Goal: Information Seeking & Learning: Learn about a topic

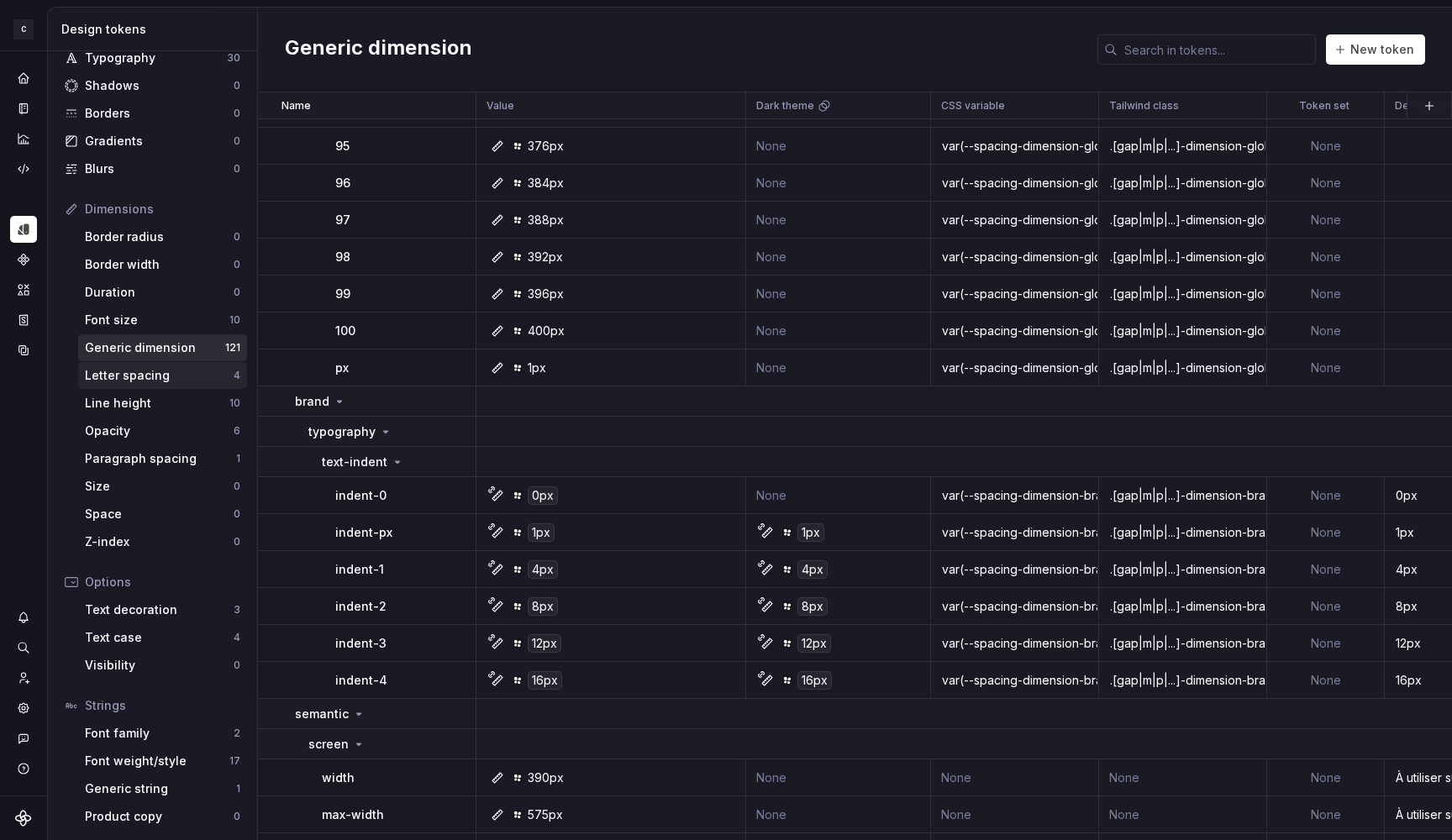
scroll to position [79, 0]
click at [156, 763] on div "Font weight/style" at bounding box center [157, 761] width 145 height 17
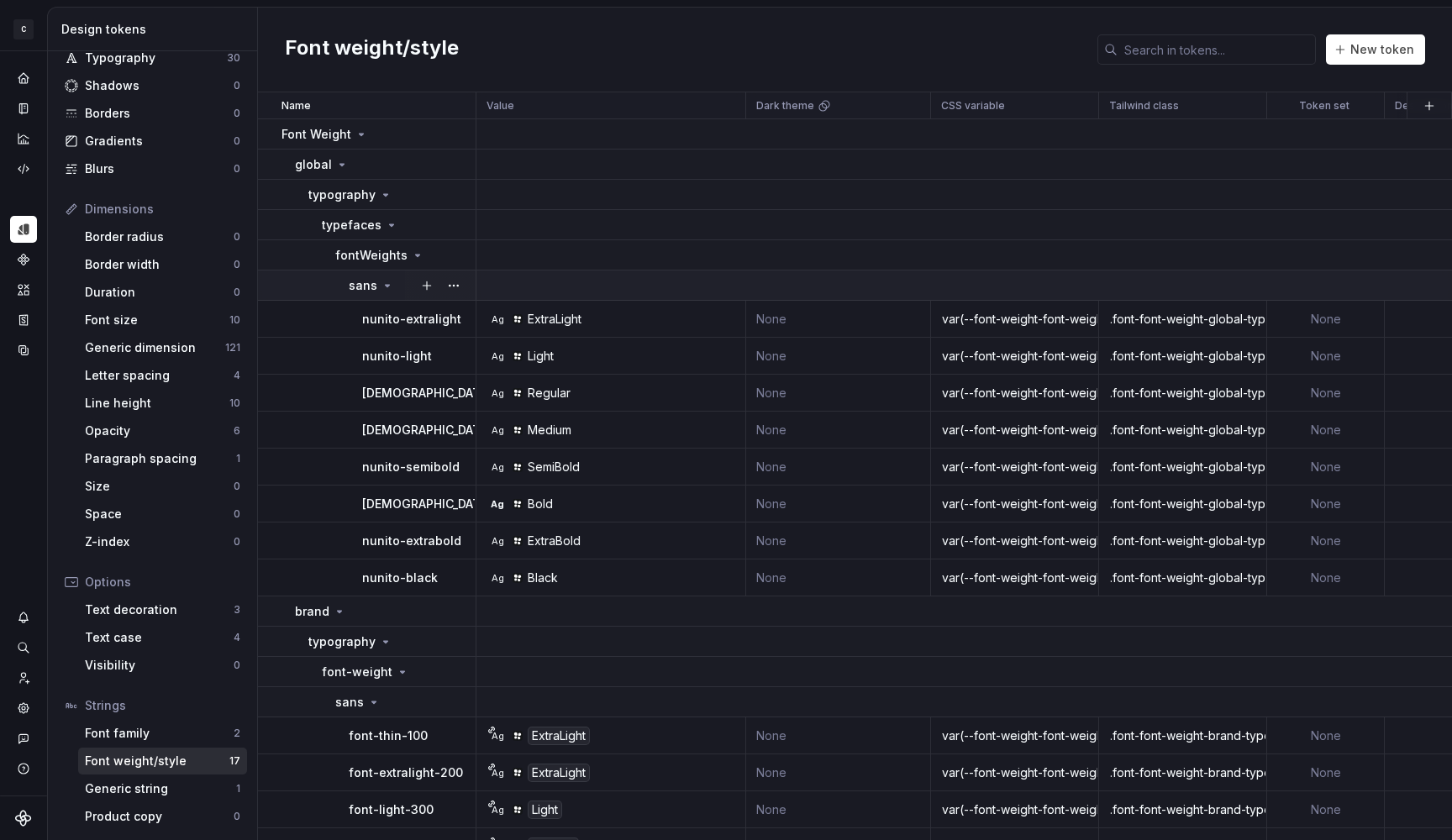
click at [380, 284] on icon at bounding box center [387, 285] width 13 height 13
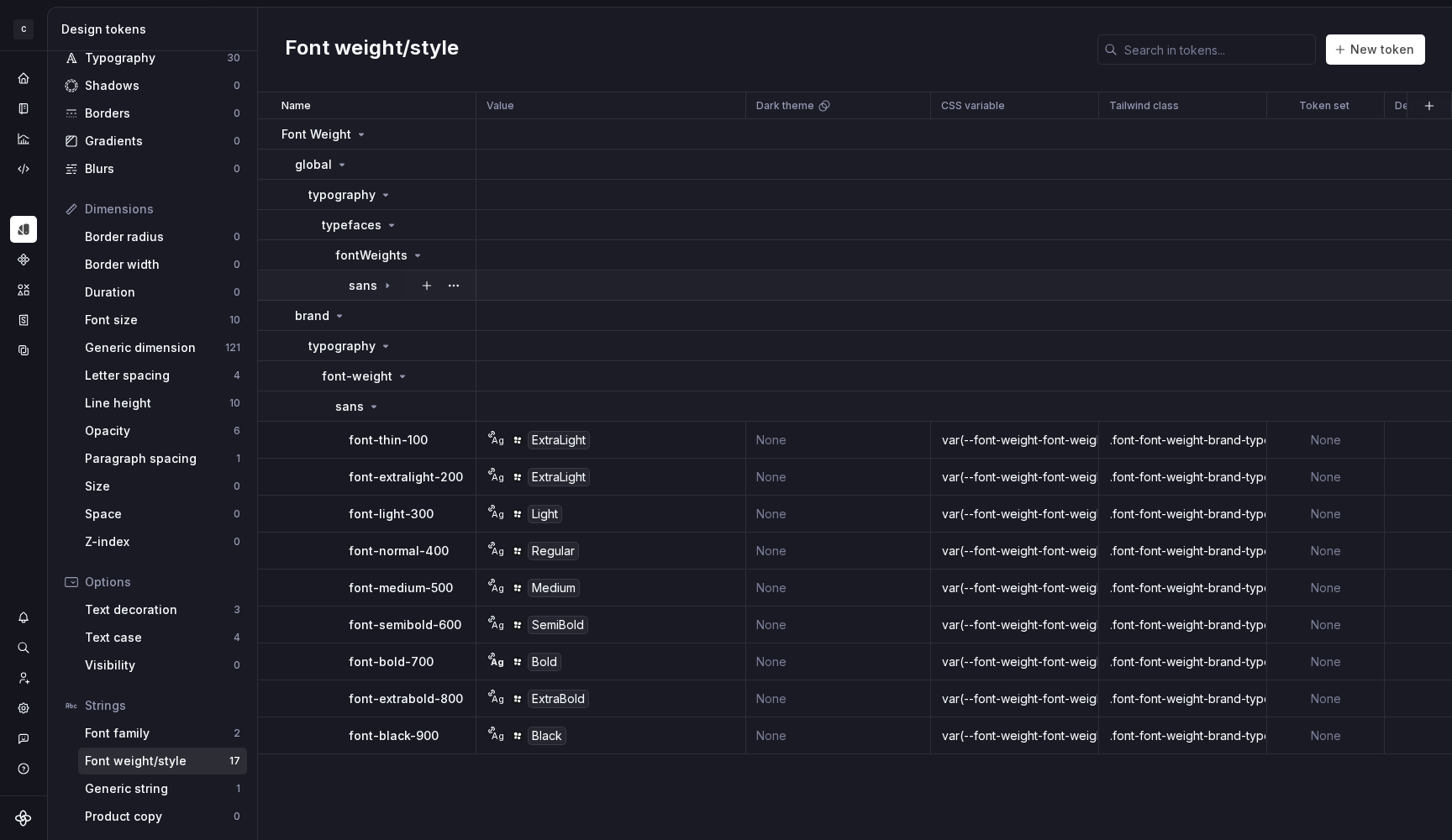
click at [387, 284] on icon at bounding box center [388, 285] width 2 height 4
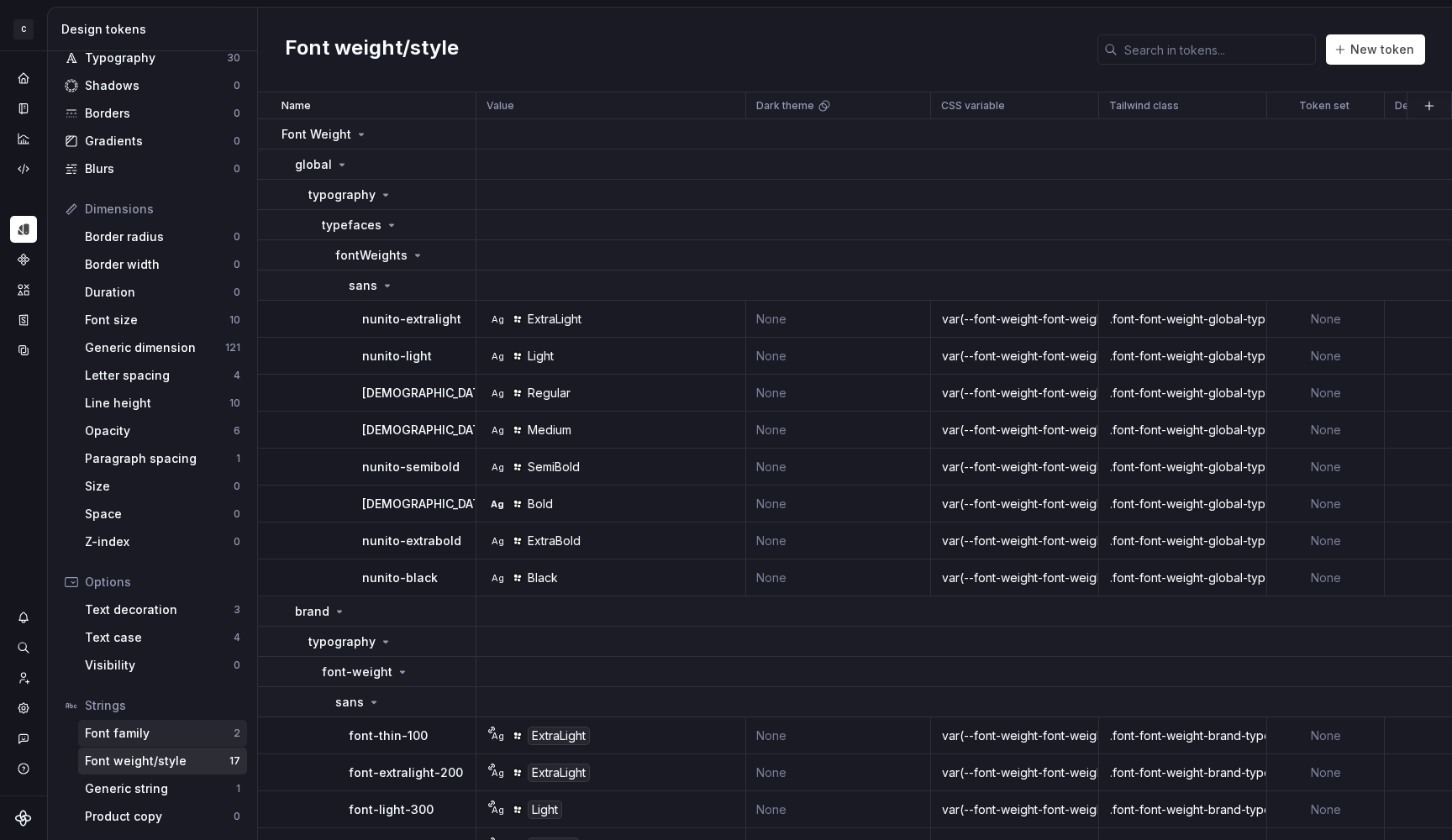
click at [128, 738] on div "Font family" at bounding box center [159, 733] width 149 height 17
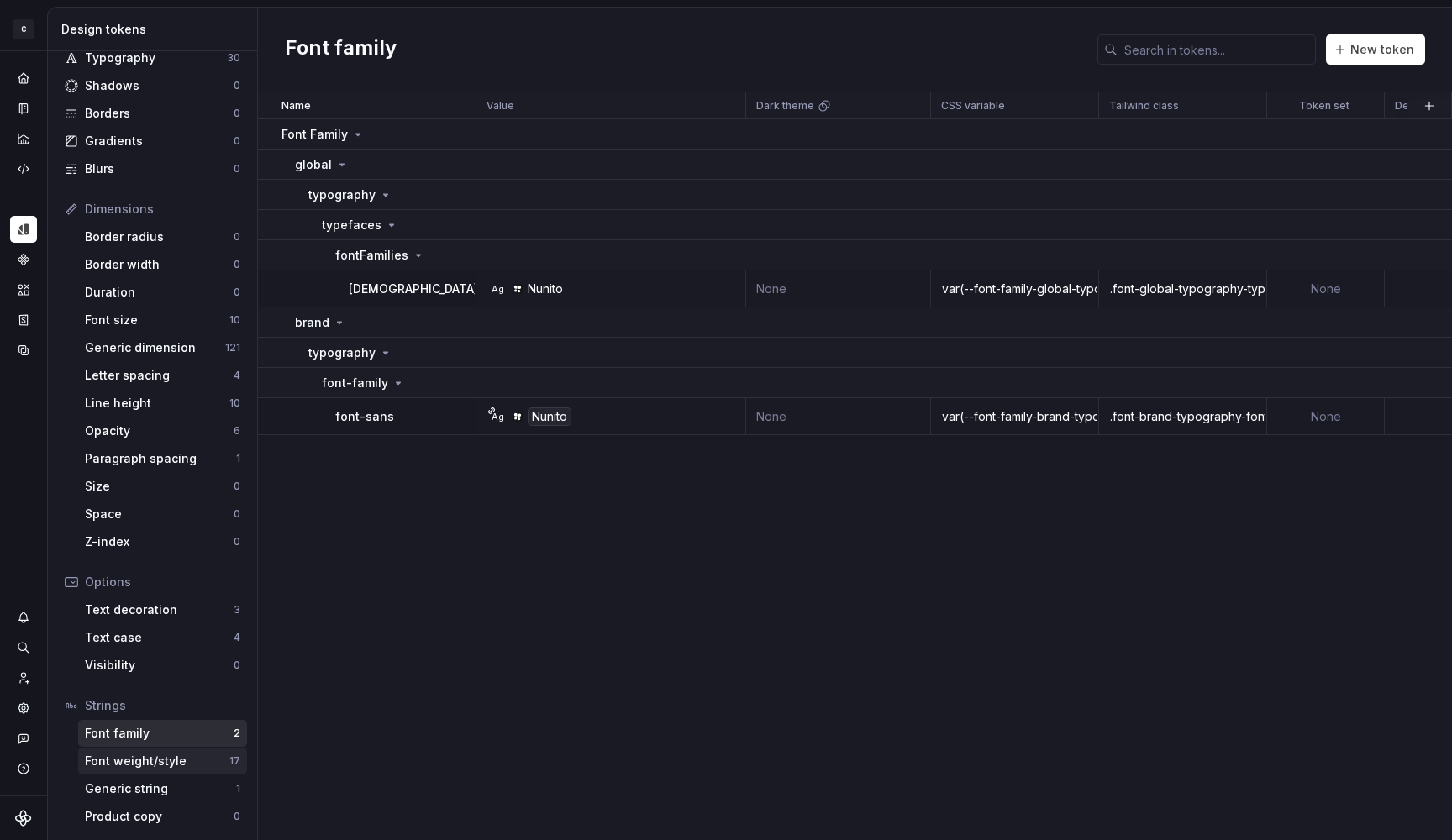
click at [145, 761] on div "Font weight/style" at bounding box center [157, 761] width 145 height 17
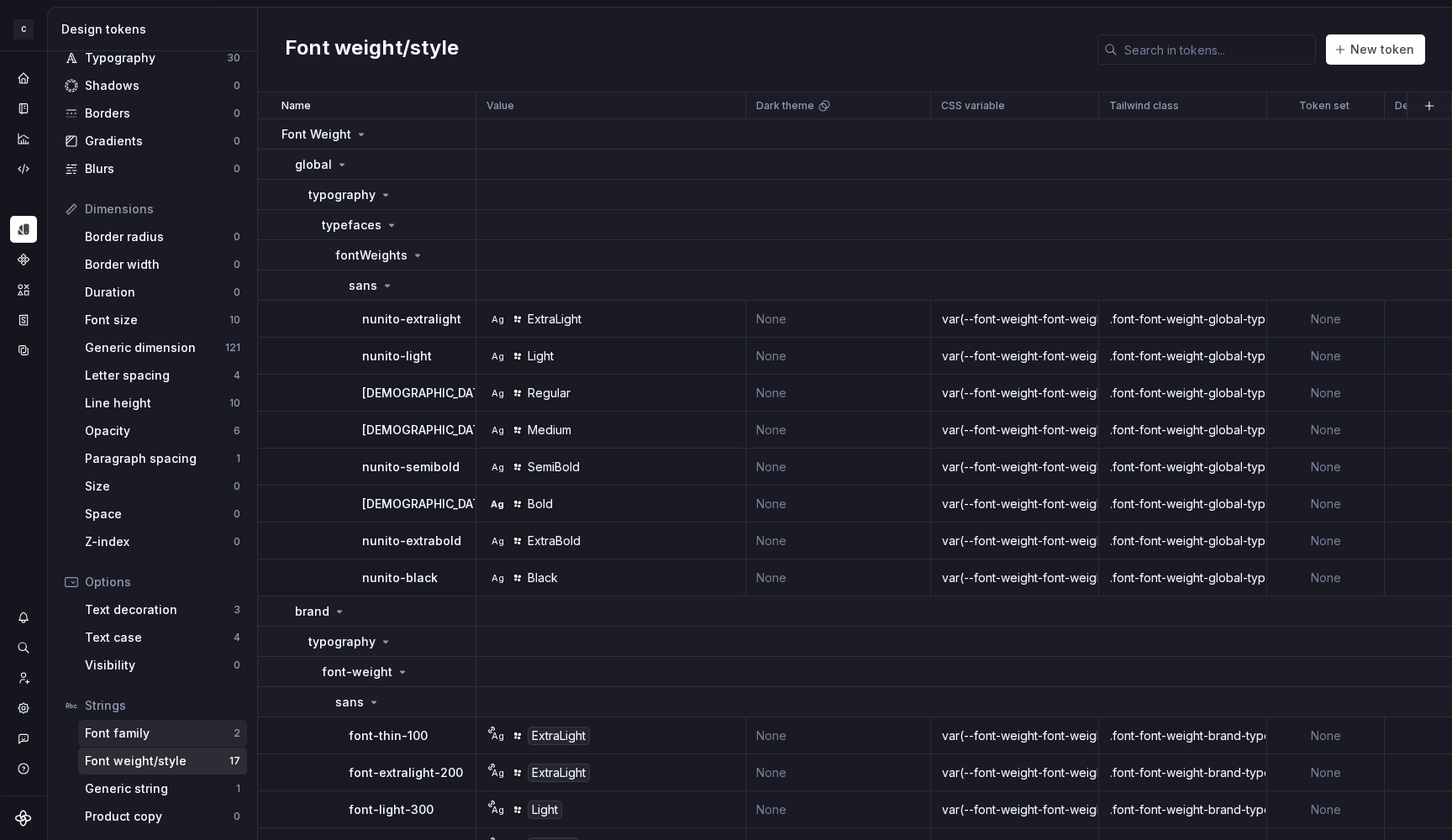
click at [137, 736] on div "Font family" at bounding box center [159, 733] width 149 height 17
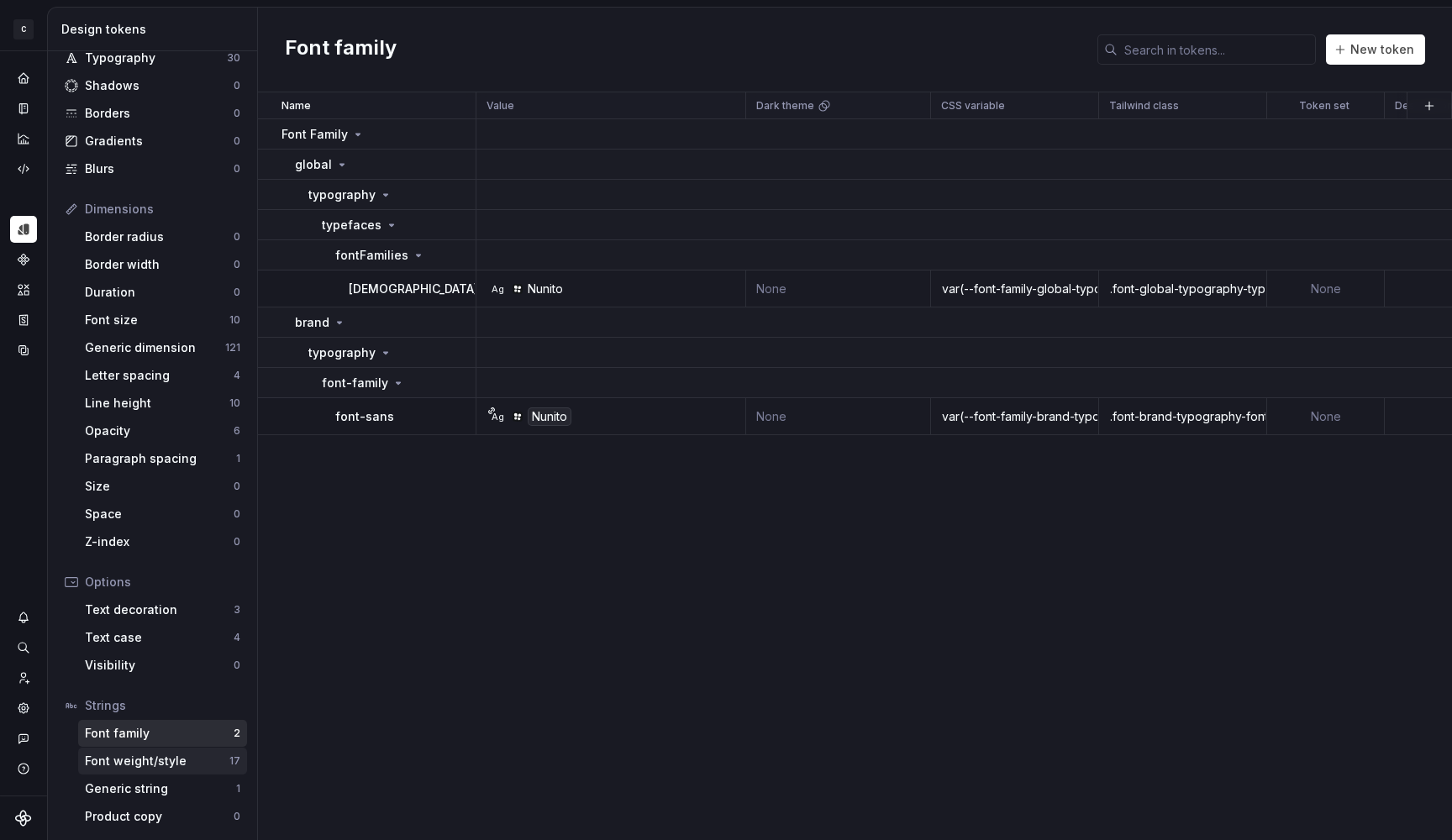
click at [125, 758] on div "Font weight/style" at bounding box center [157, 761] width 145 height 17
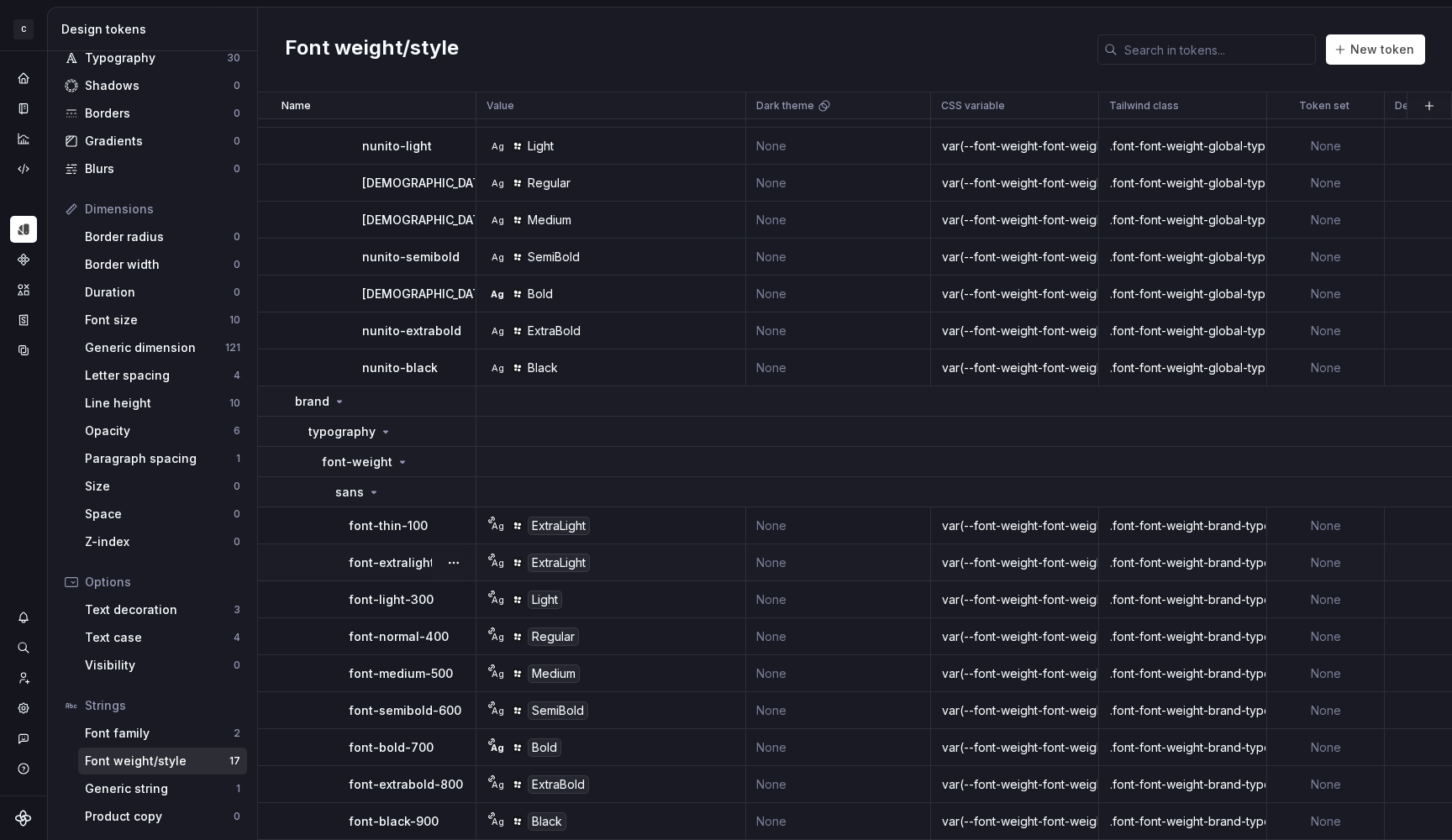
scroll to position [220, 0]
click at [134, 736] on div "Font family" at bounding box center [159, 733] width 149 height 17
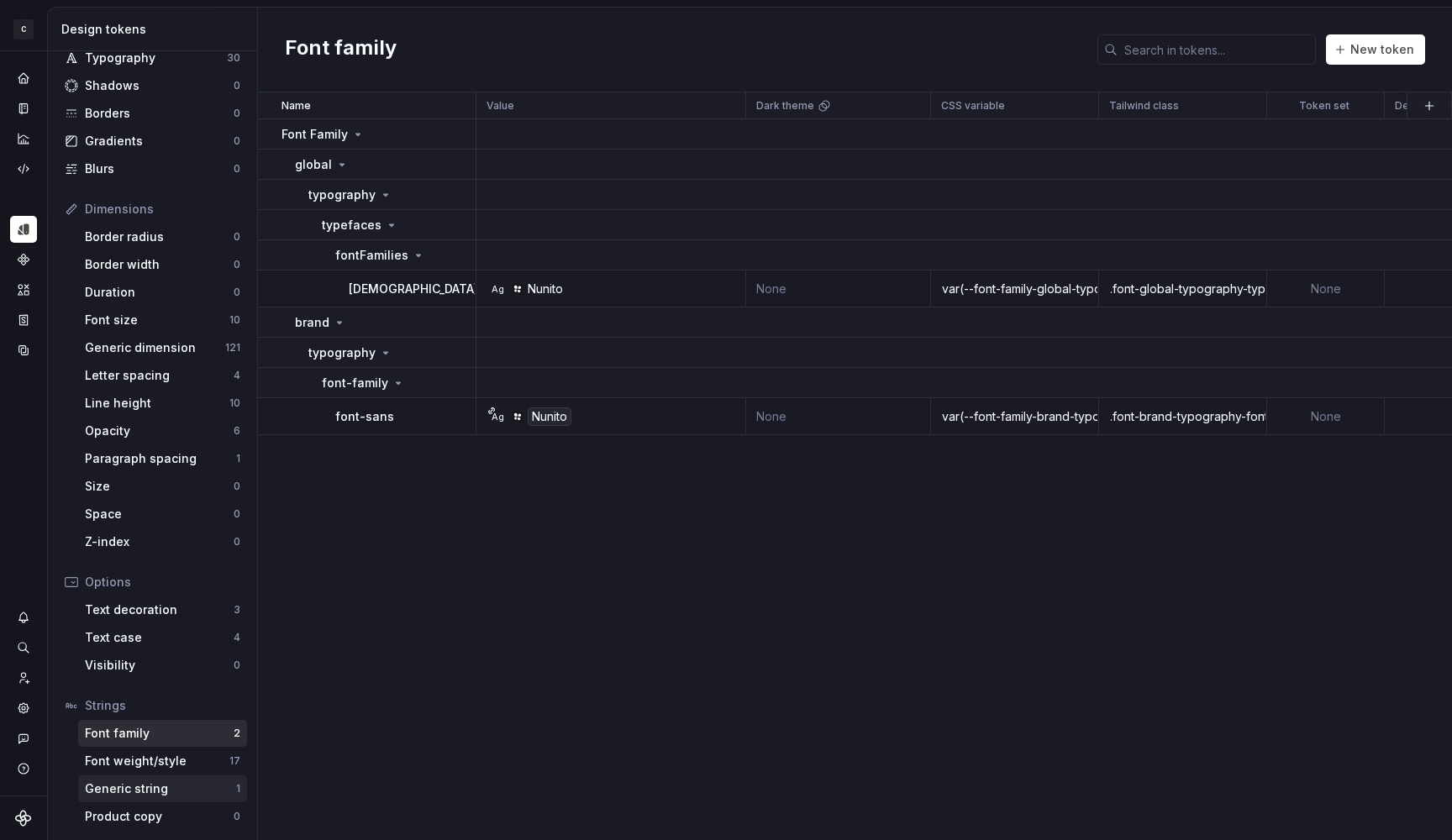
click at [134, 791] on div "Generic string" at bounding box center [160, 788] width 151 height 17
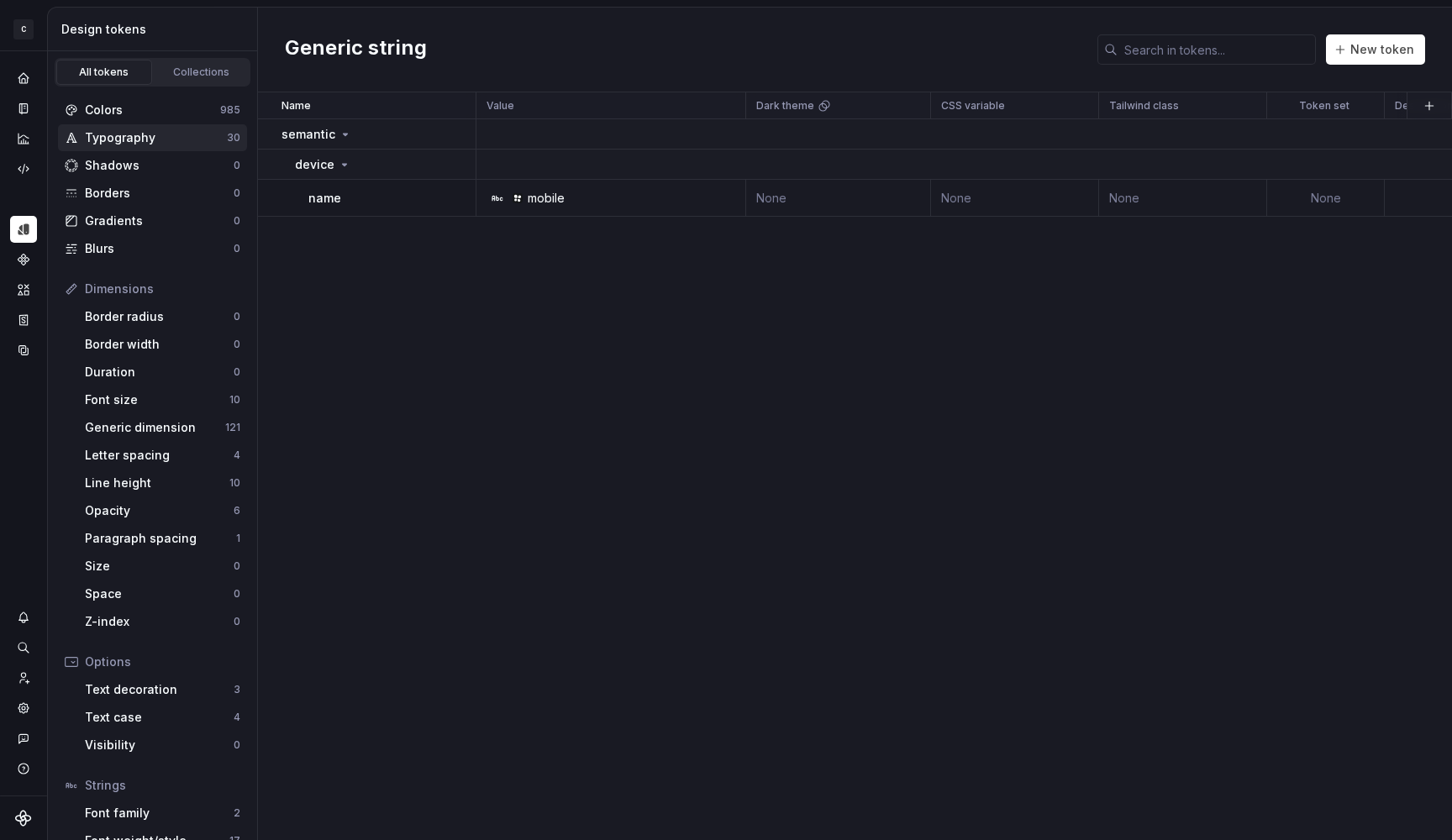
click at [155, 131] on div "Typography" at bounding box center [155, 137] width 142 height 17
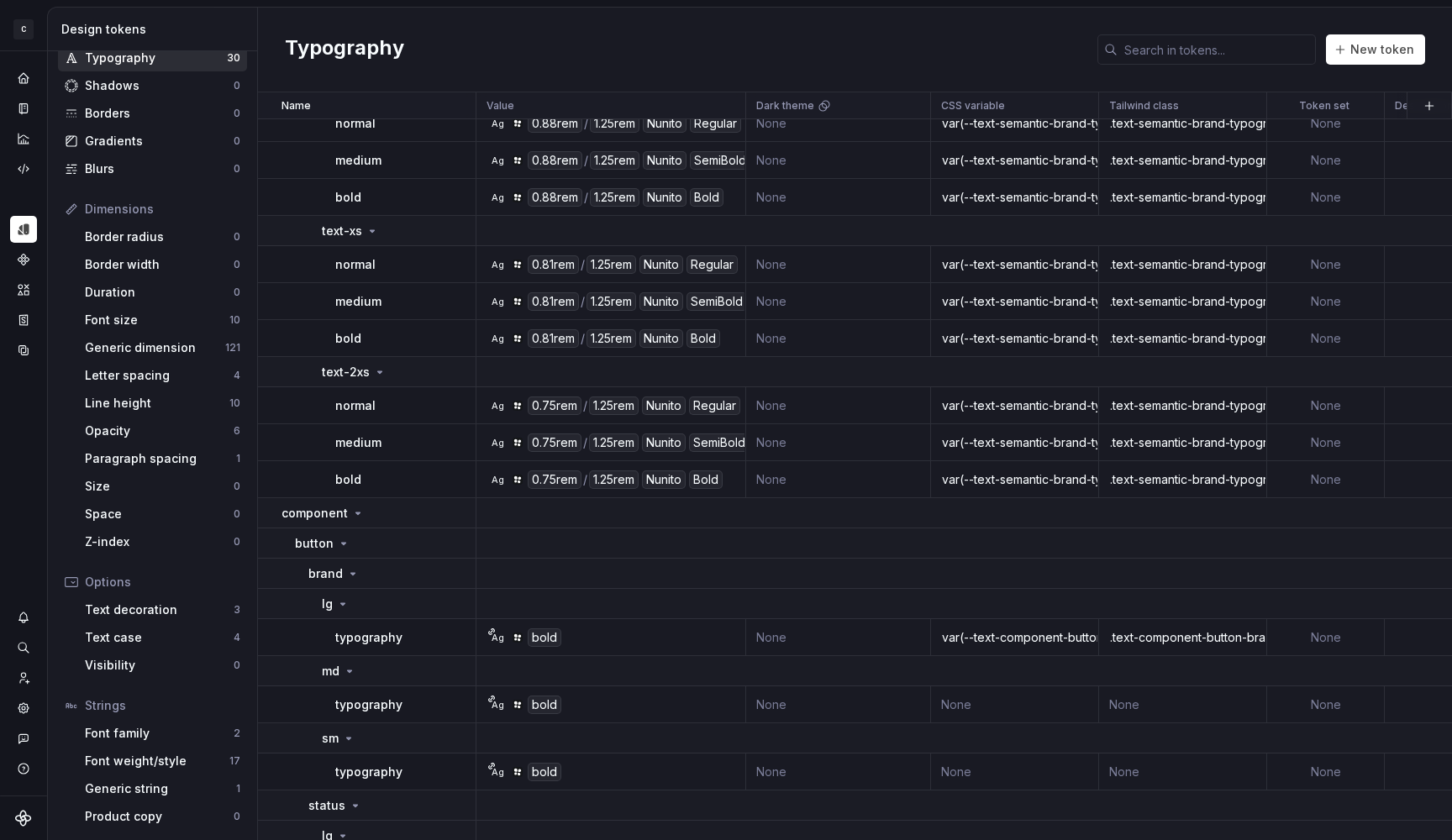
scroll to position [79, 0]
click at [140, 764] on div "Font weight/style" at bounding box center [157, 761] width 145 height 17
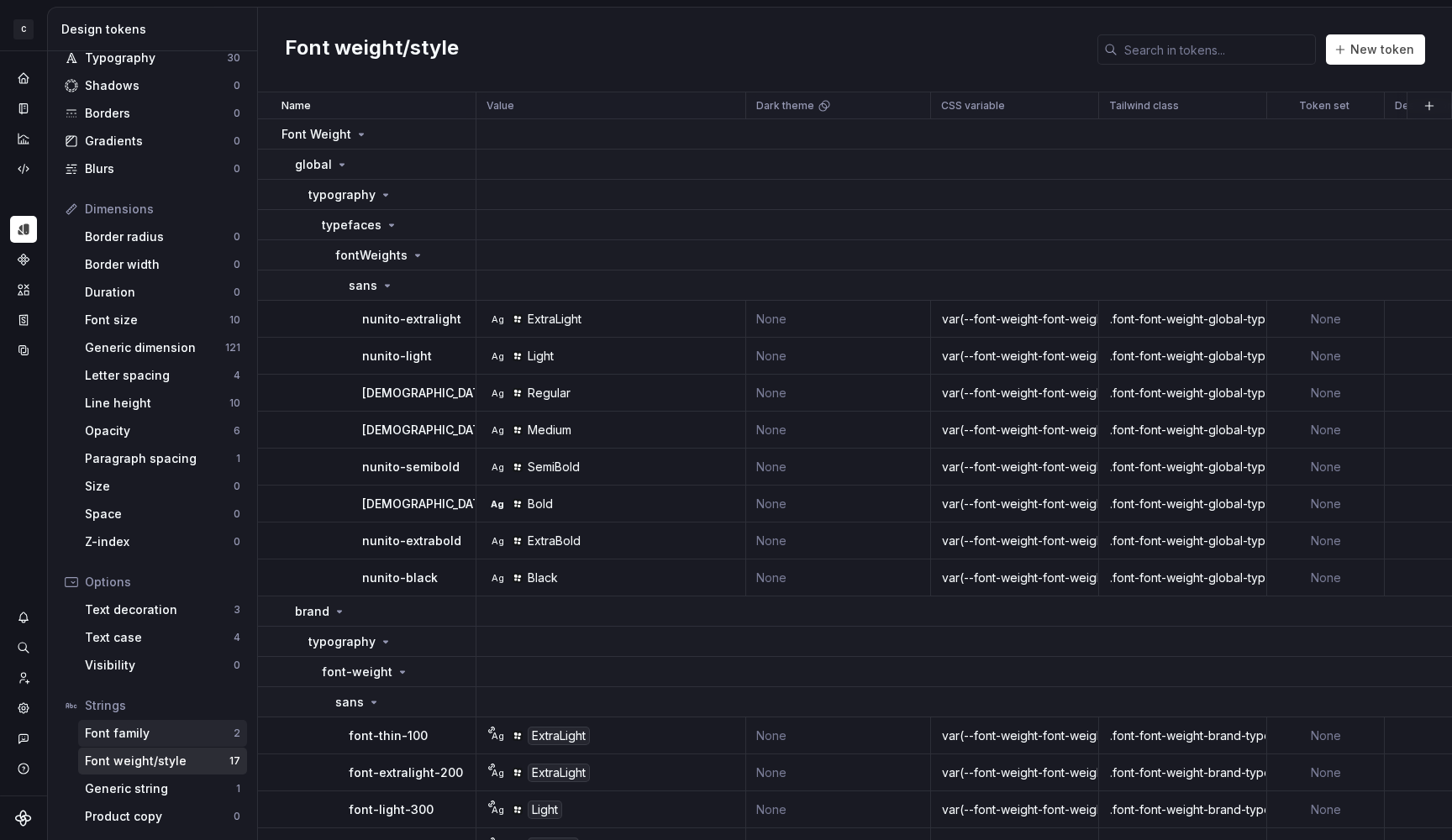
click at [151, 727] on div "Font family" at bounding box center [159, 733] width 149 height 17
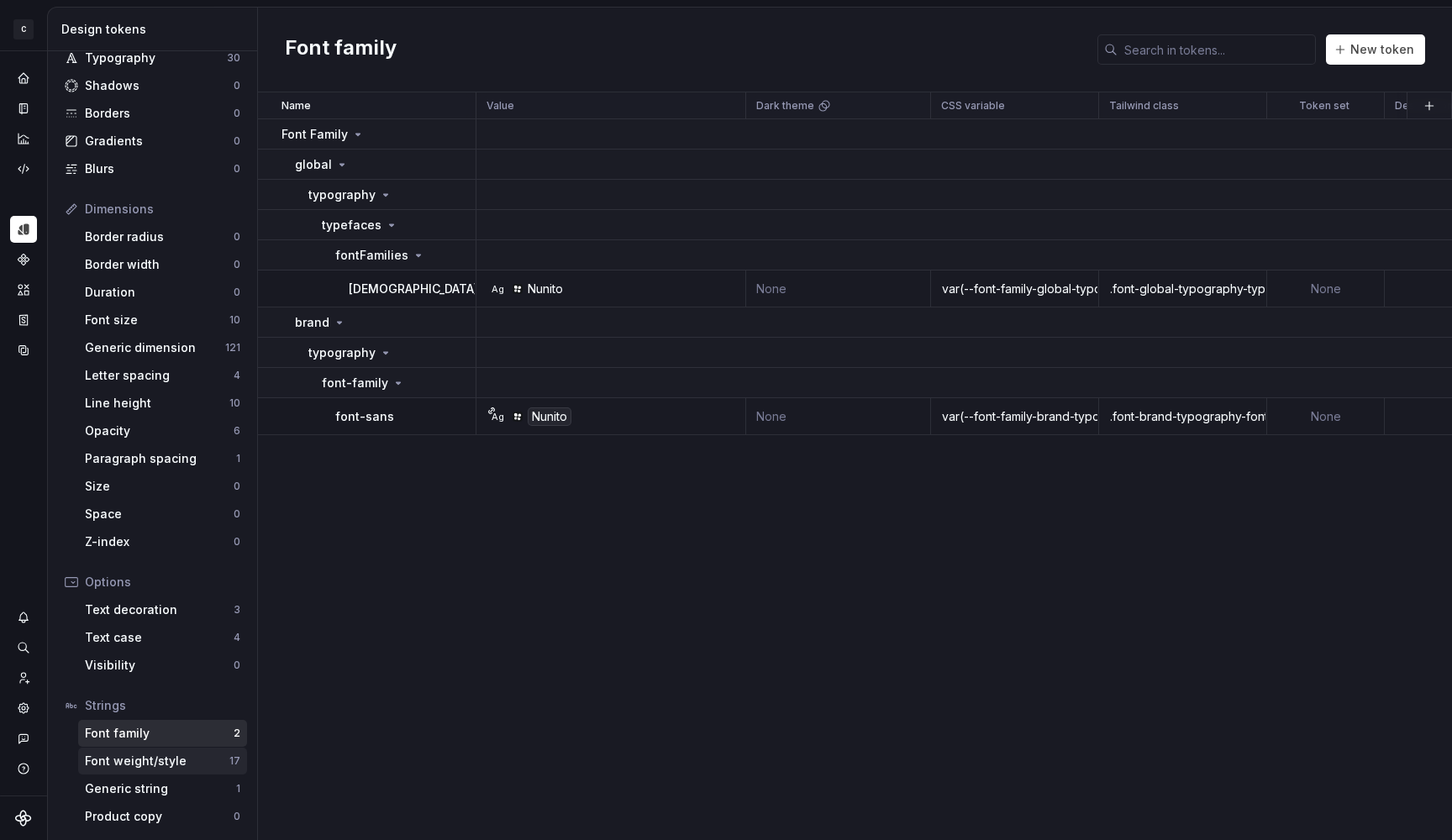
click at [159, 759] on div "Font weight/style" at bounding box center [157, 761] width 145 height 17
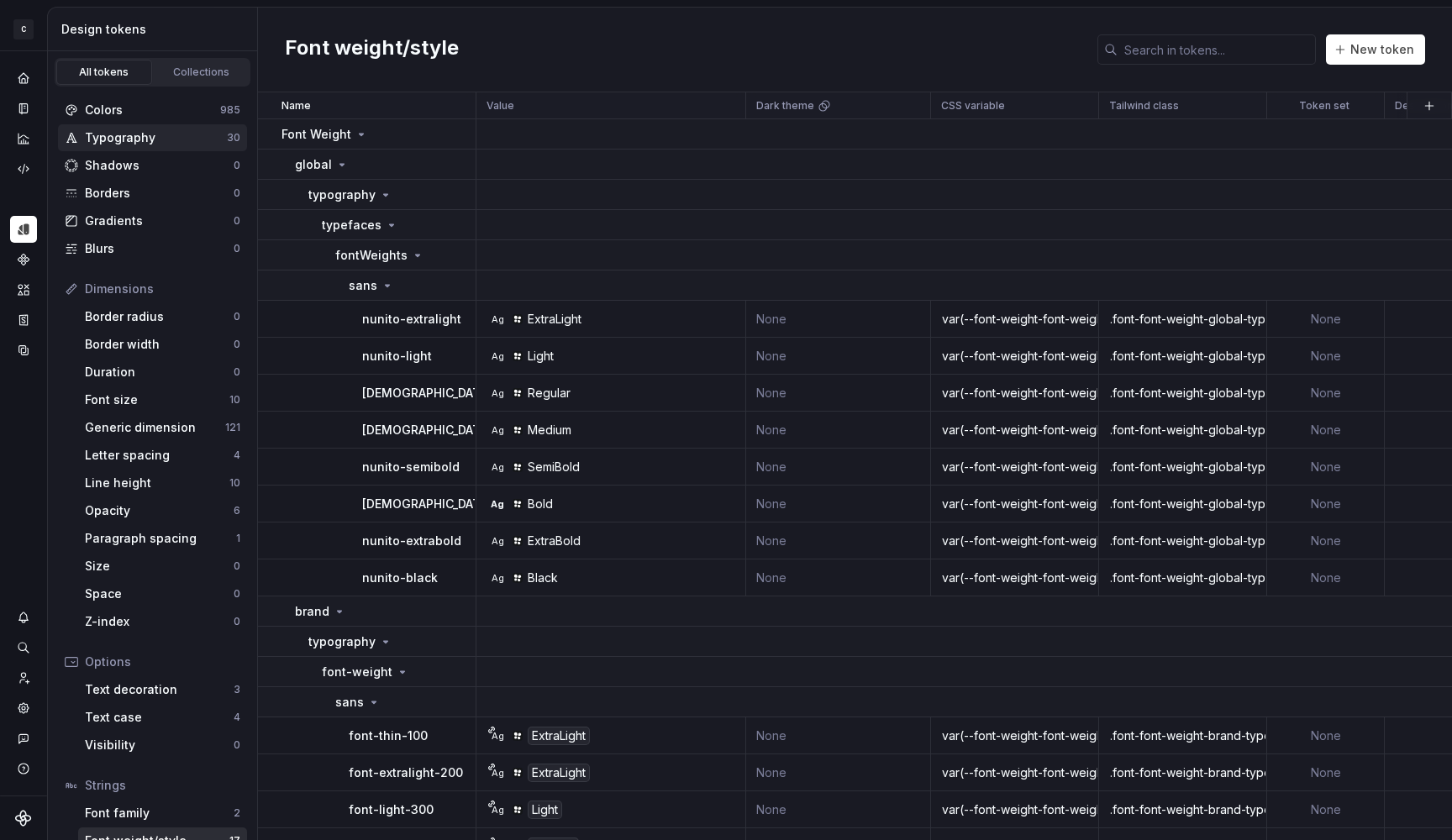
click at [140, 137] on div "Typography" at bounding box center [155, 137] width 142 height 17
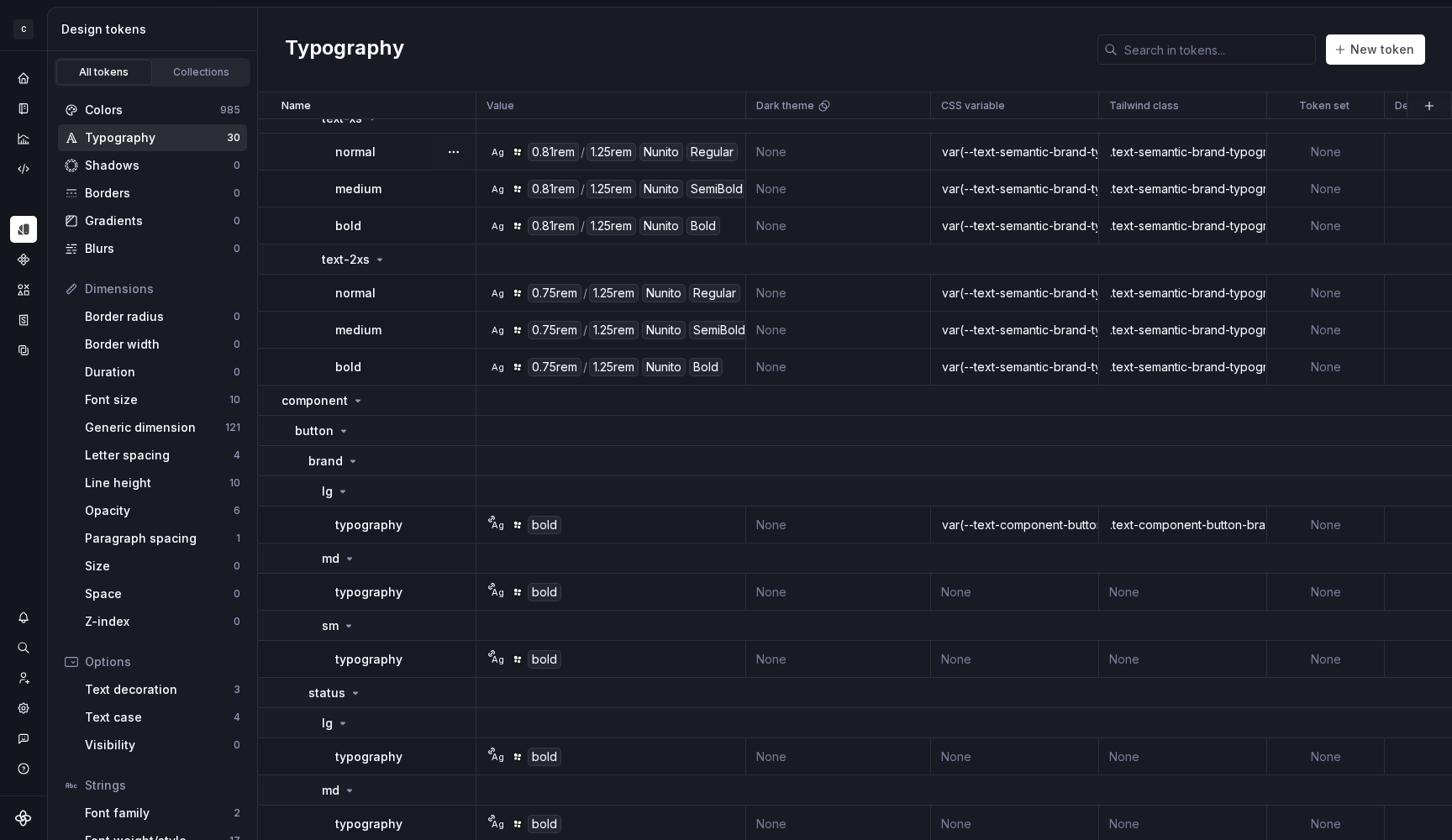
scroll to position [486, 0]
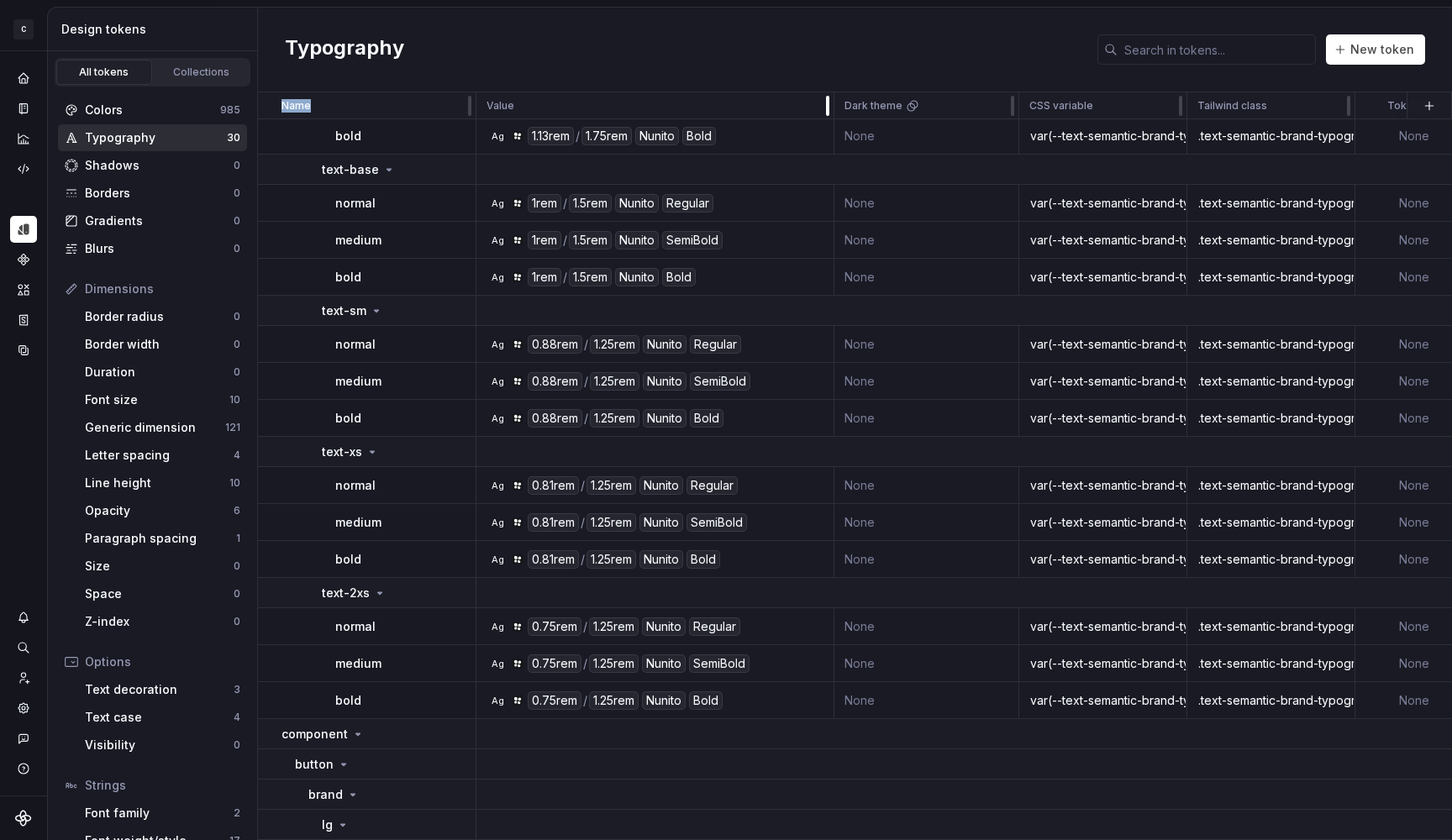
drag, startPoint x: 744, startPoint y: 104, endPoint x: 833, endPoint y: 108, distance: 89.1
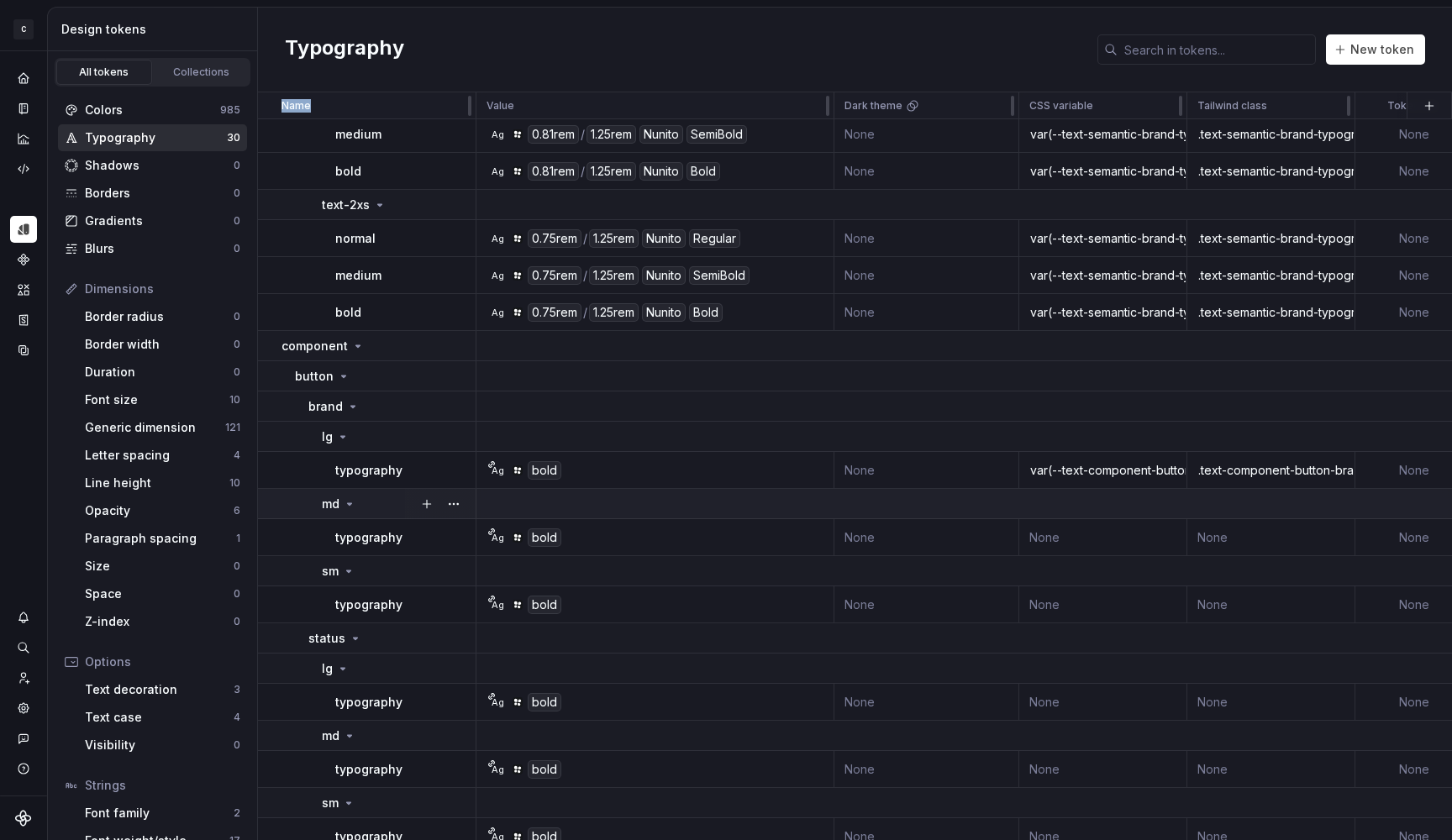
scroll to position [1063, 0]
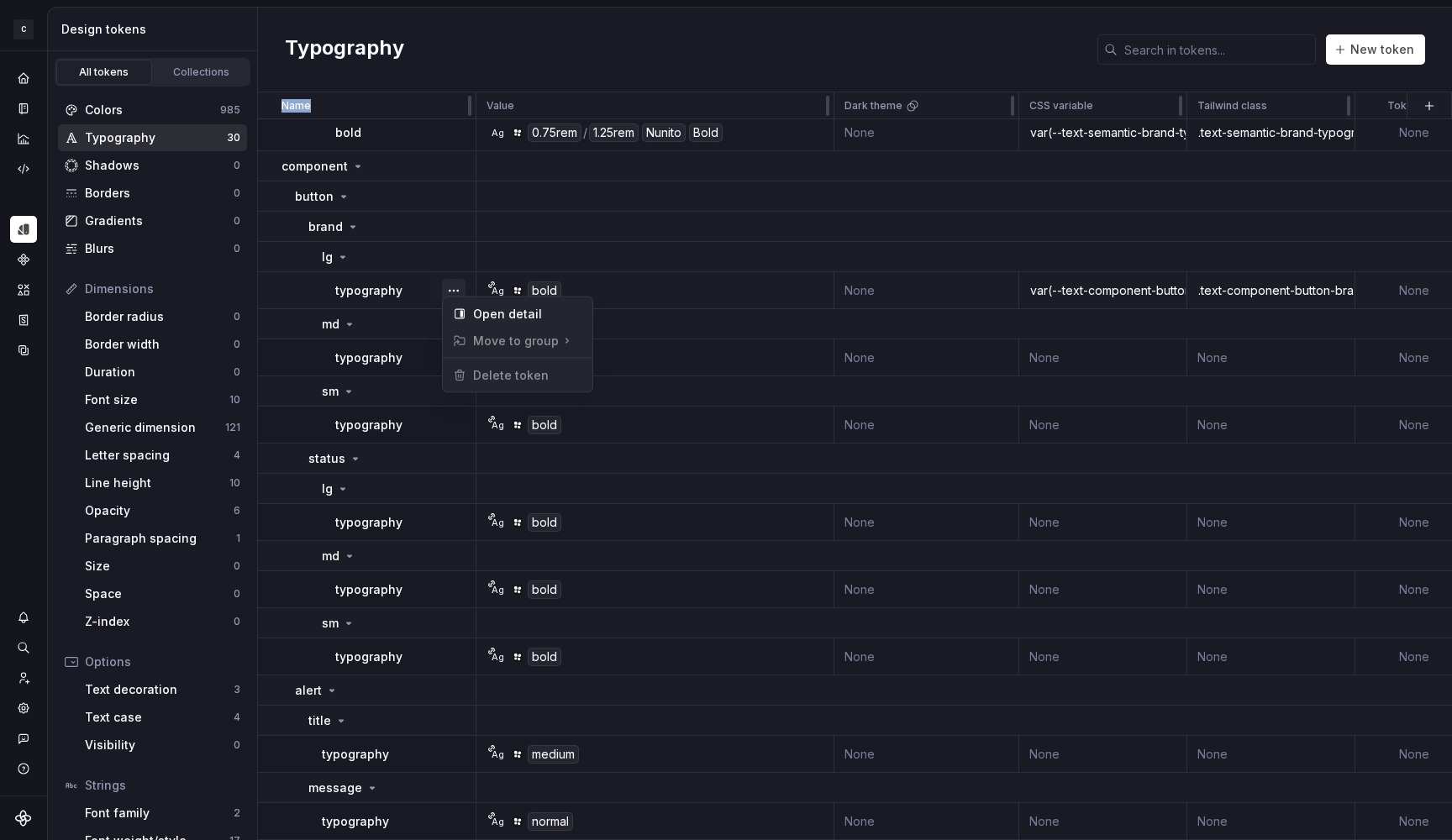
click at [452, 279] on button "button" at bounding box center [454, 290] width 23 height 23
click at [458, 279] on button "button" at bounding box center [454, 290] width 23 height 23
click at [490, 305] on div "Open detail" at bounding box center [518, 314] width 143 height 27
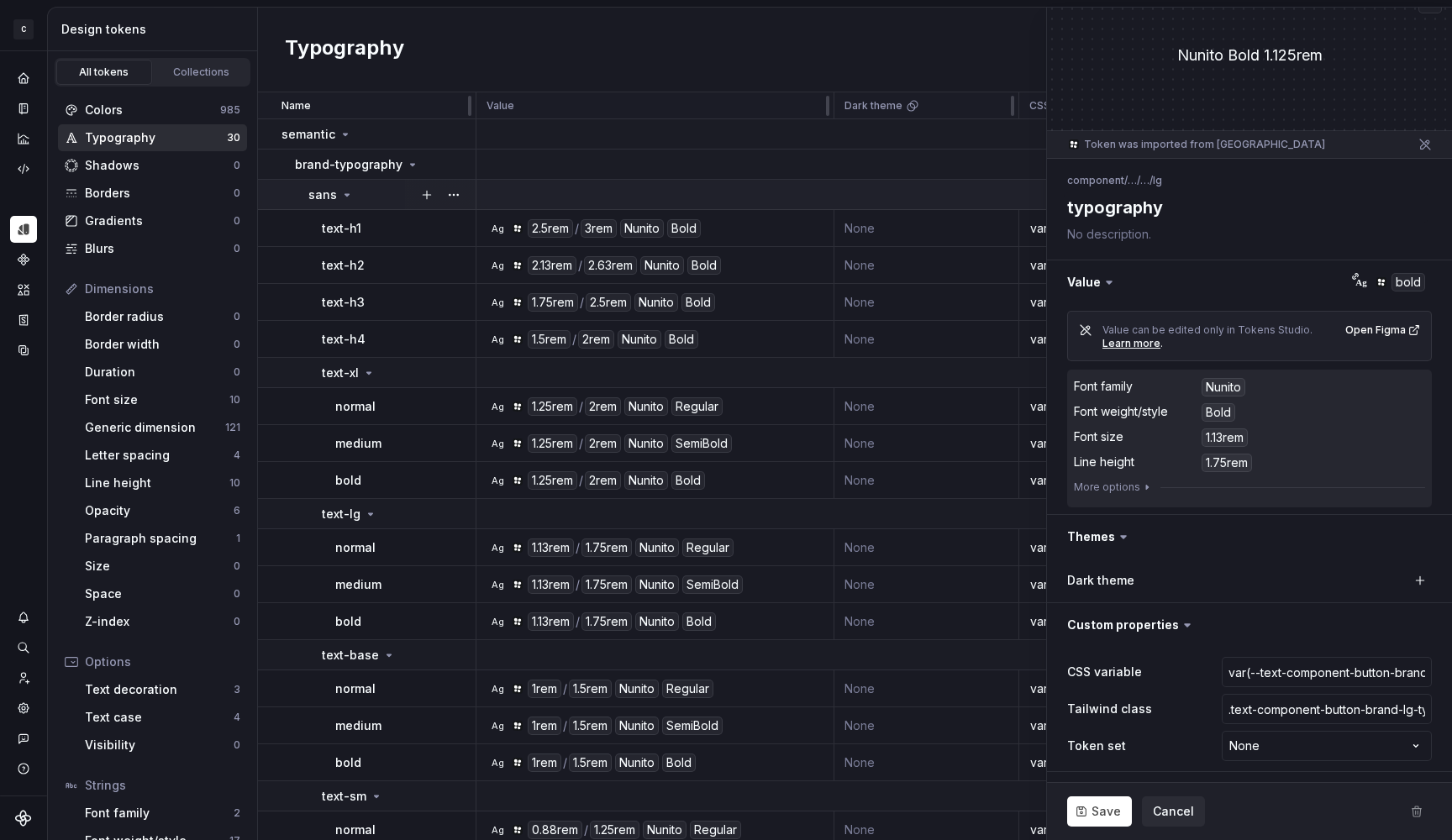
click at [340, 194] on icon at bounding box center [346, 195] width 13 height 13
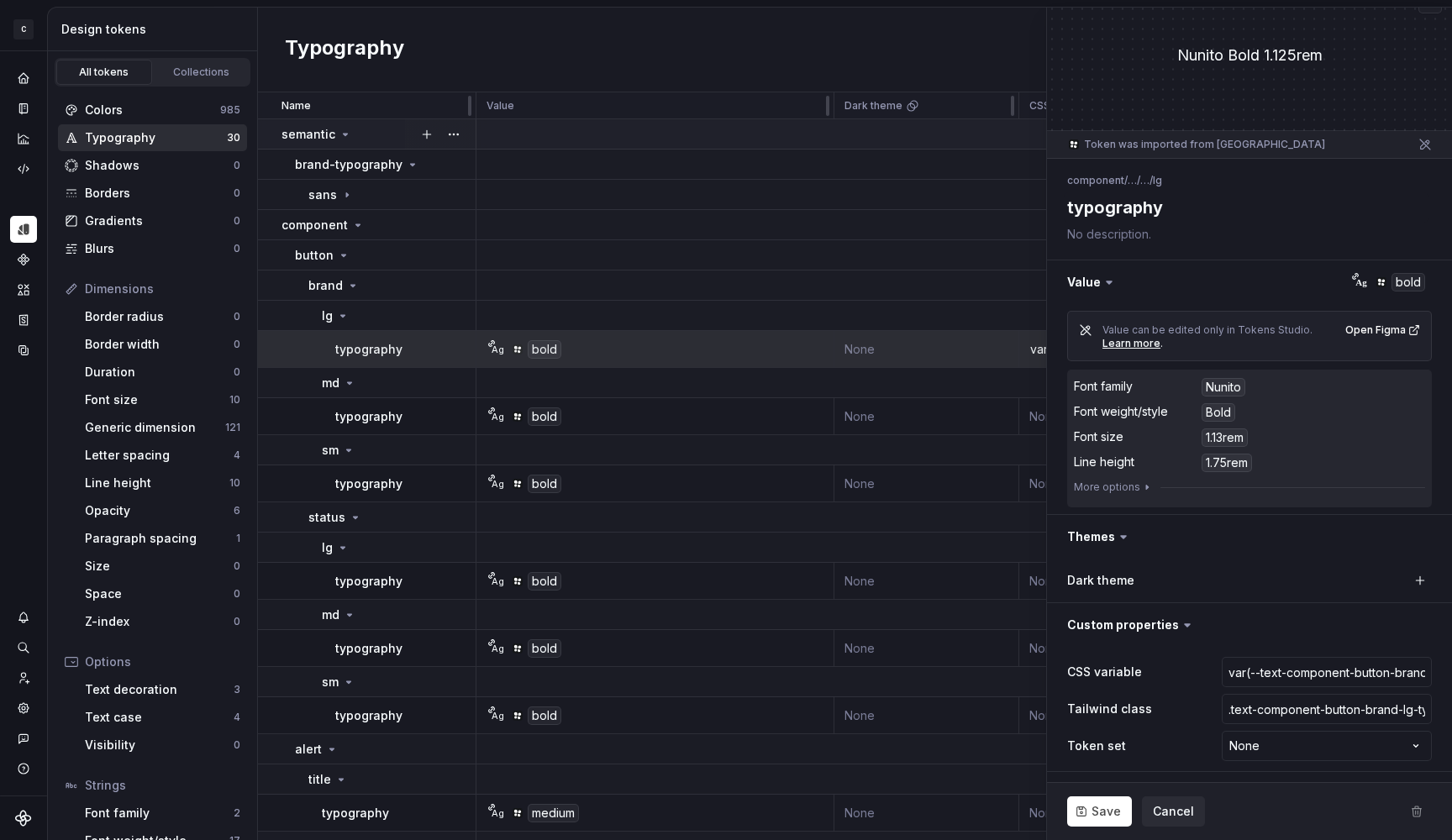
click at [338, 129] on icon at bounding box center [345, 134] width 13 height 13
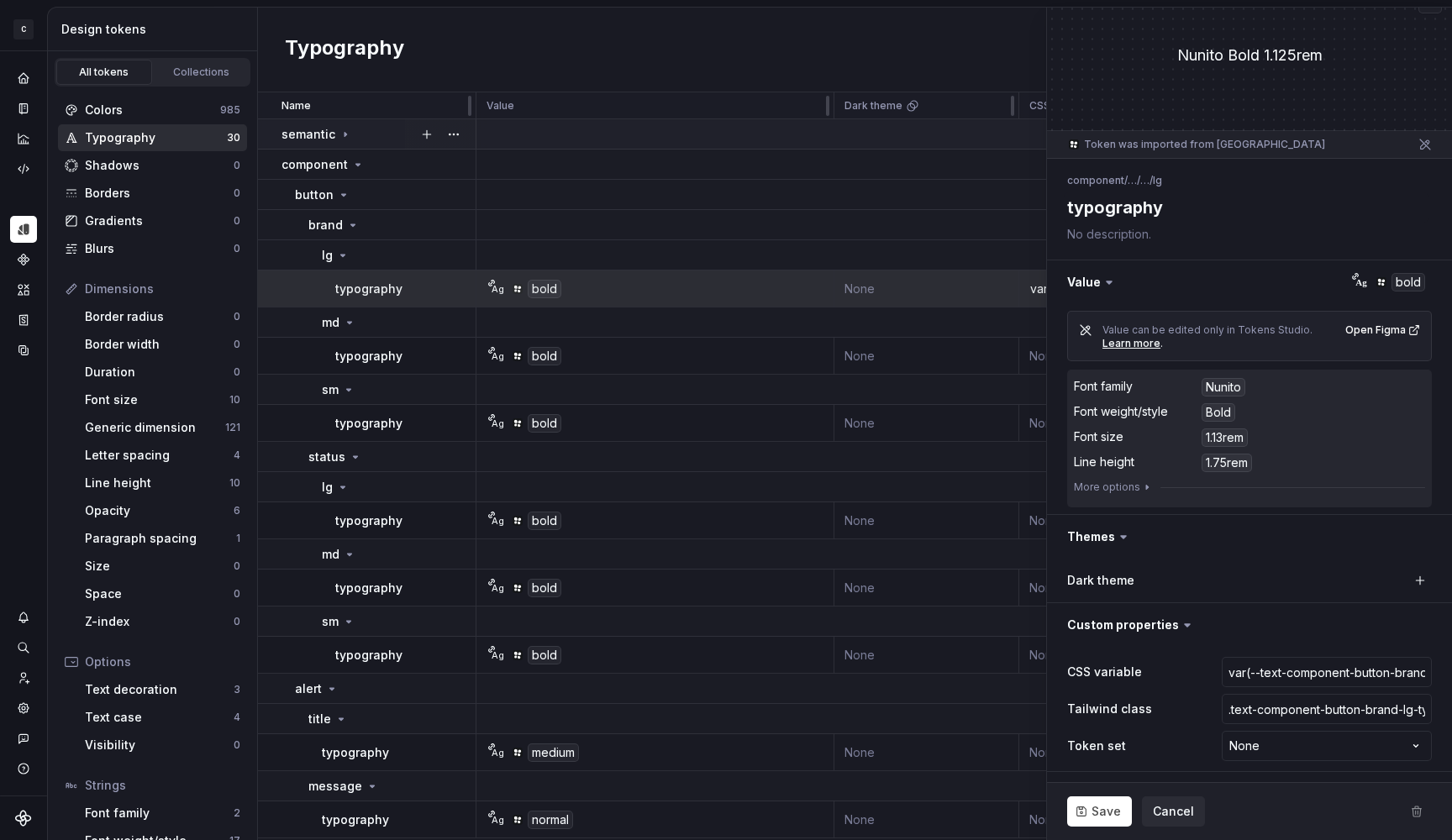
click at [342, 130] on icon at bounding box center [345, 134] width 13 height 13
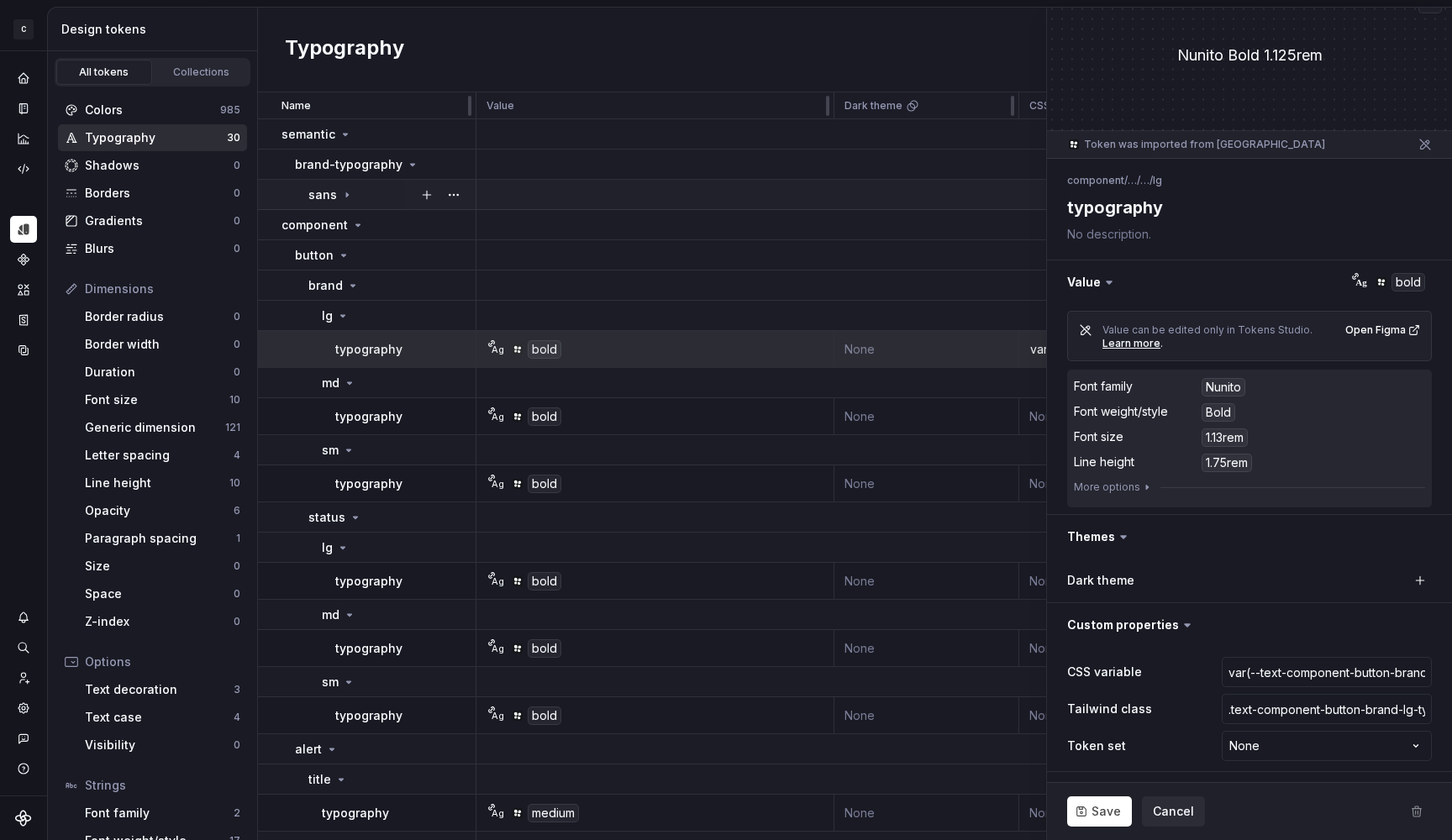
click at [341, 193] on icon at bounding box center [346, 195] width 13 height 13
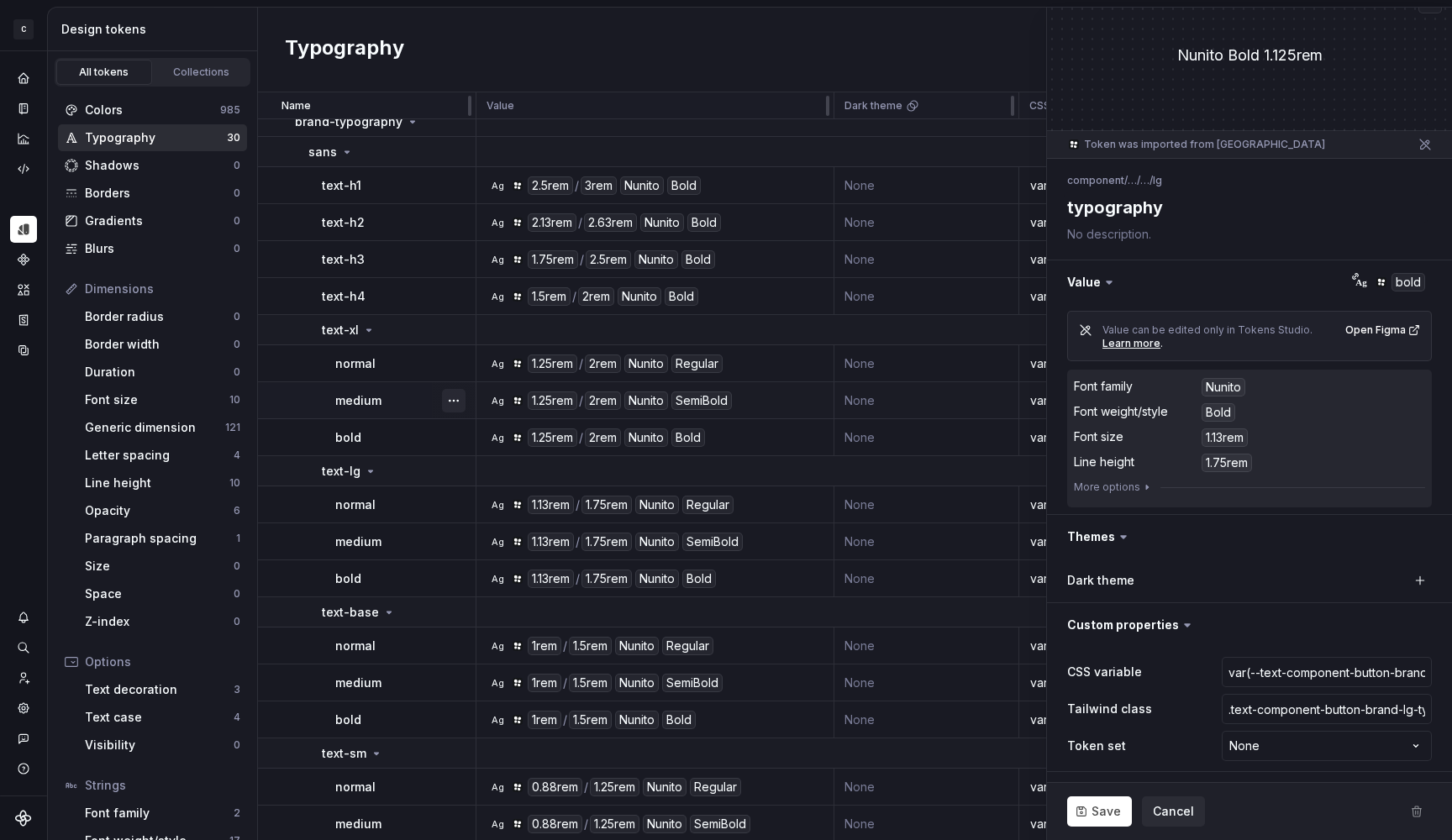
scroll to position [54, 0]
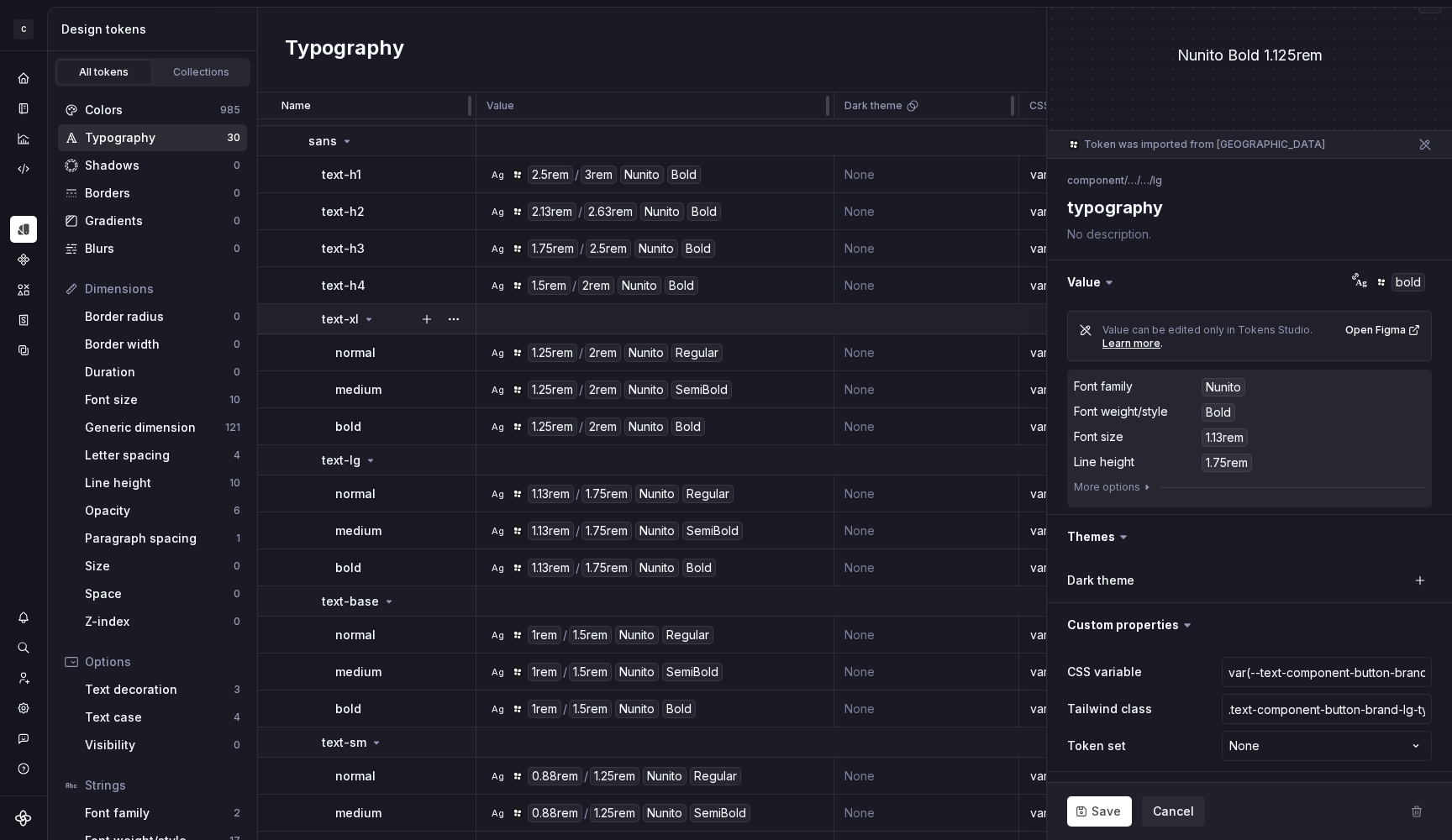
click at [371, 313] on icon at bounding box center [369, 319] width 13 height 13
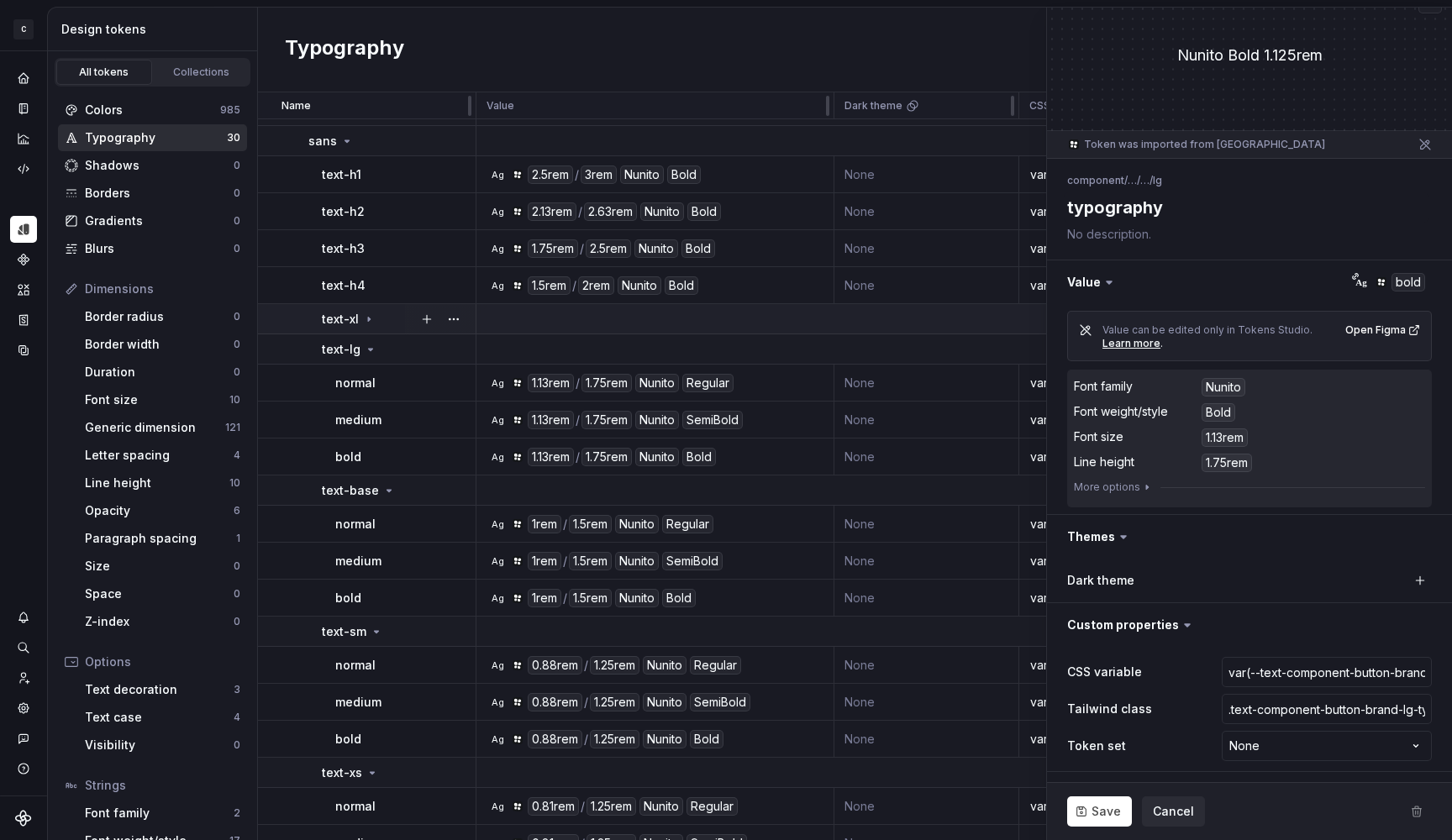
click at [369, 319] on icon at bounding box center [369, 319] width 2 height 4
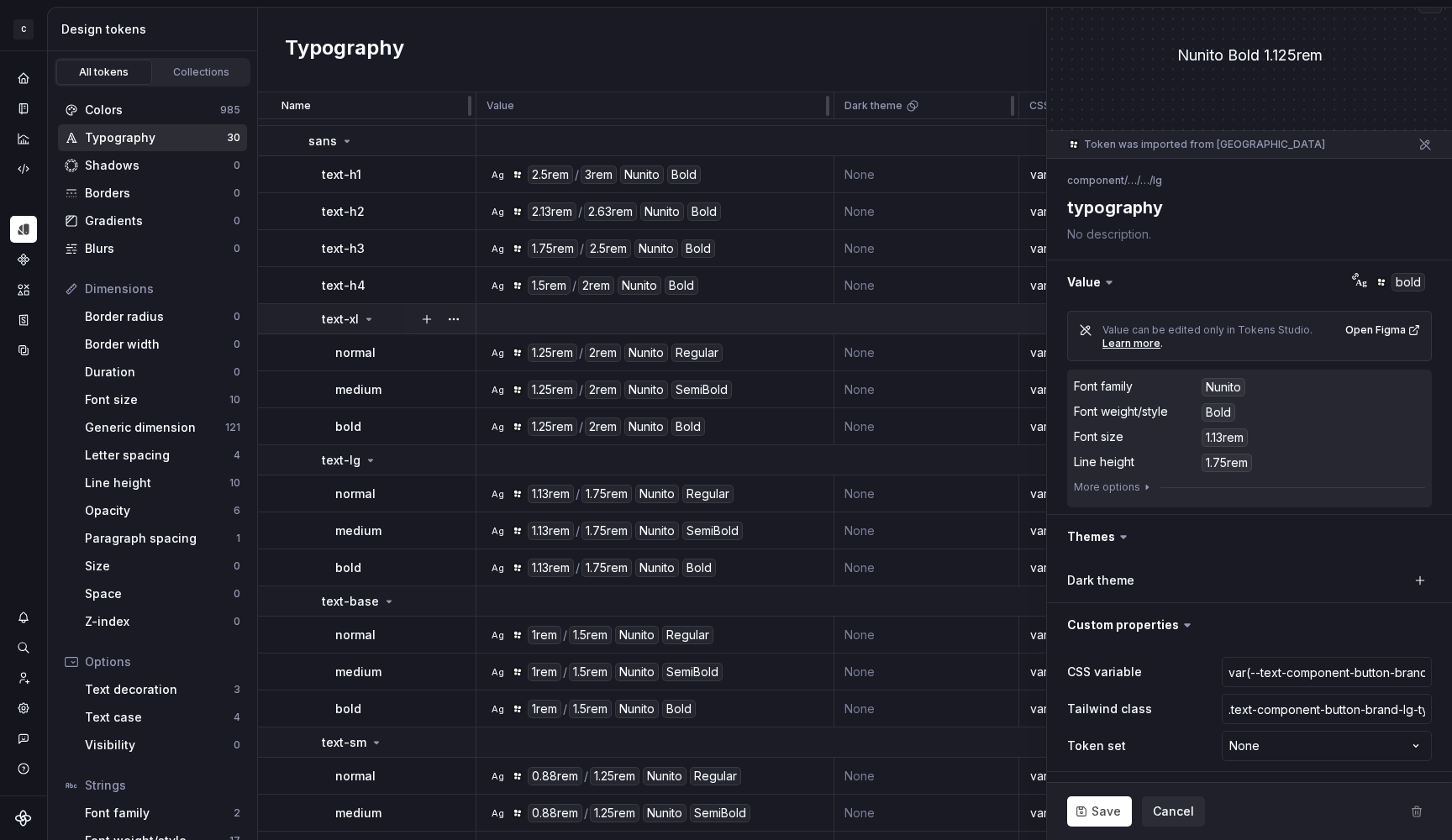
click at [370, 317] on icon at bounding box center [369, 319] width 13 height 13
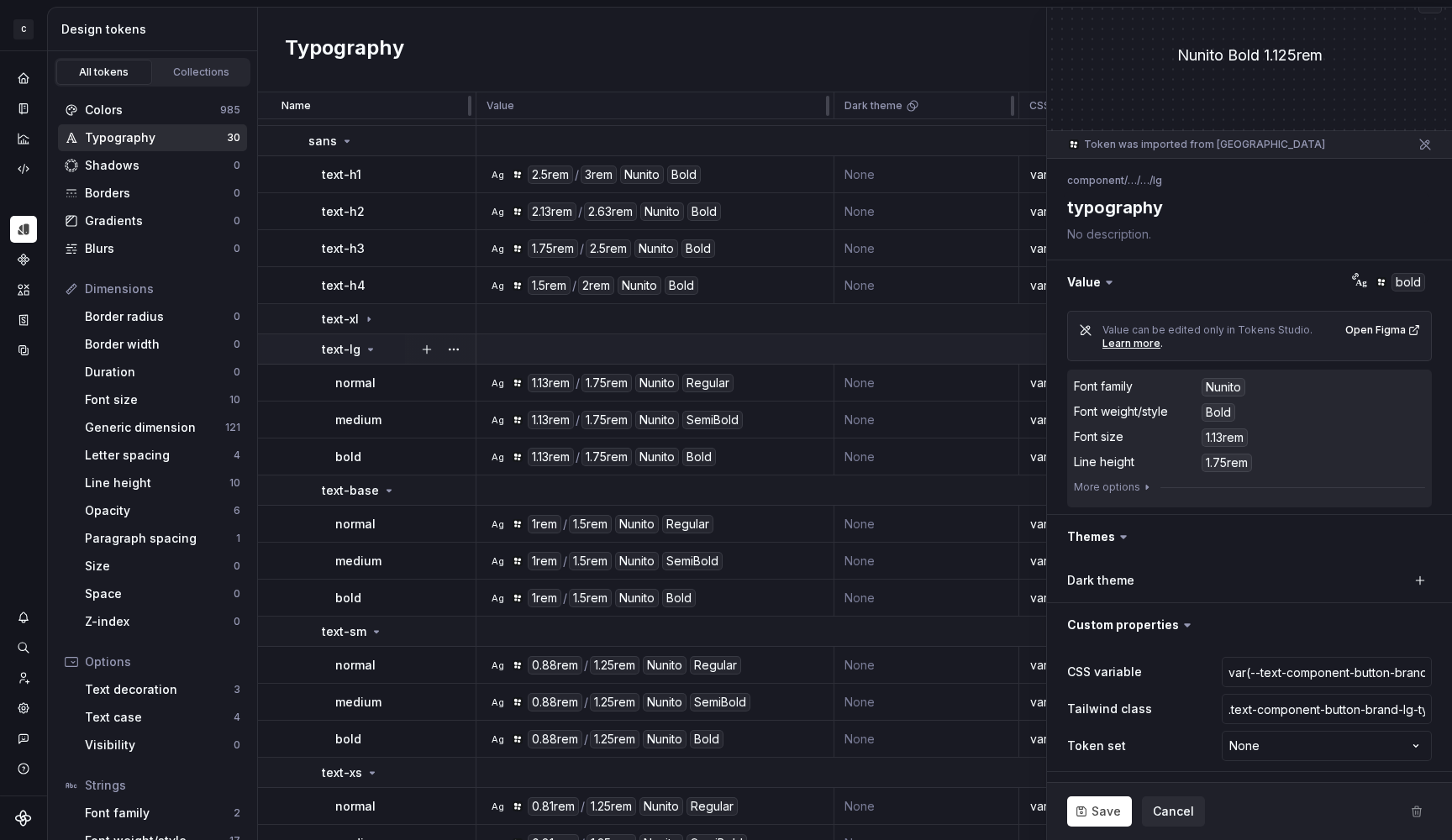
click at [368, 353] on icon at bounding box center [371, 349] width 13 height 13
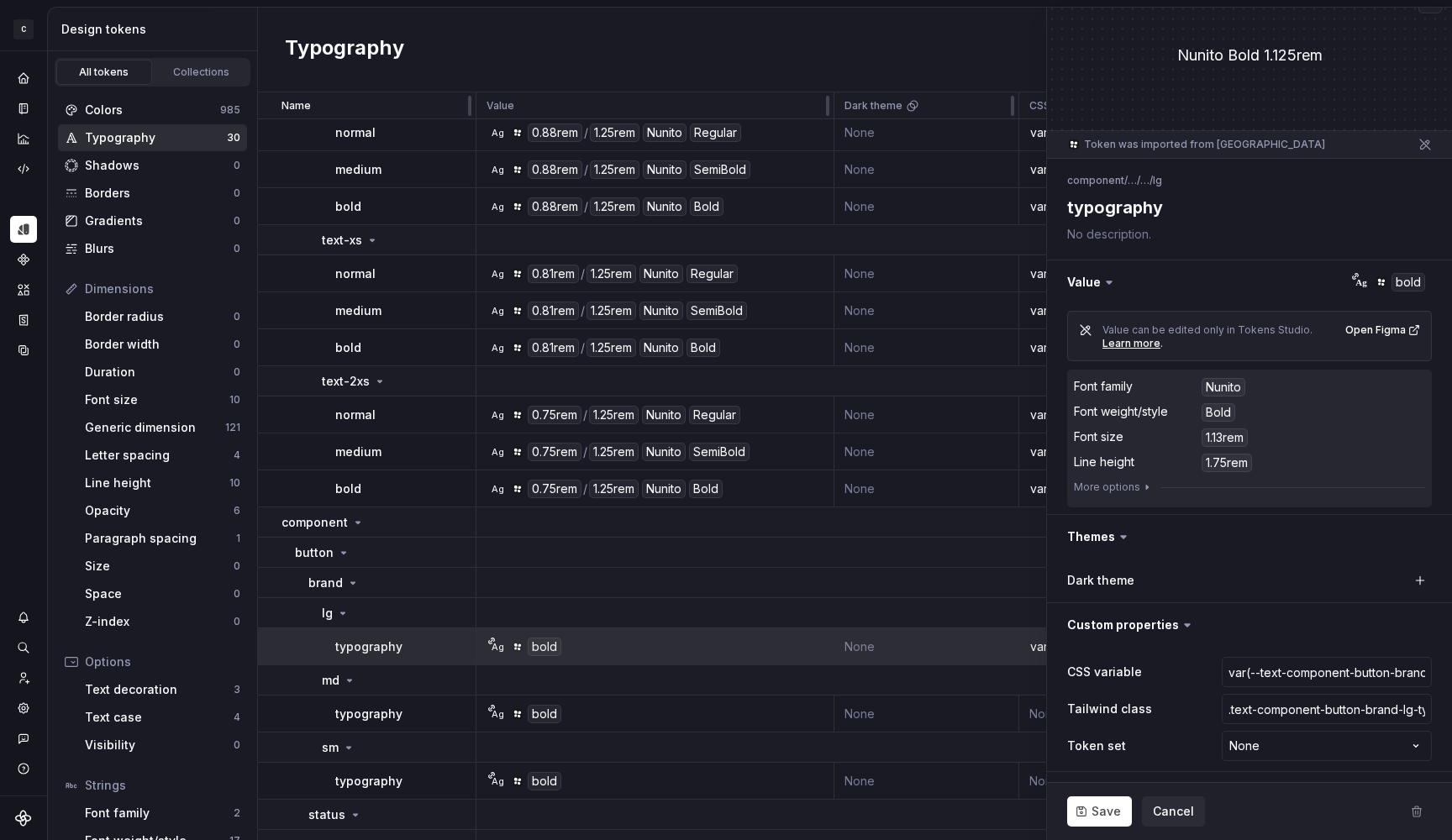
scroll to position [79, 0]
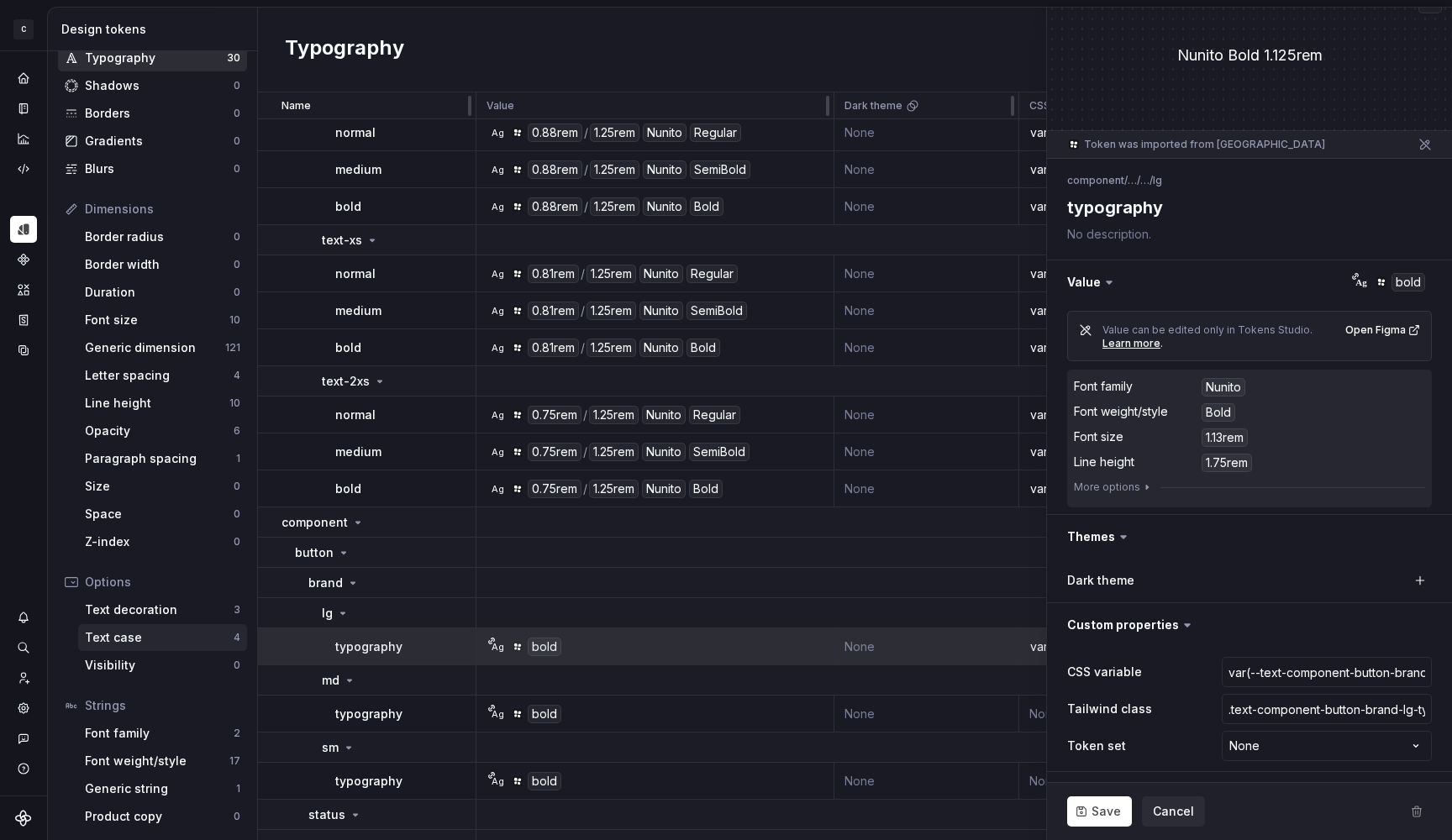
click at [113, 628] on div "Text case 4" at bounding box center [163, 637] width 169 height 27
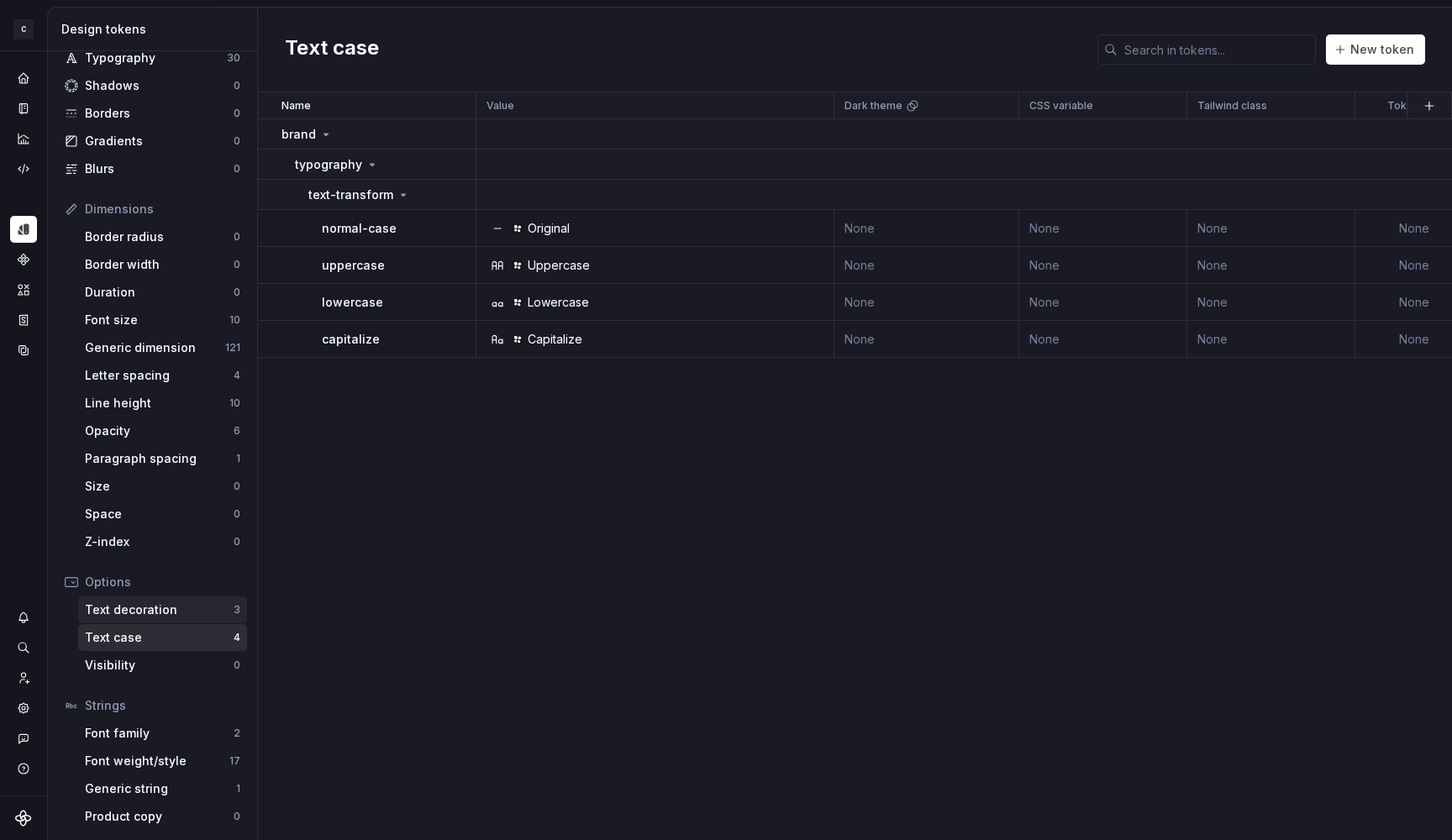
click at [162, 611] on div "Text decoration" at bounding box center [159, 610] width 149 height 17
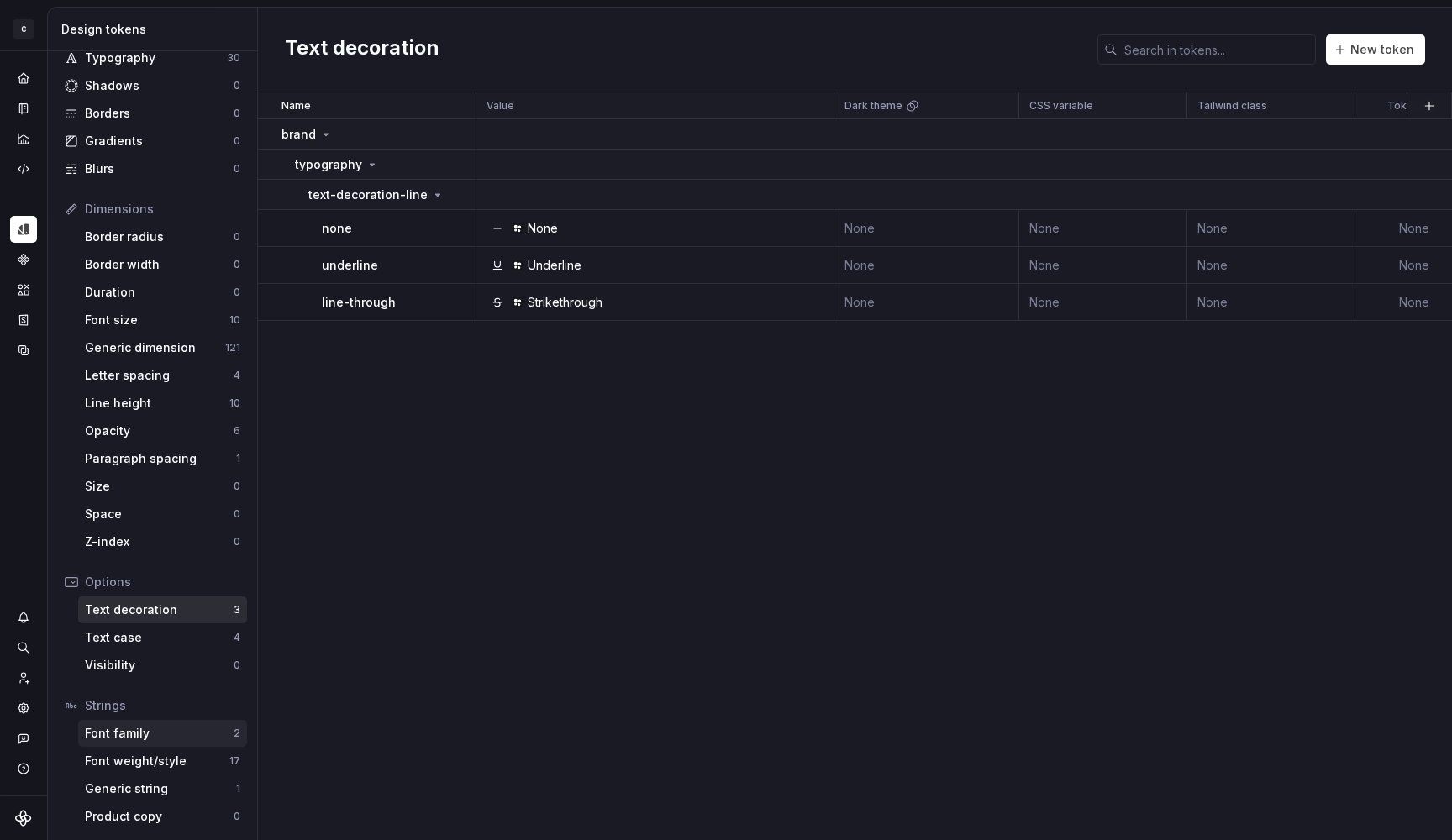
click at [178, 741] on div "Font family" at bounding box center [159, 733] width 149 height 17
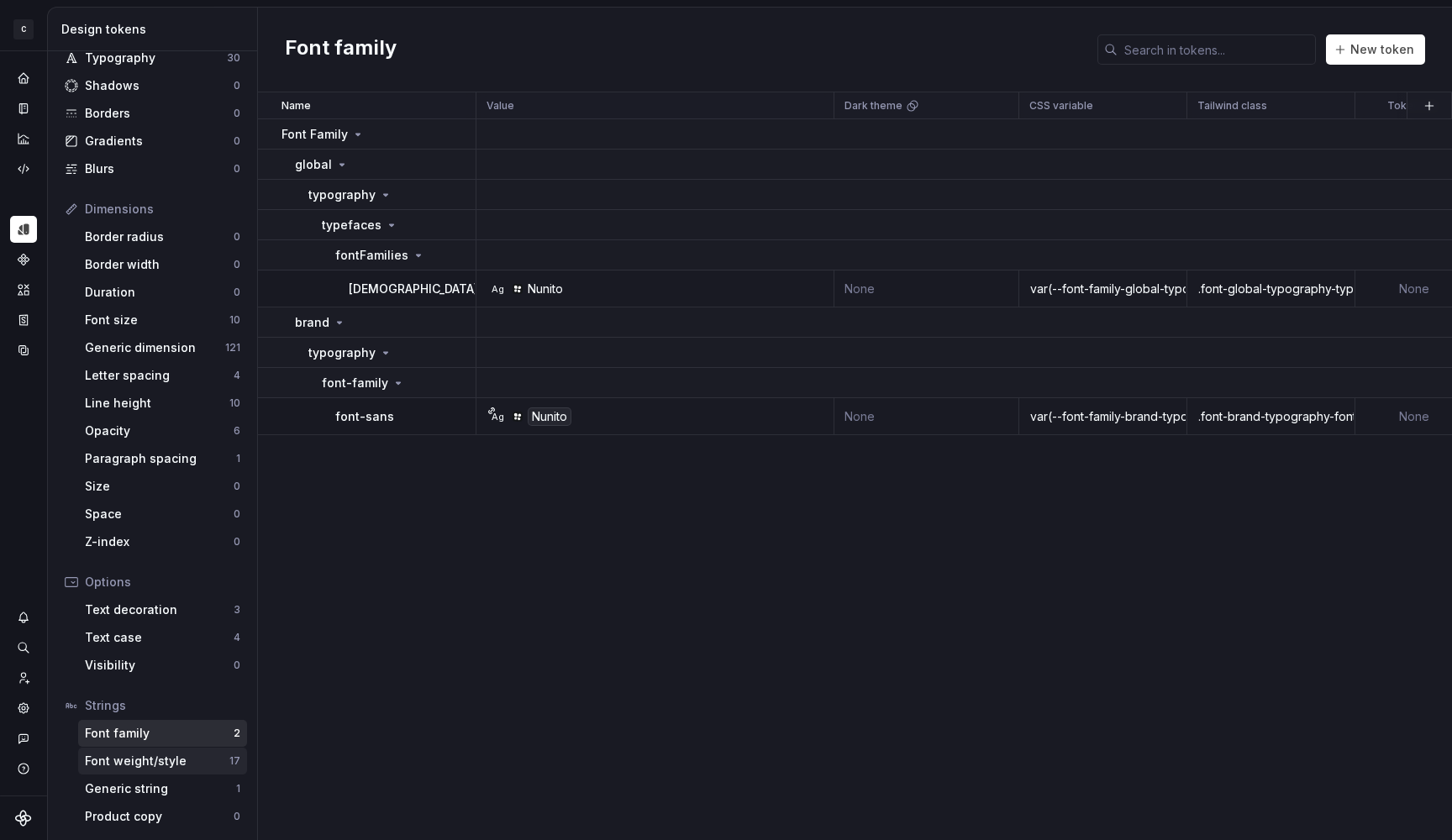
click at [159, 763] on div "Font weight/style" at bounding box center [157, 761] width 145 height 17
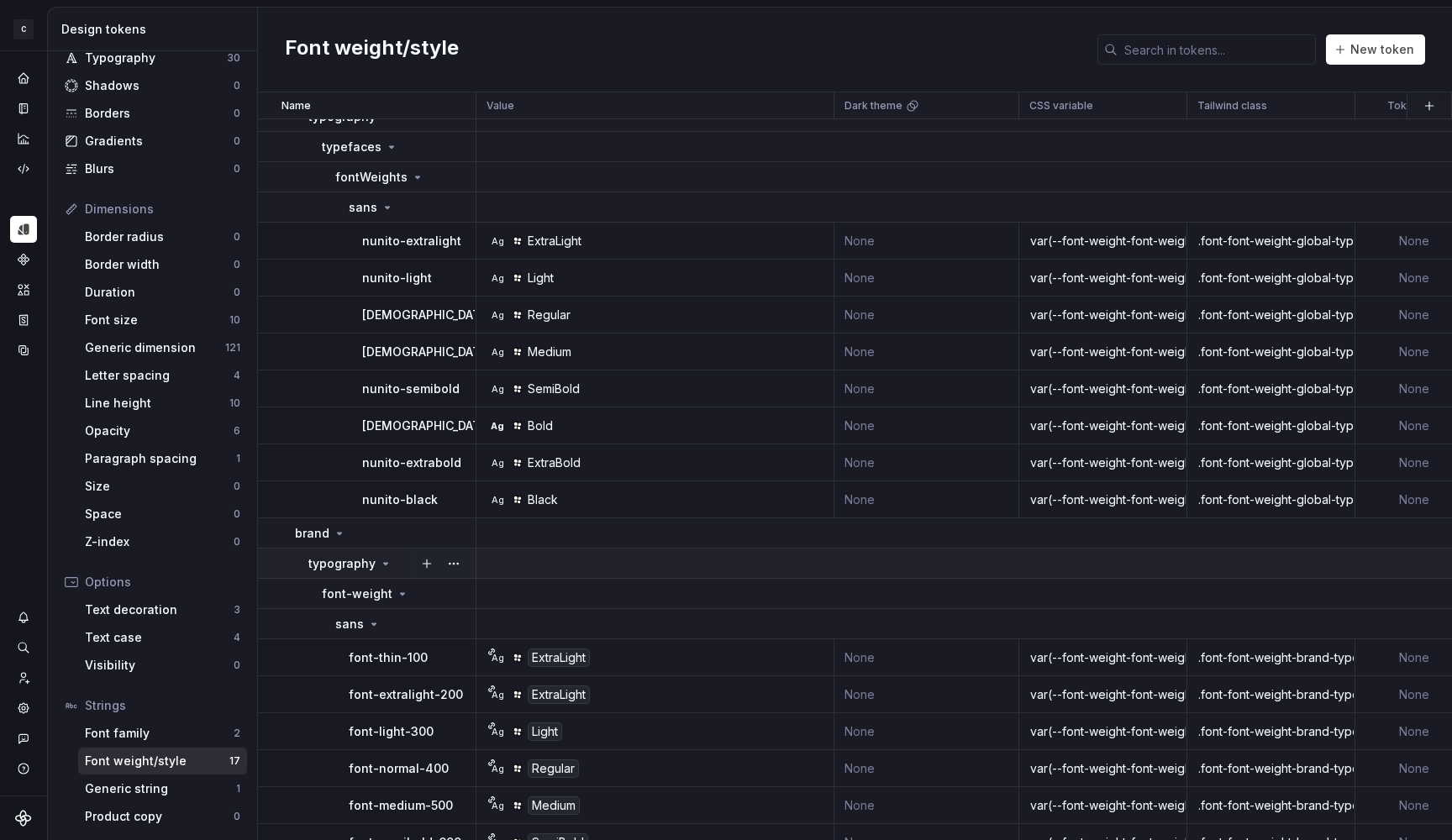
scroll to position [220, 0]
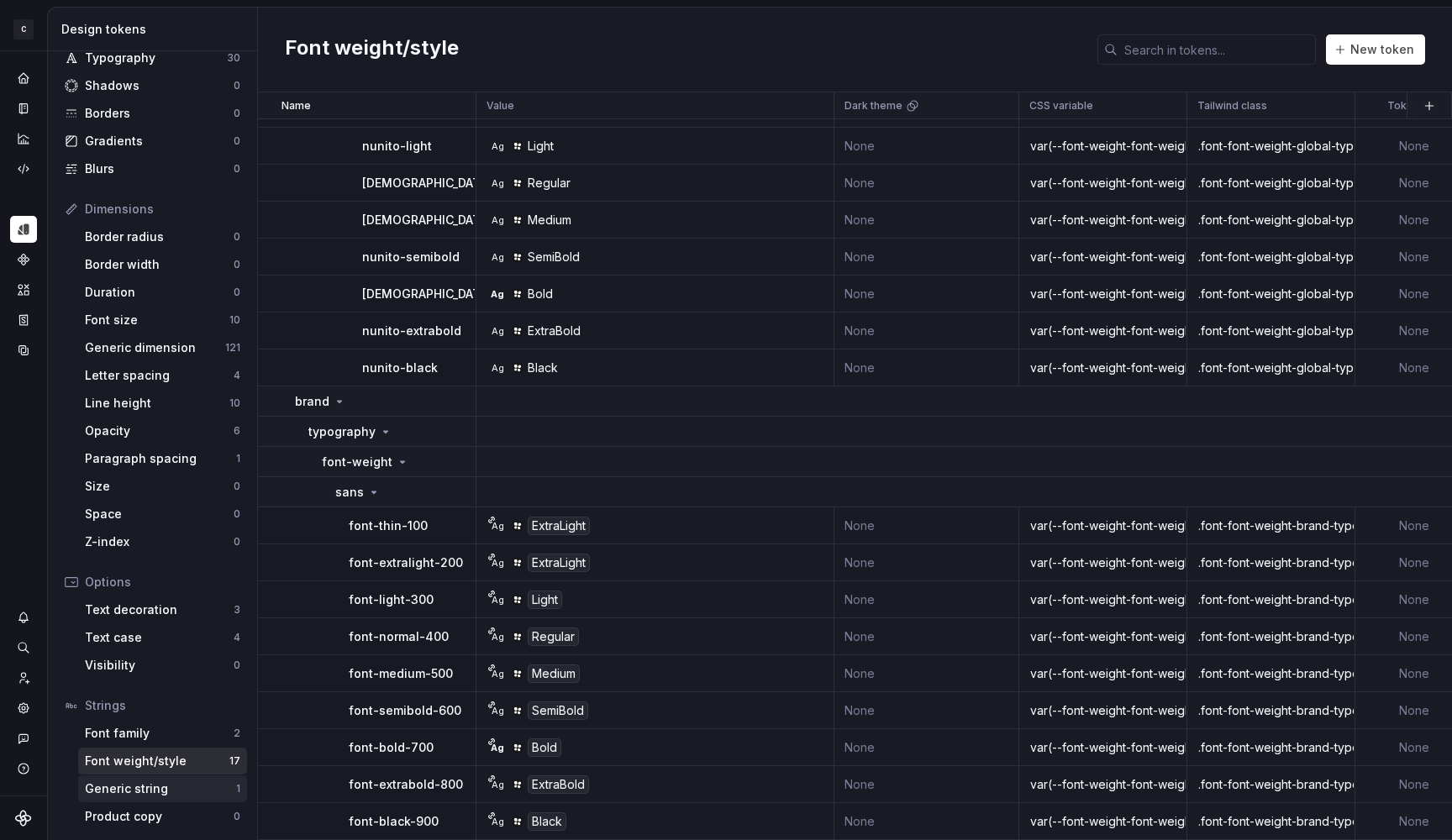
click at [166, 794] on div "Generic string" at bounding box center [160, 788] width 151 height 17
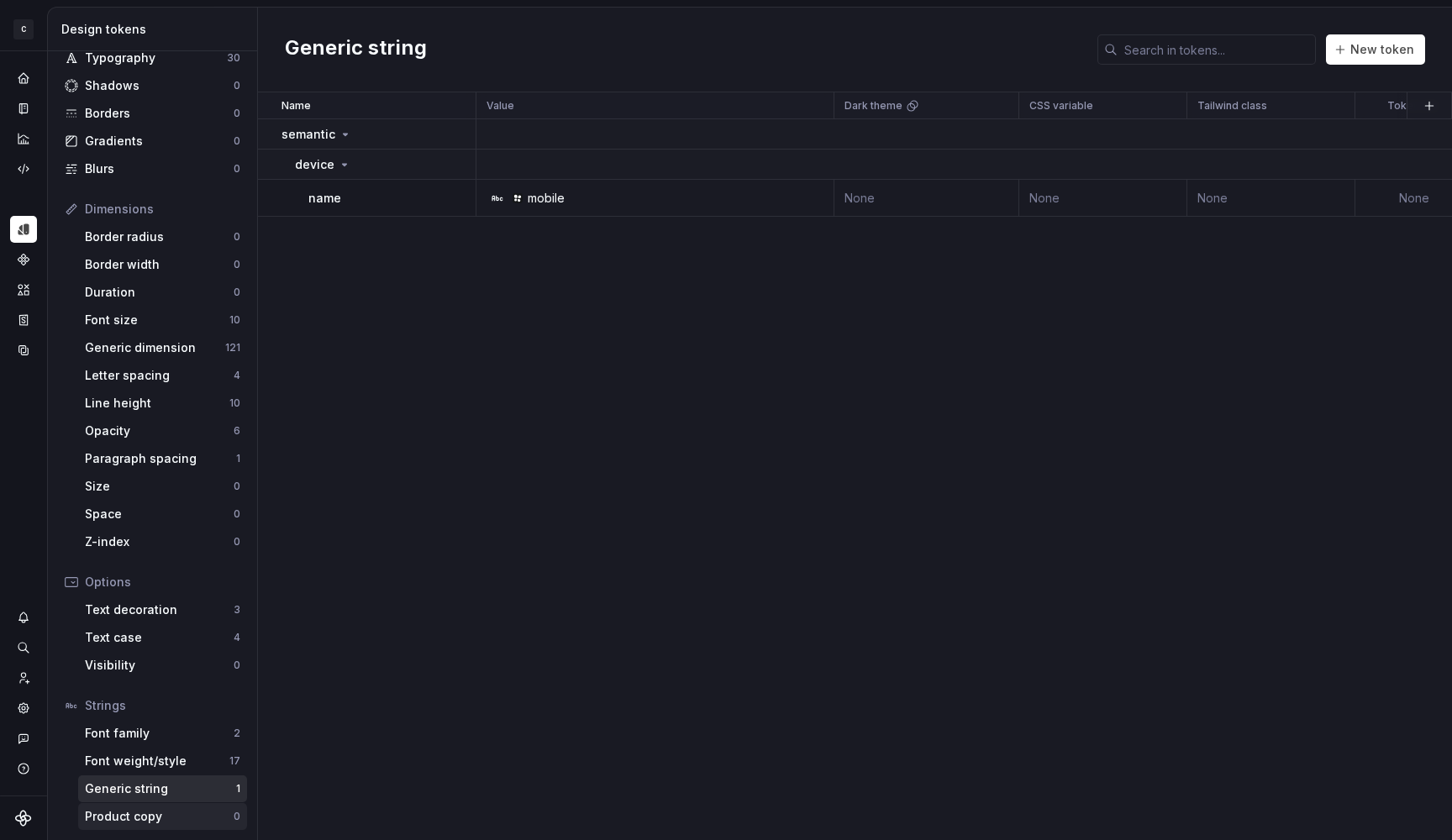
click at [153, 808] on div "Product copy 0" at bounding box center [163, 817] width 169 height 27
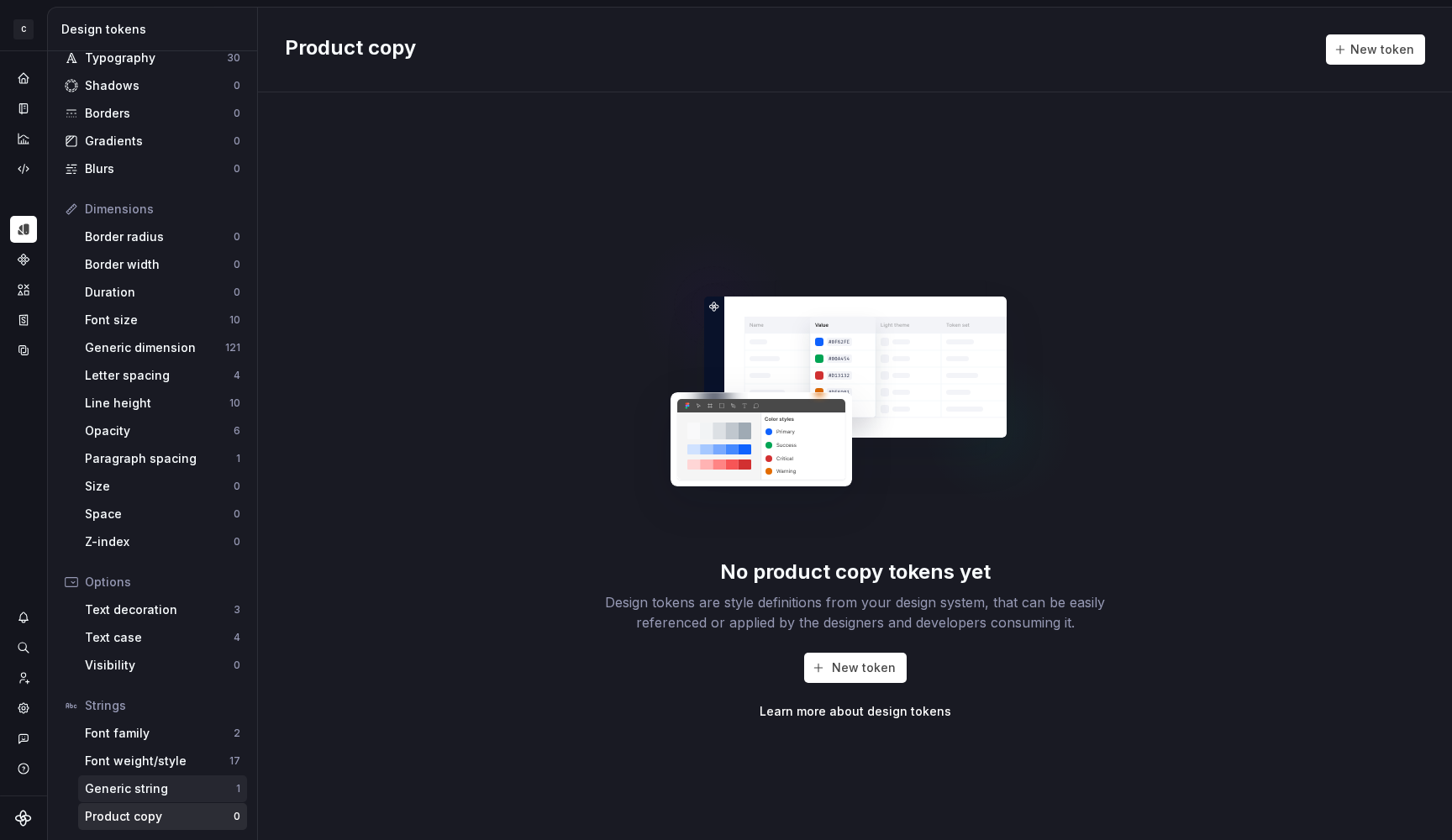
click at [154, 784] on div "Generic string" at bounding box center [160, 788] width 151 height 17
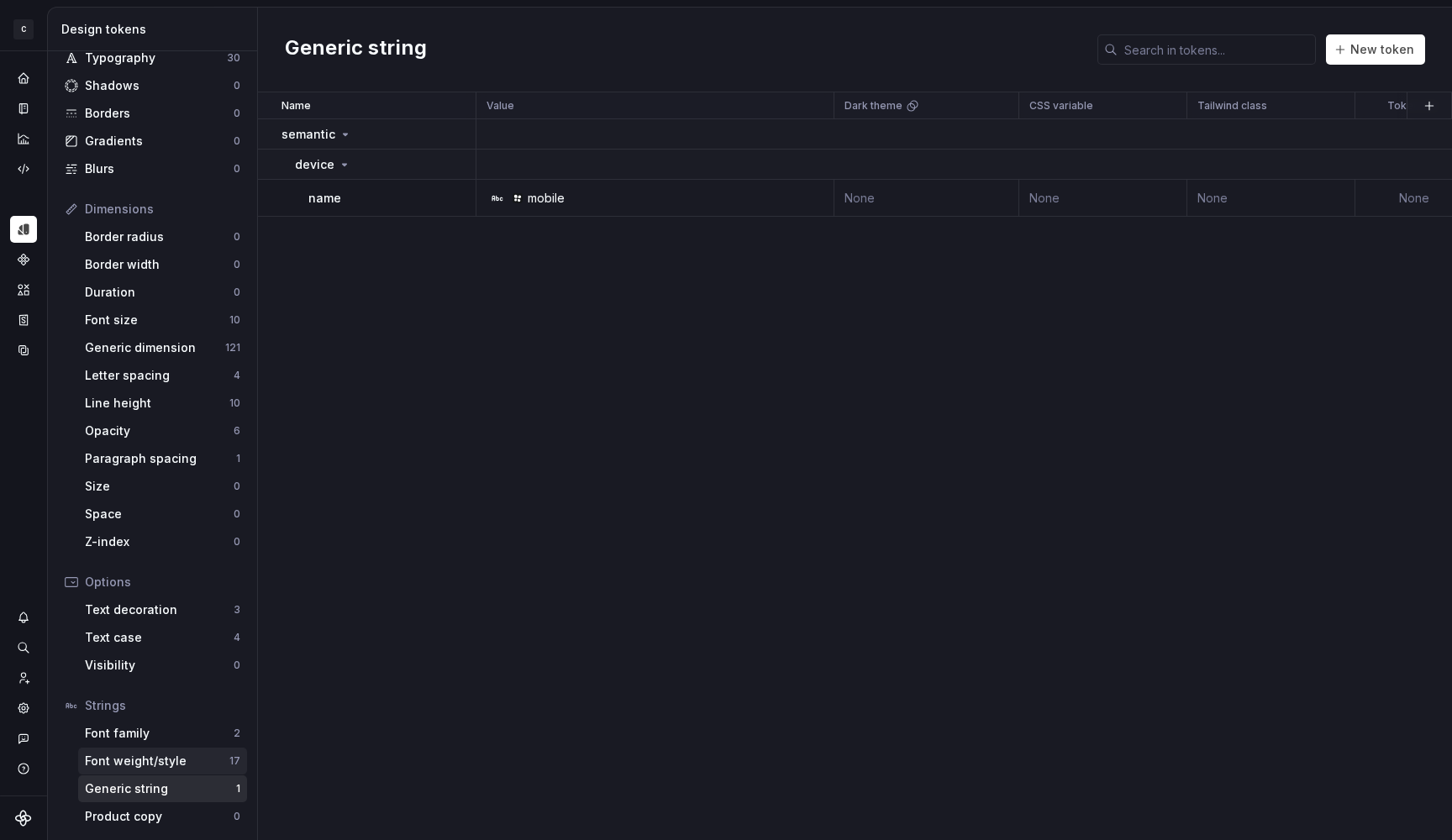
click at [164, 753] on div "Font weight/style" at bounding box center [157, 761] width 145 height 17
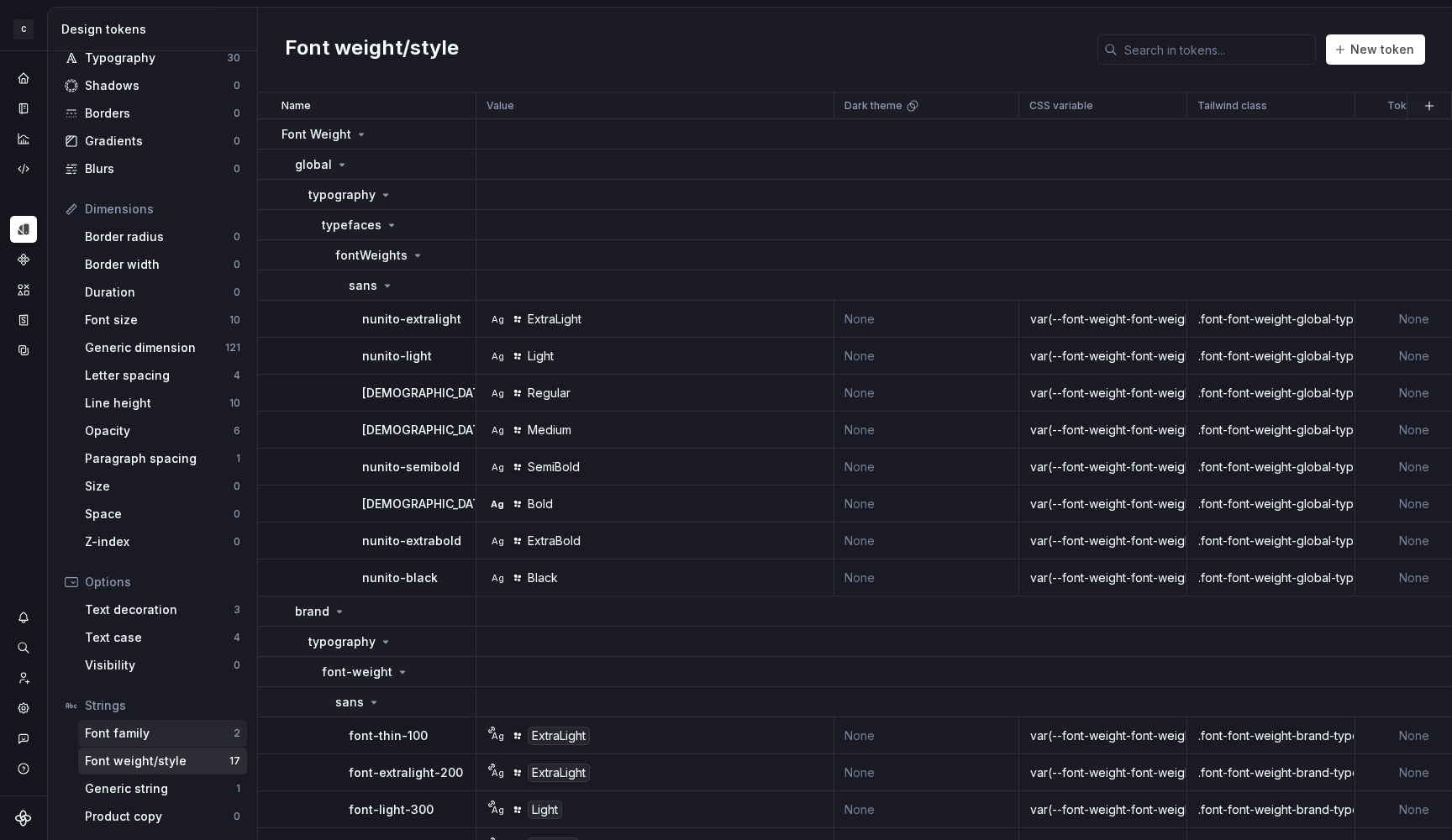
click at [160, 731] on div "Font family" at bounding box center [159, 733] width 149 height 17
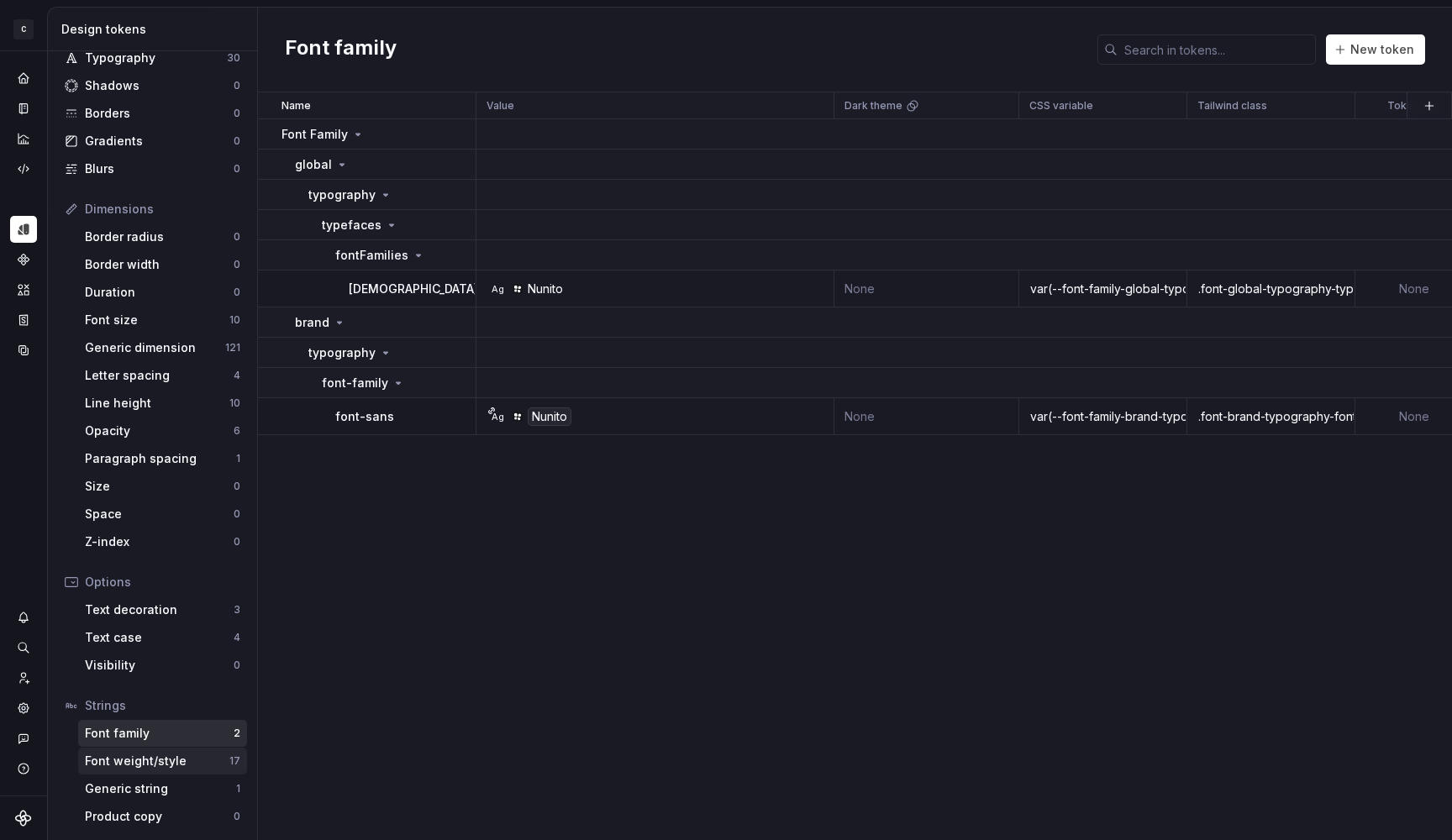
click at [149, 761] on div "Font weight/style" at bounding box center [157, 761] width 145 height 17
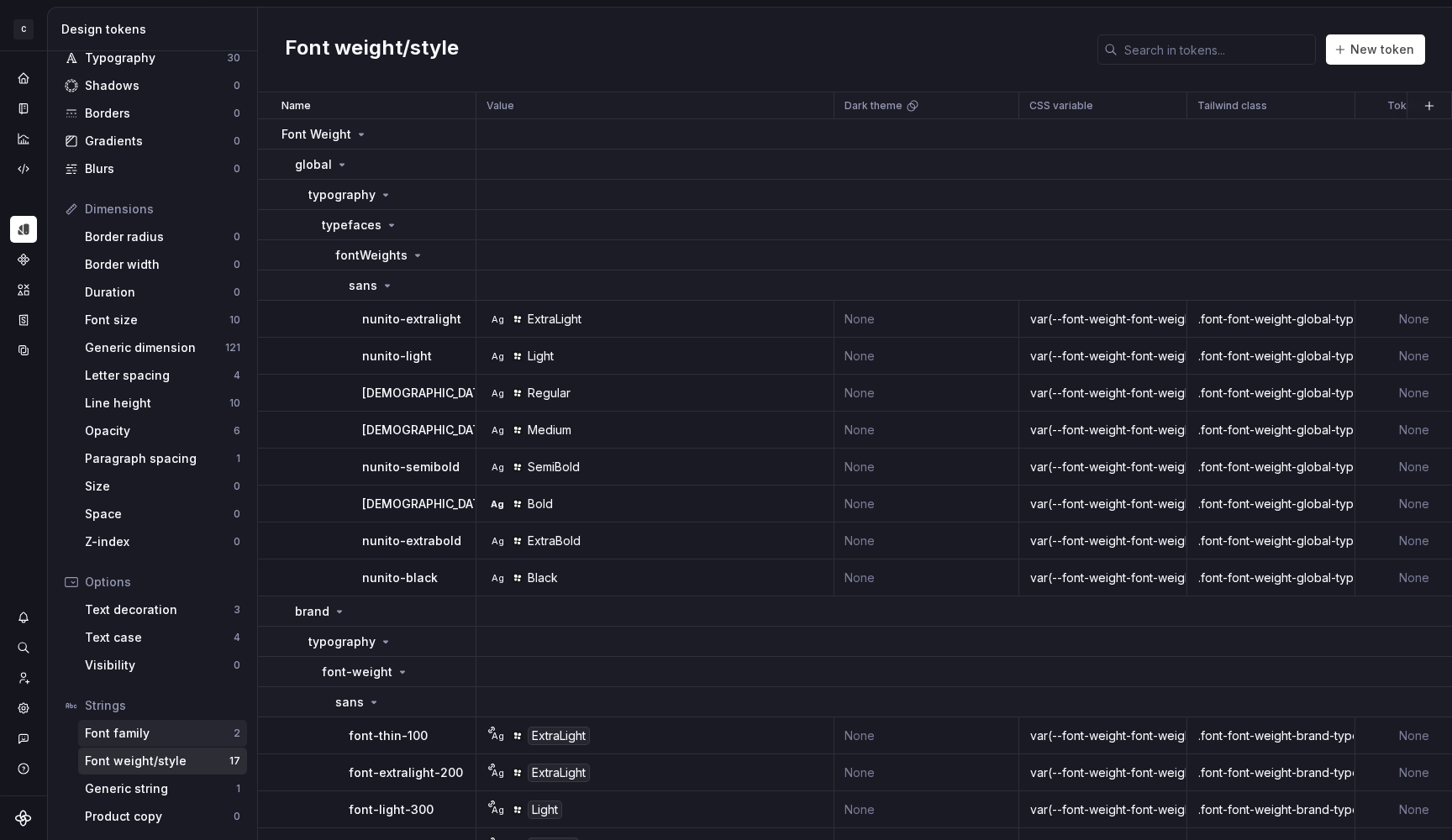
click at [140, 735] on div "Font family" at bounding box center [159, 733] width 149 height 17
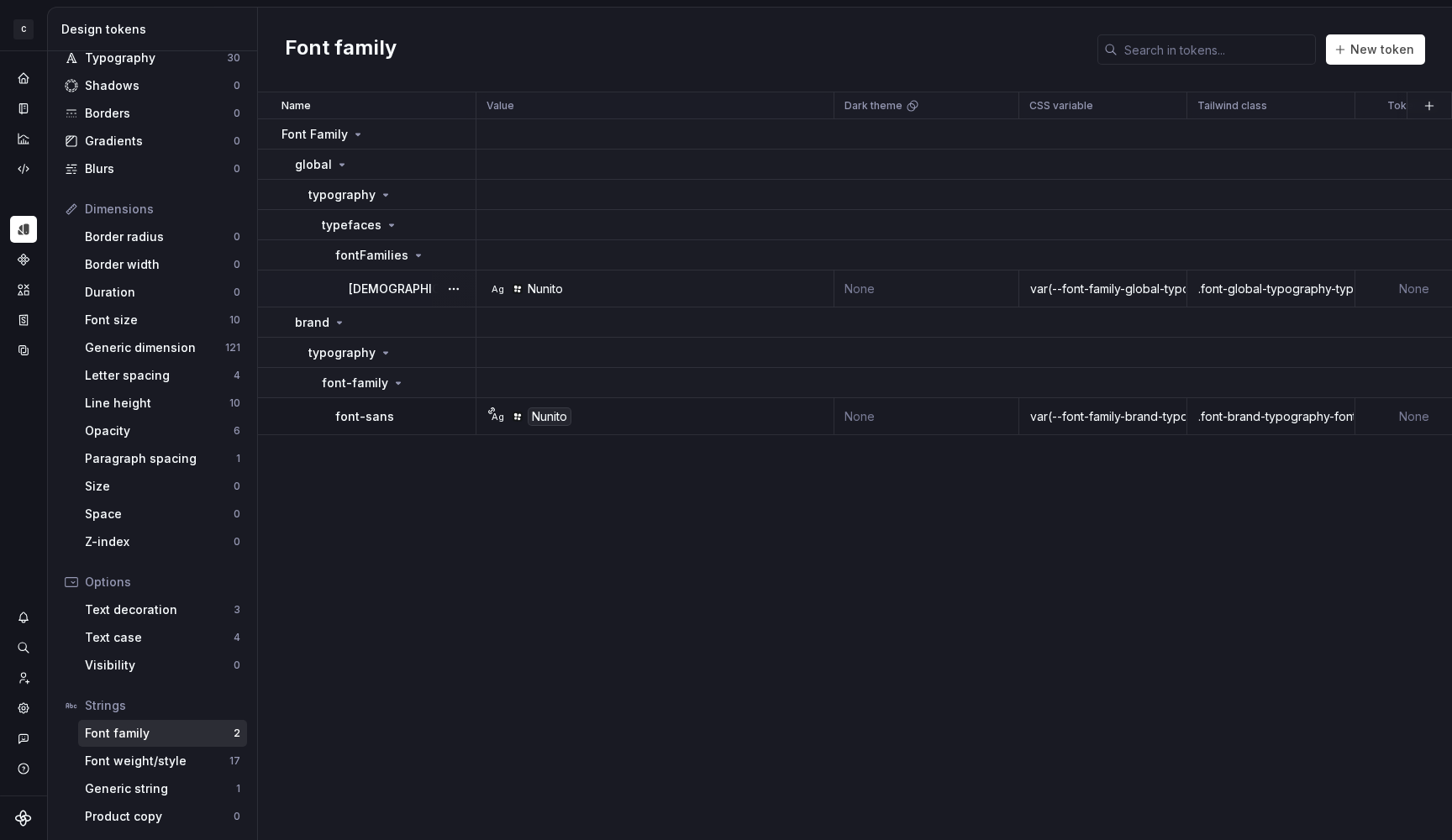
click at [550, 286] on div "Nunito" at bounding box center [546, 288] width 36 height 17
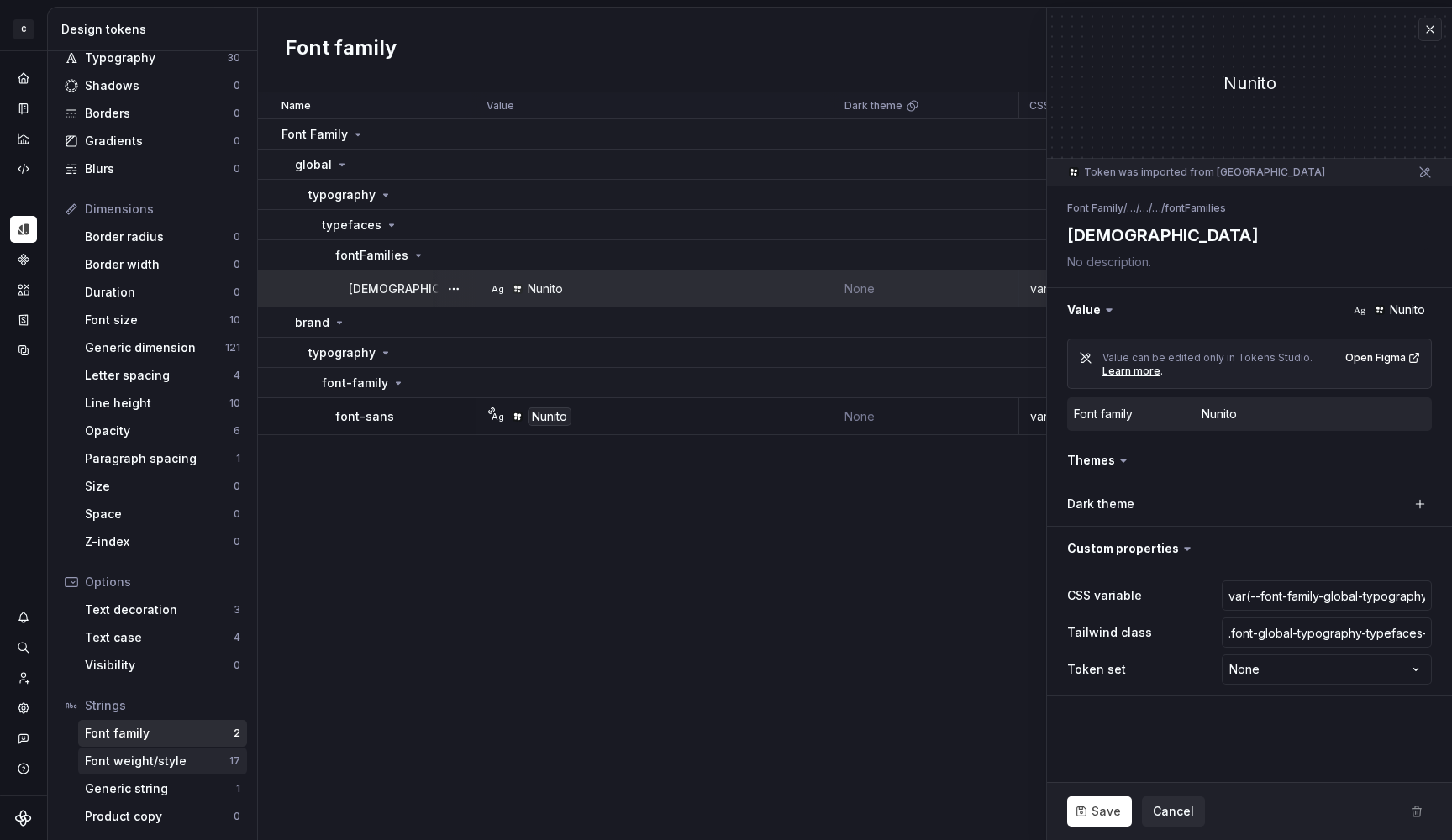
click at [167, 760] on div "Font weight/style" at bounding box center [157, 761] width 145 height 17
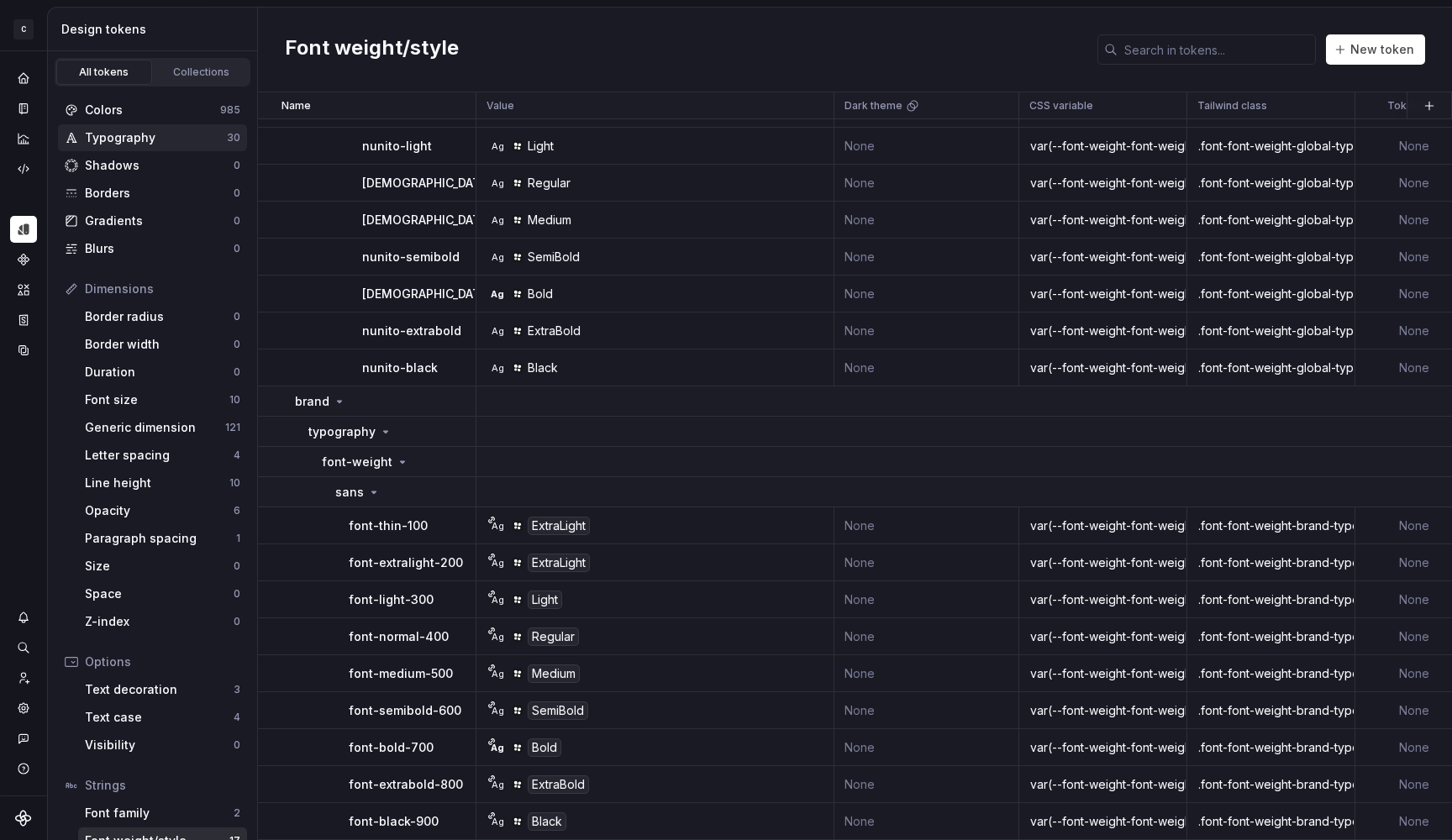
click at [131, 135] on div "Typography" at bounding box center [155, 137] width 142 height 17
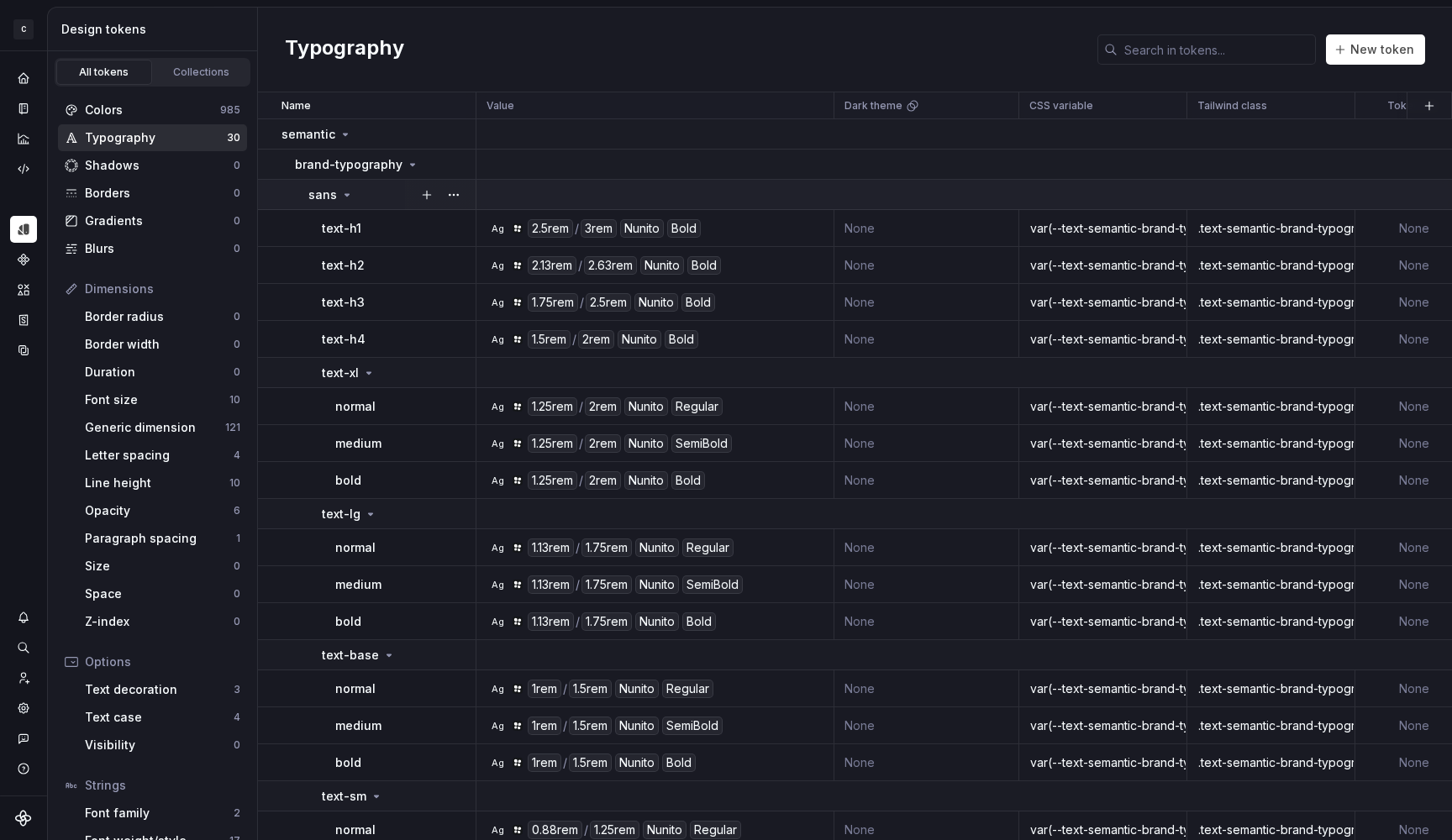
click at [346, 194] on icon at bounding box center [347, 195] width 4 height 2
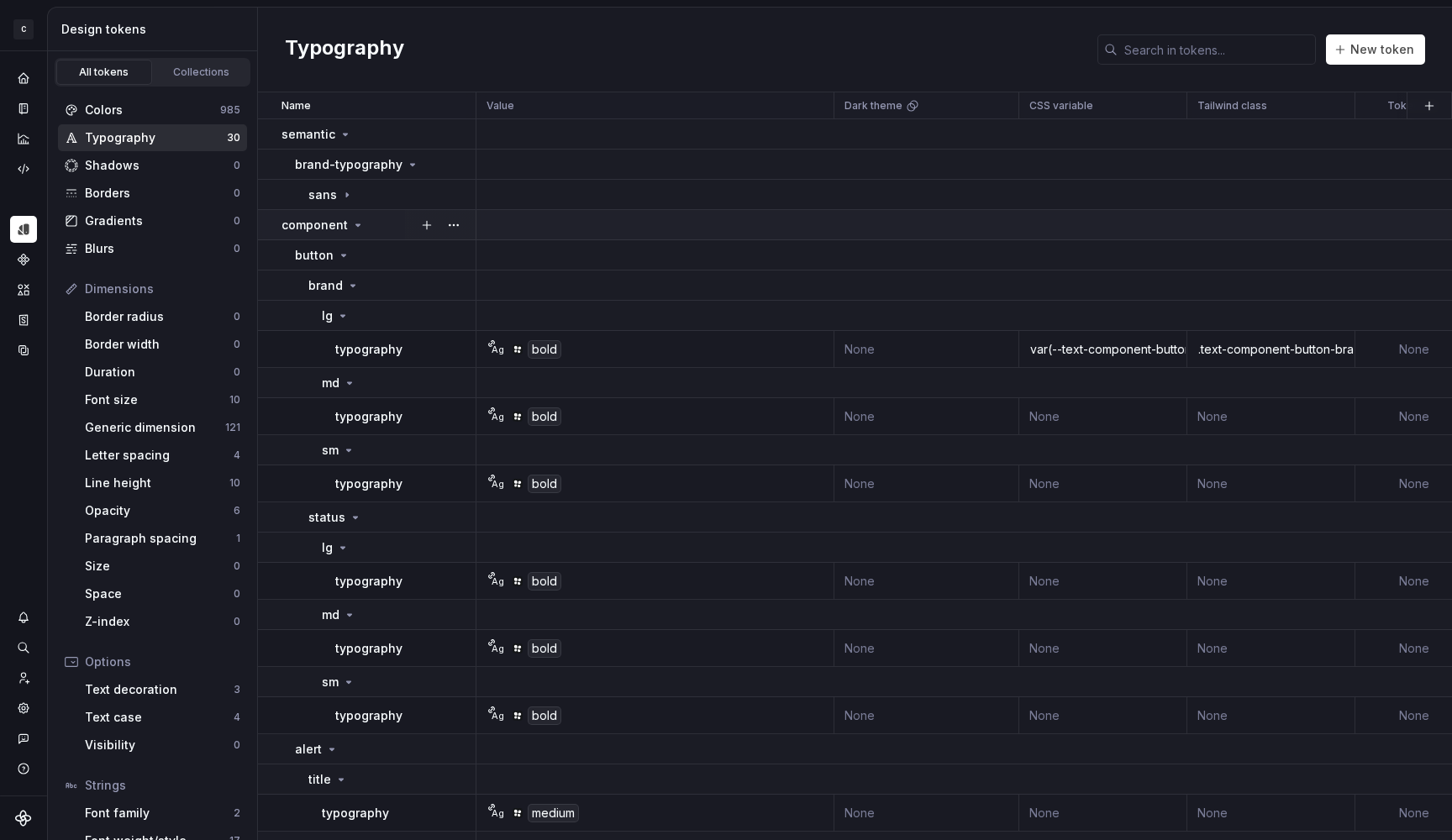
click at [351, 223] on icon at bounding box center [357, 225] width 13 height 13
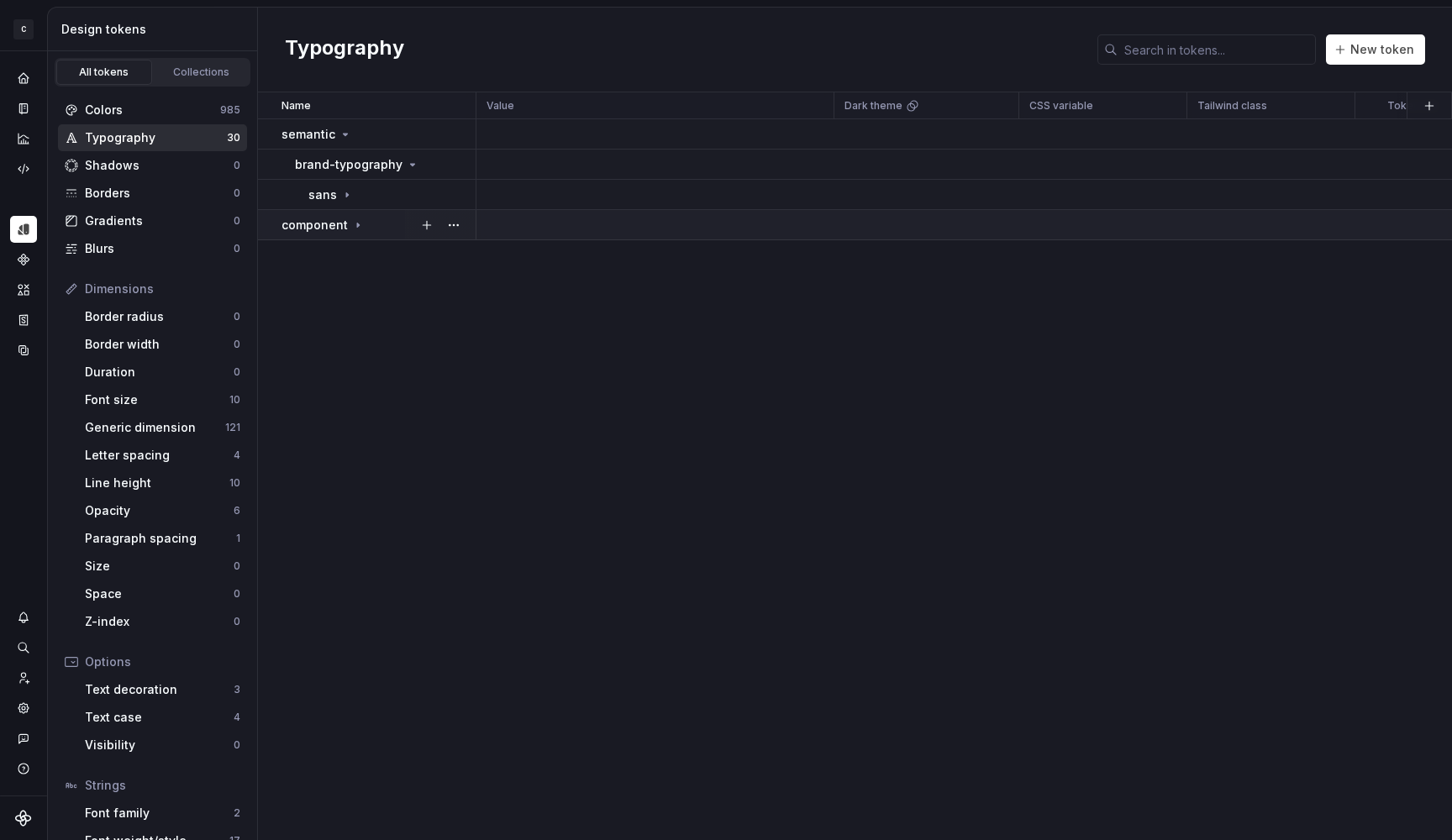
click at [351, 223] on icon at bounding box center [357, 225] width 13 height 13
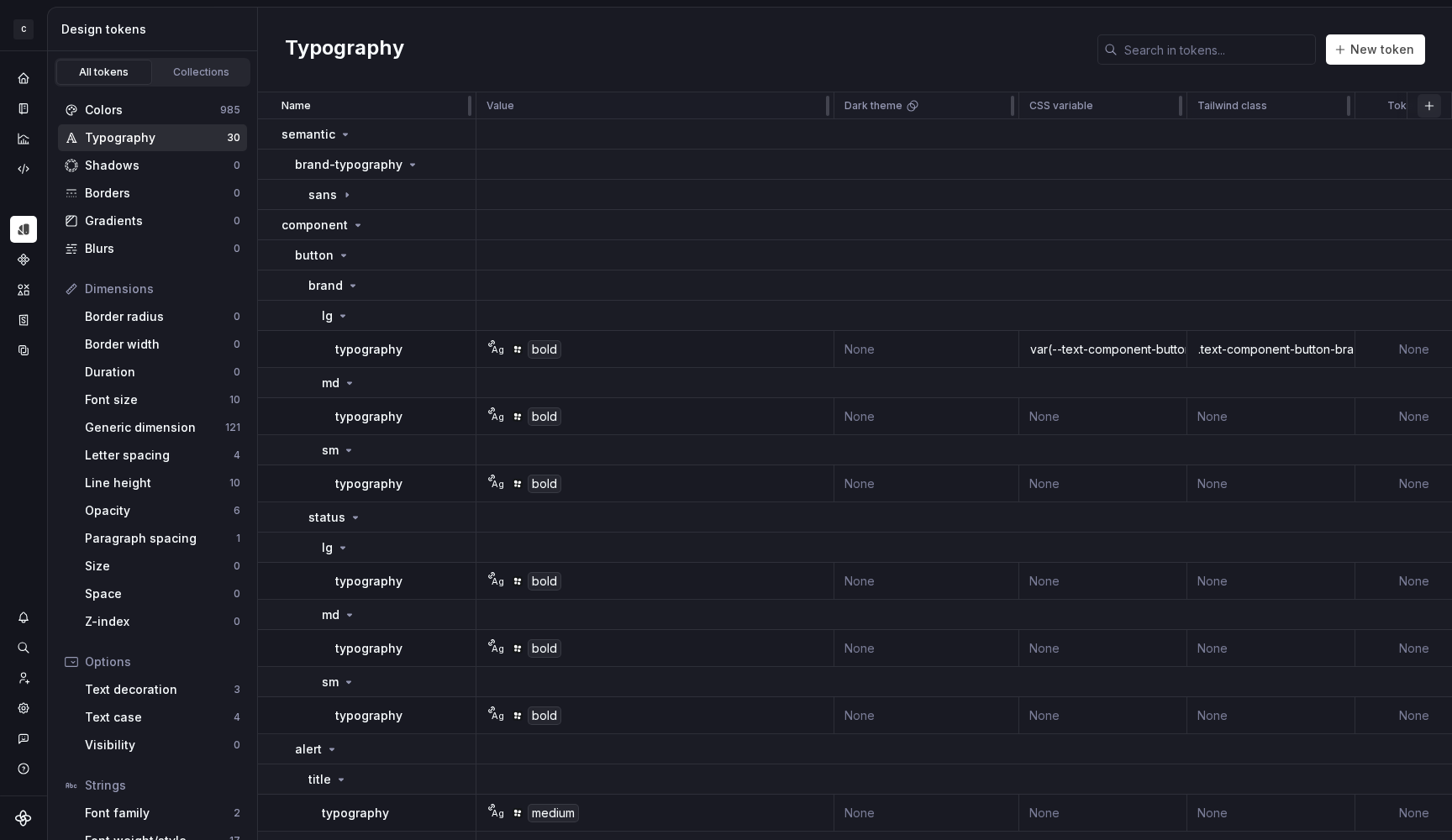
click at [1421, 105] on button "button" at bounding box center [1430, 105] width 23 height 23
click at [1266, 73] on div "Typography New token" at bounding box center [855, 49] width 1194 height 85
click at [343, 193] on icon at bounding box center [346, 195] width 13 height 13
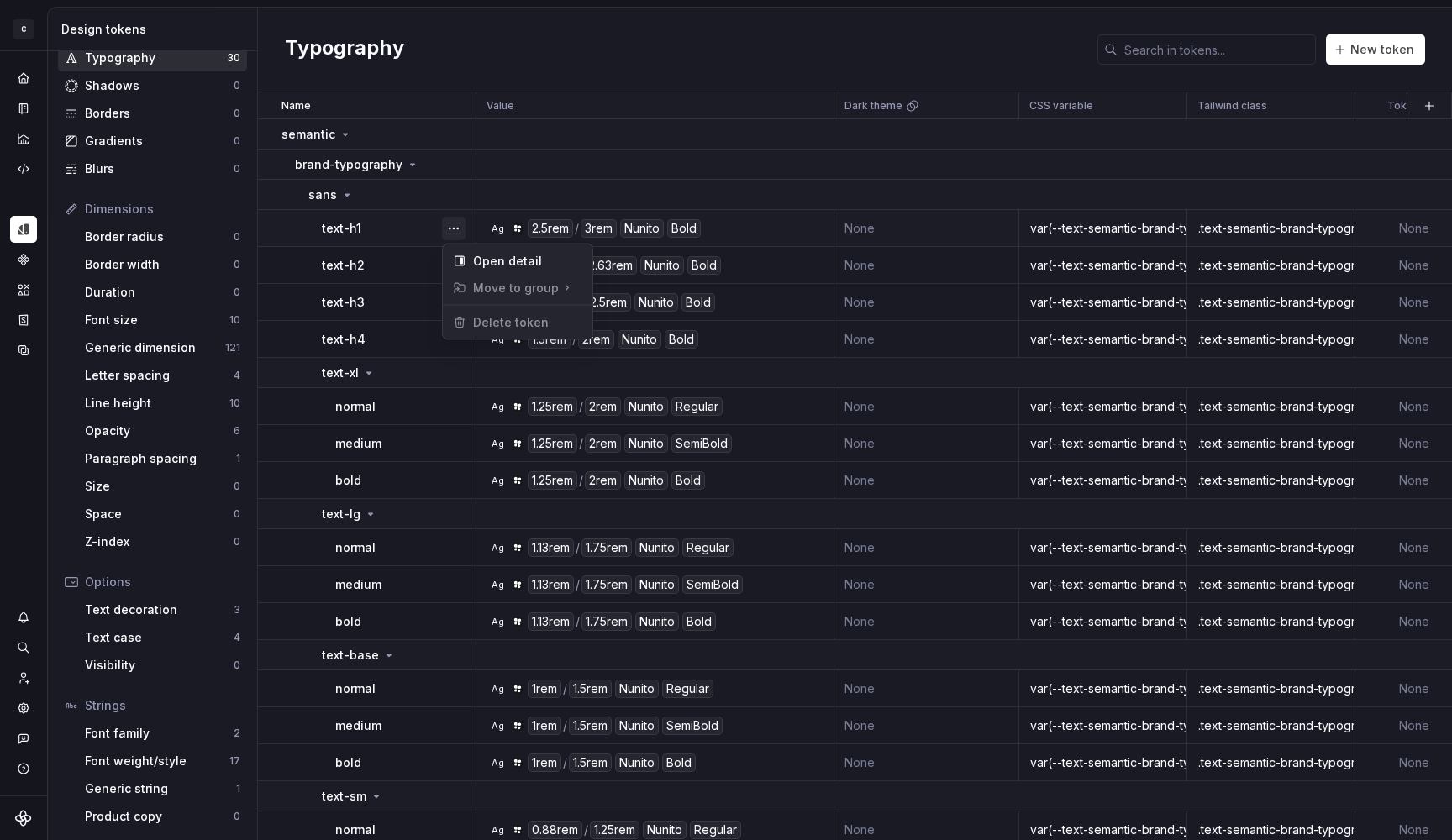
click at [455, 227] on button "button" at bounding box center [454, 229] width 23 height 23
click at [476, 258] on div "Open detail" at bounding box center [528, 261] width 109 height 17
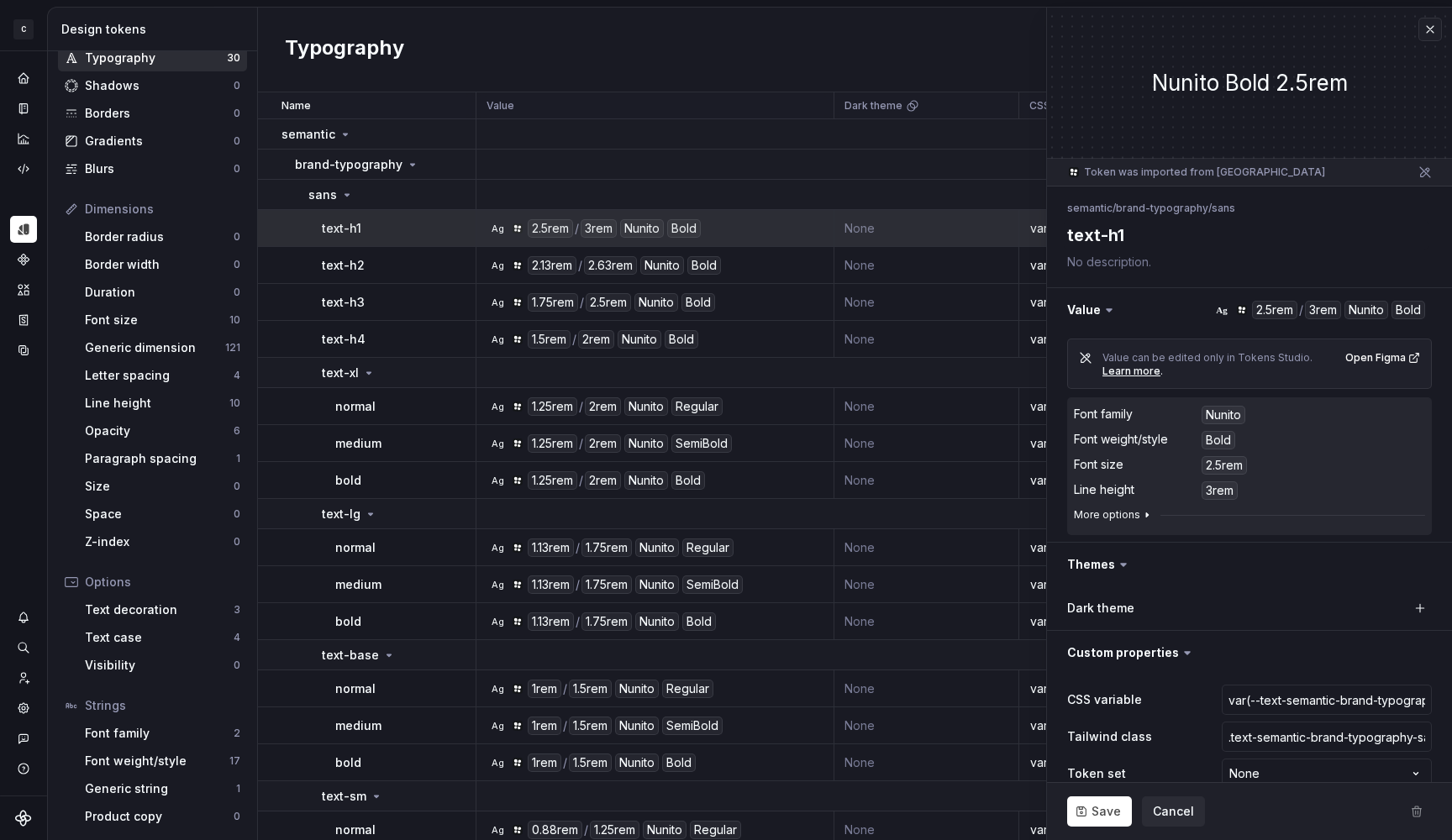
click at [1147, 514] on icon "button" at bounding box center [1147, 515] width 2 height 4
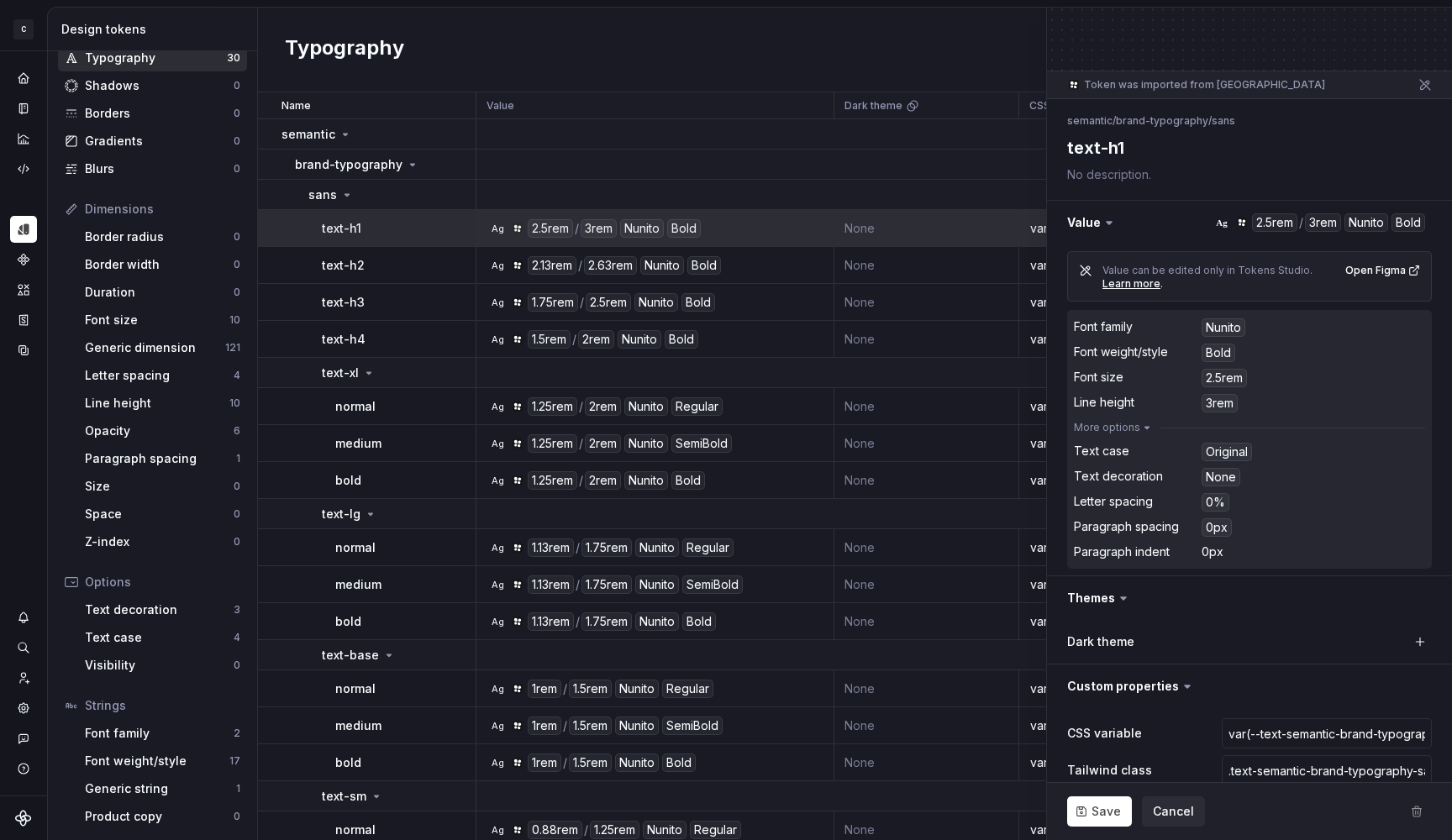
scroll to position [98, 0]
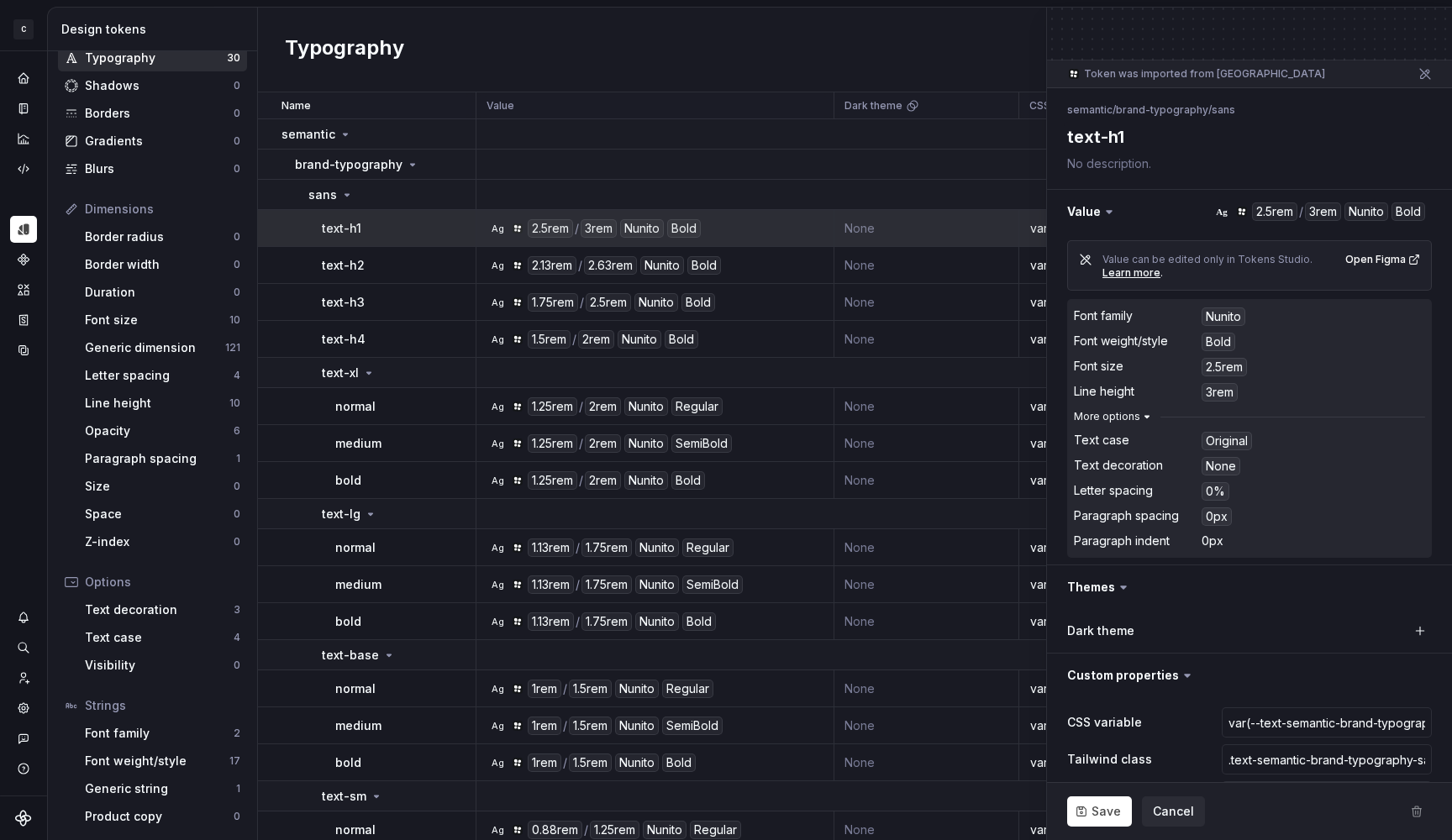
click at [1129, 410] on button "More options" at bounding box center [1114, 416] width 79 height 13
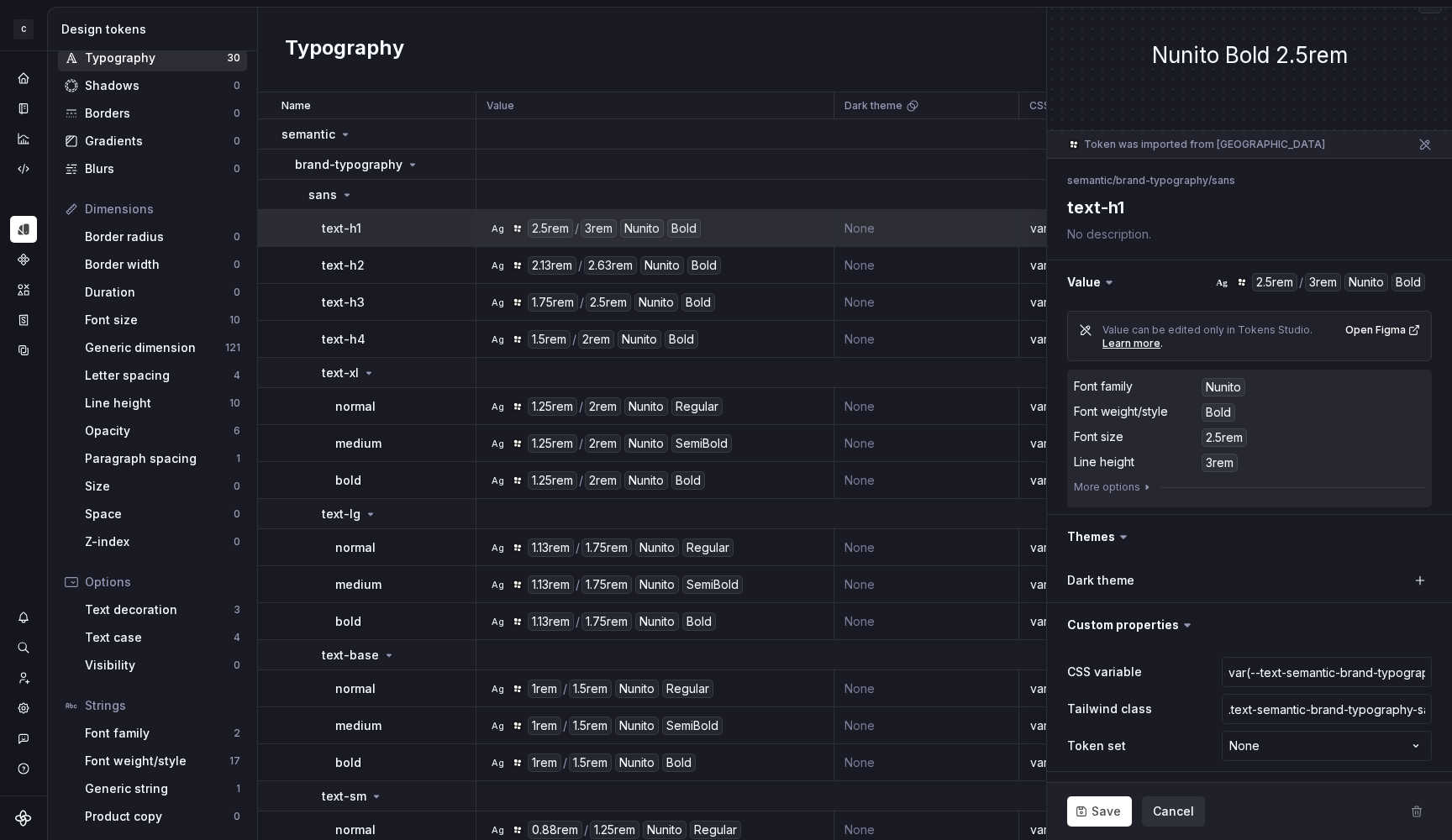
click at [1181, 802] on button "Cancel" at bounding box center [1173, 811] width 63 height 30
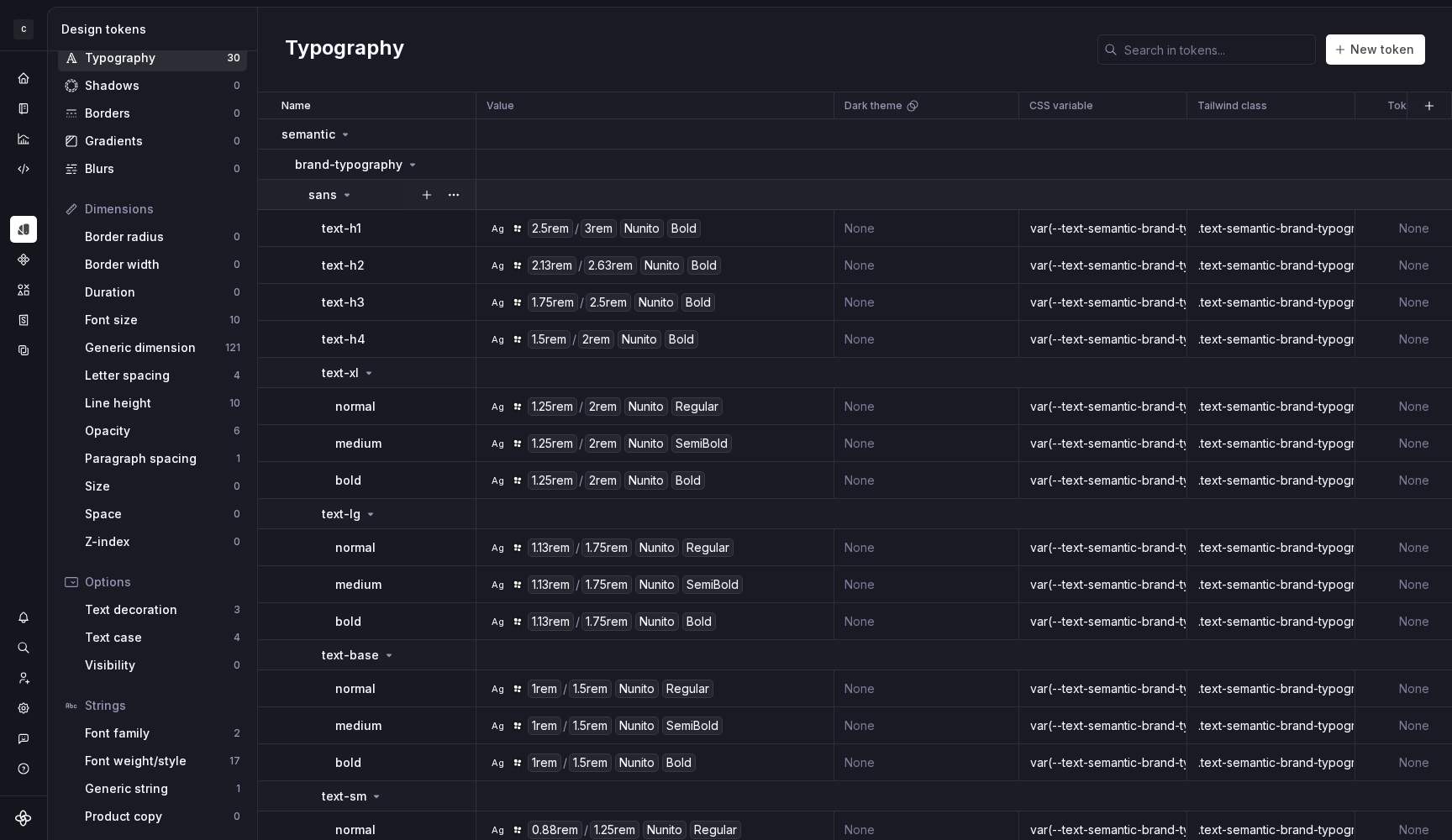
click at [335, 199] on p "sans" at bounding box center [322, 195] width 29 height 17
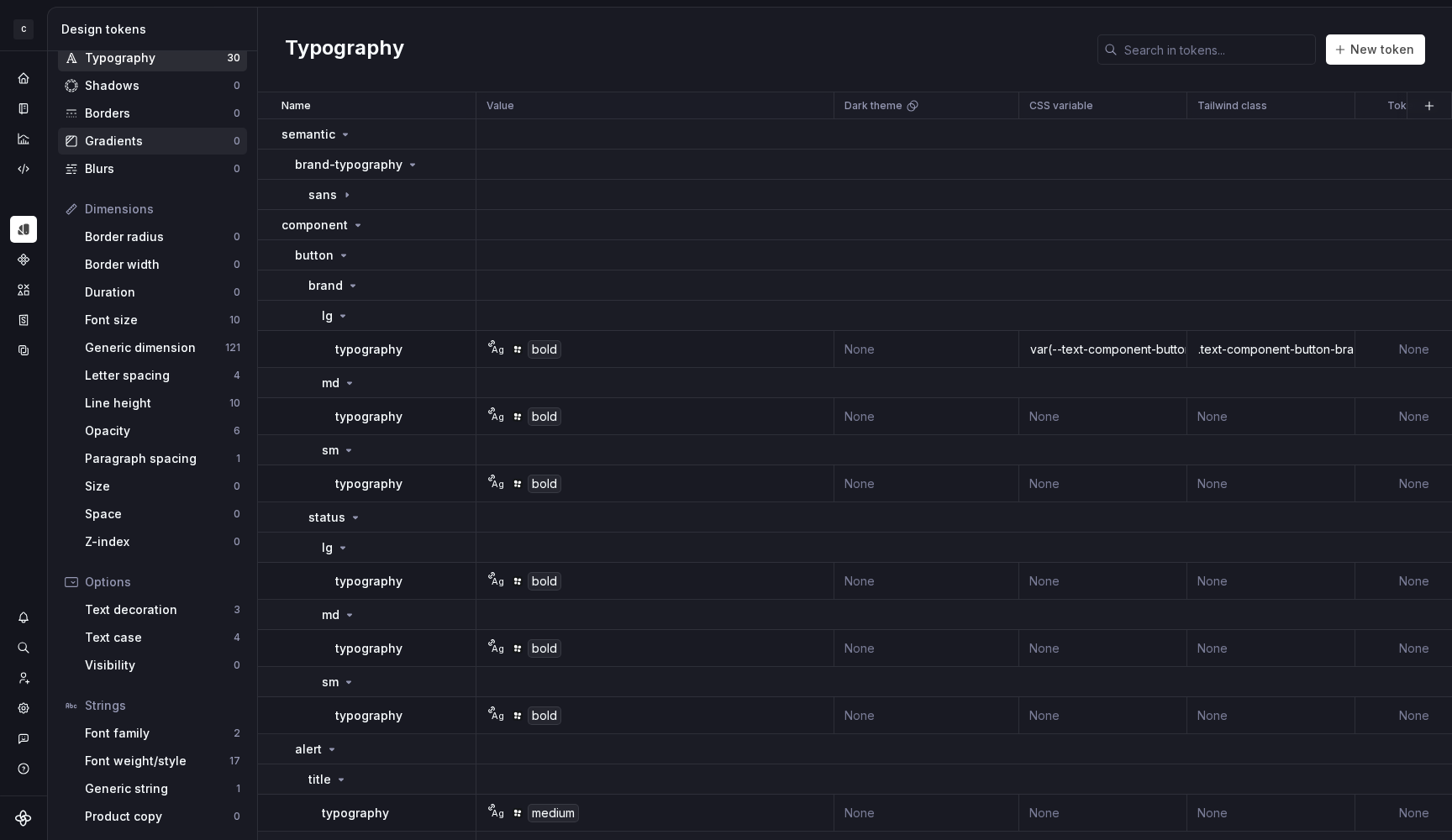
scroll to position [79, 0]
click at [119, 323] on div "Font size" at bounding box center [157, 320] width 145 height 17
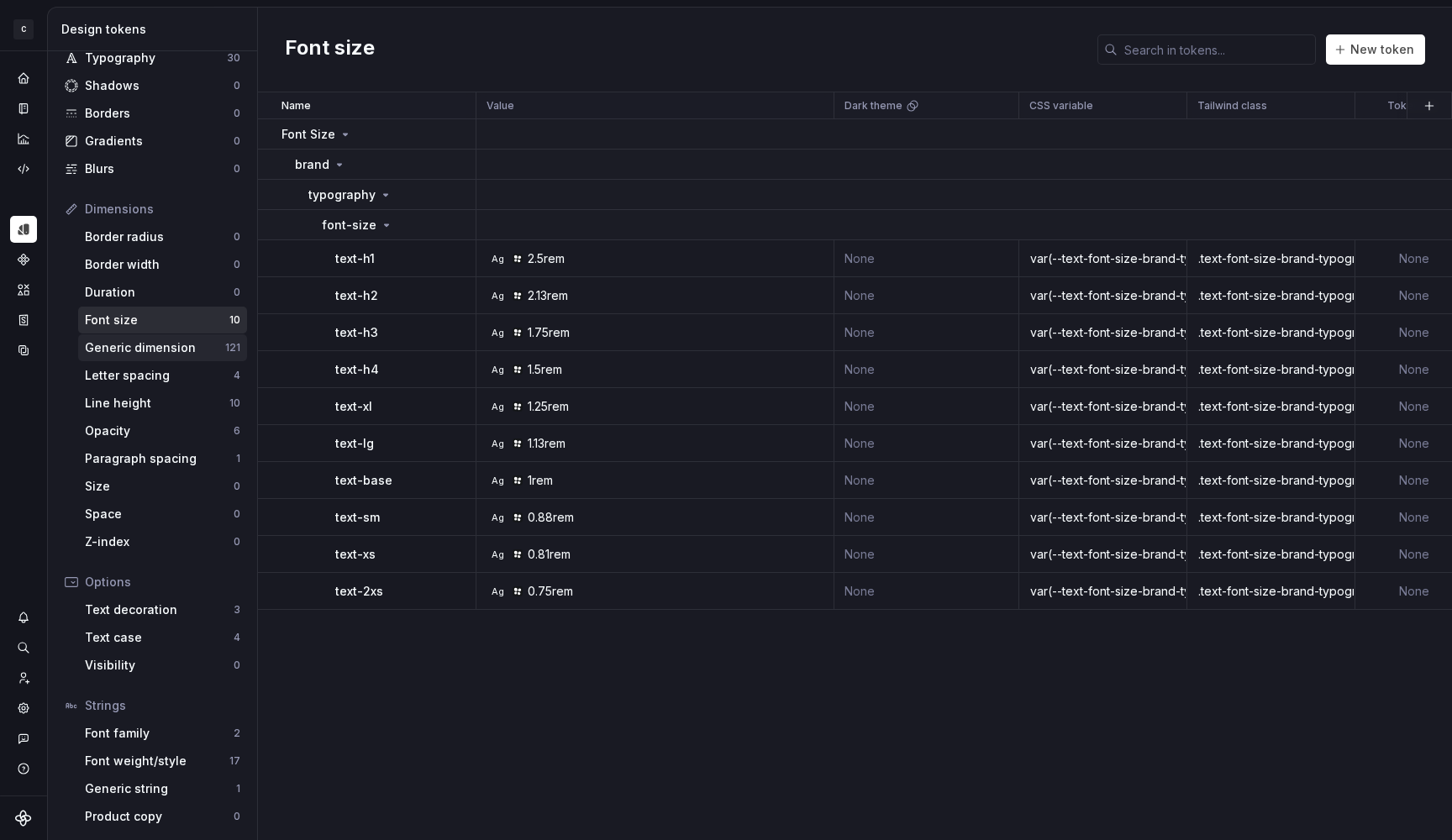
click at [150, 352] on div "Generic dimension" at bounding box center [154, 347] width 140 height 17
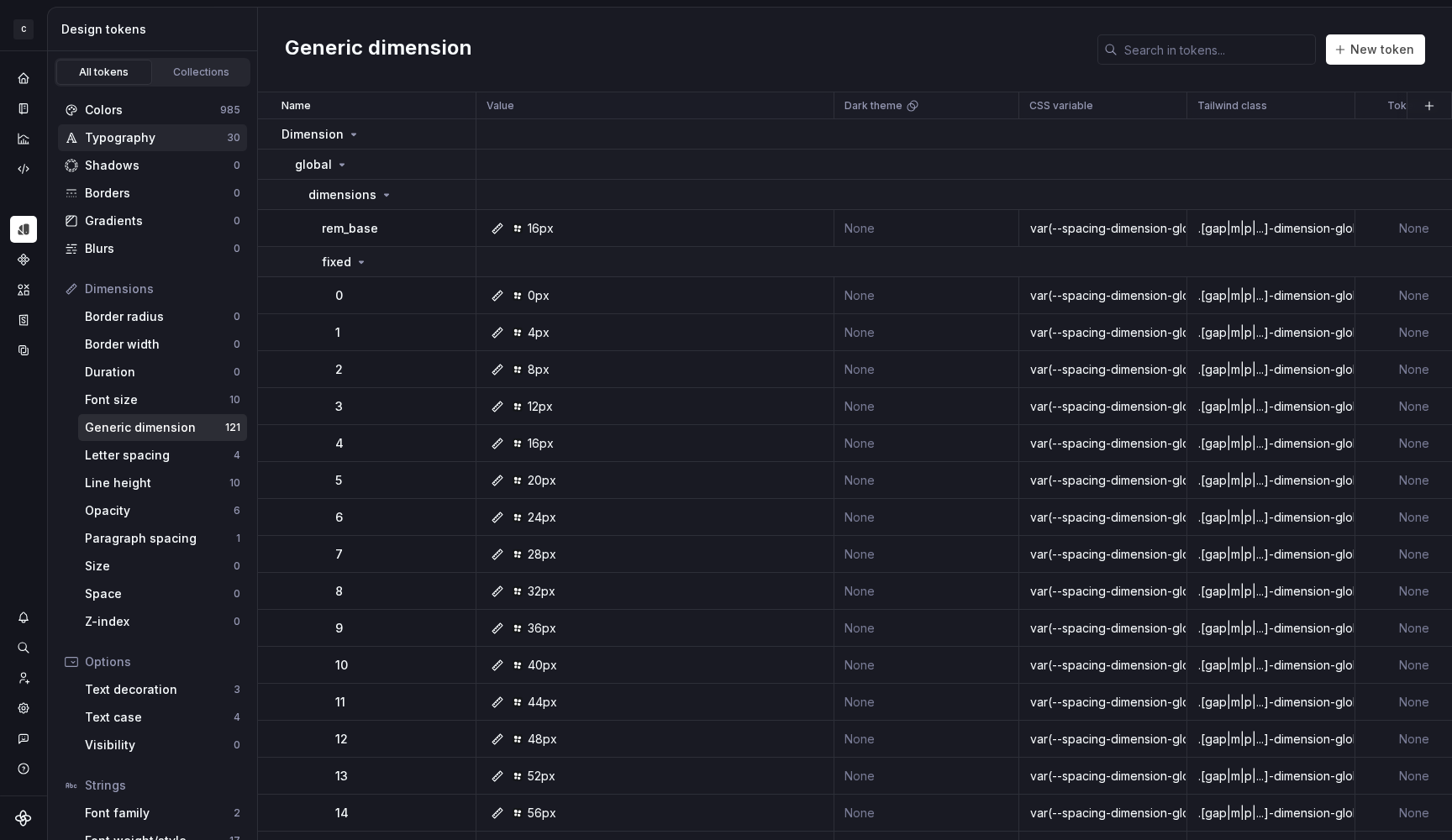
click at [169, 129] on div "Typography" at bounding box center [155, 137] width 142 height 17
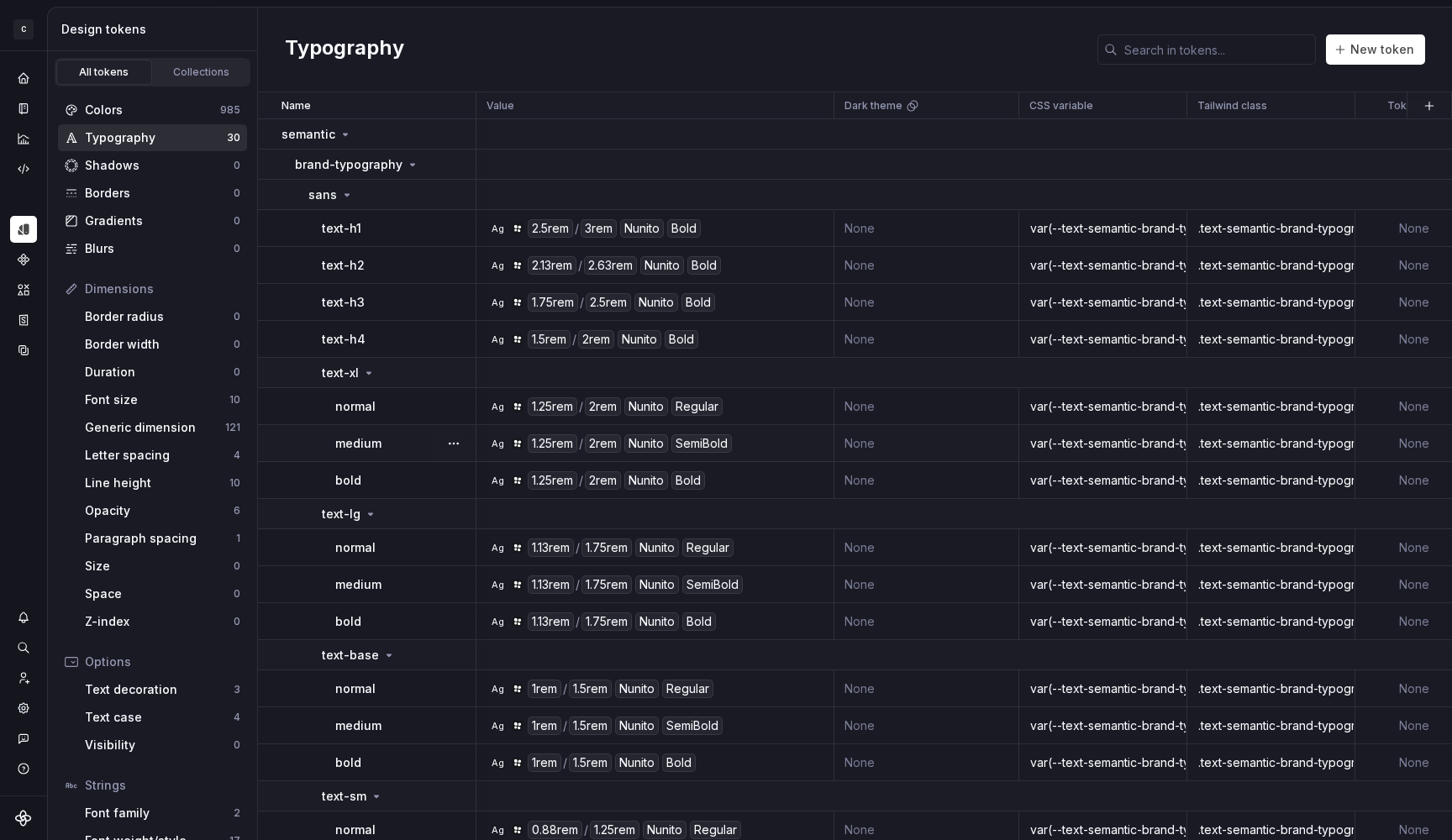
scroll to position [0, 1]
click at [670, 620] on div "Nunito" at bounding box center [656, 621] width 44 height 19
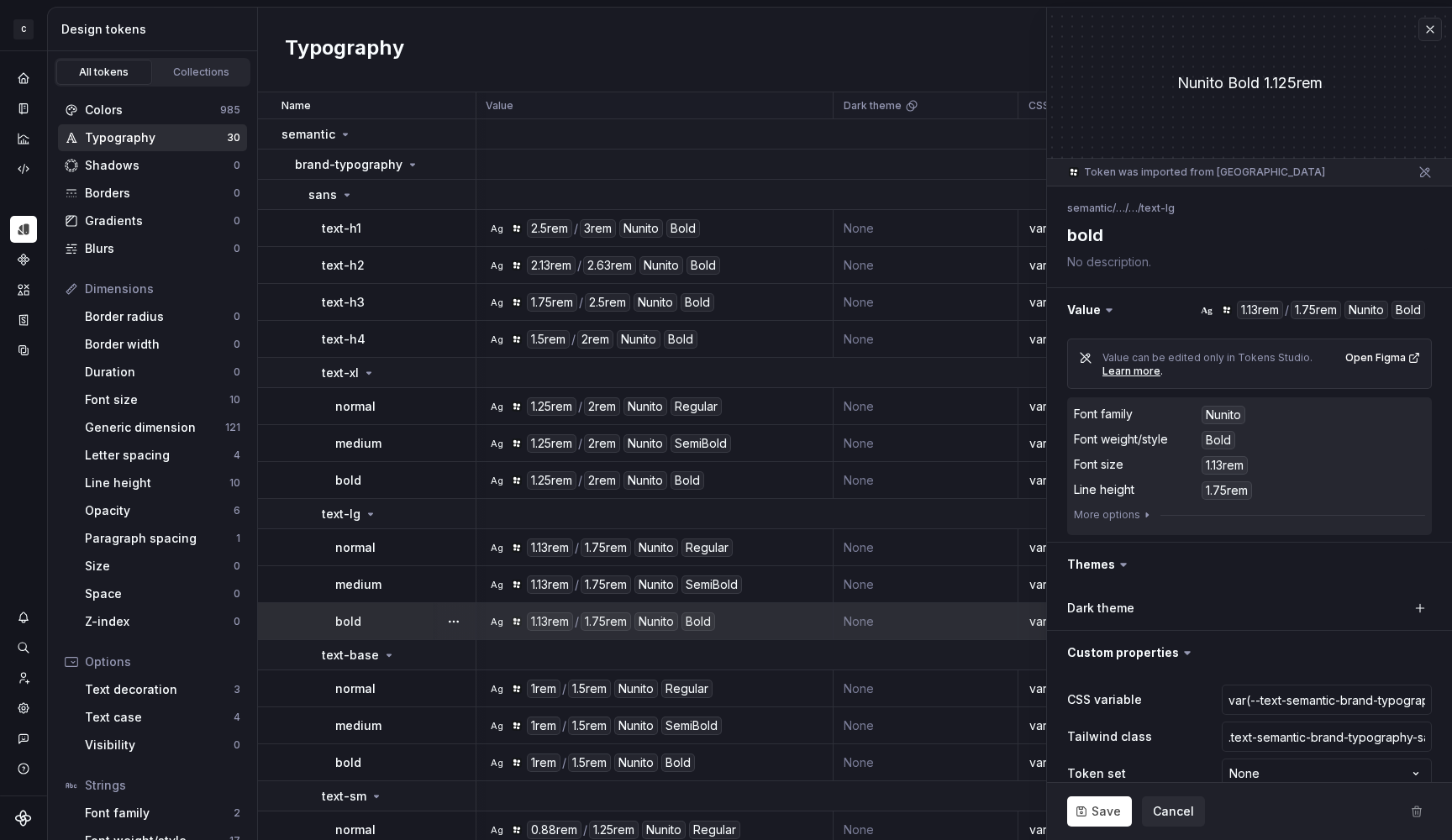
click at [1231, 415] on div "Nunito" at bounding box center [1223, 415] width 44 height 19
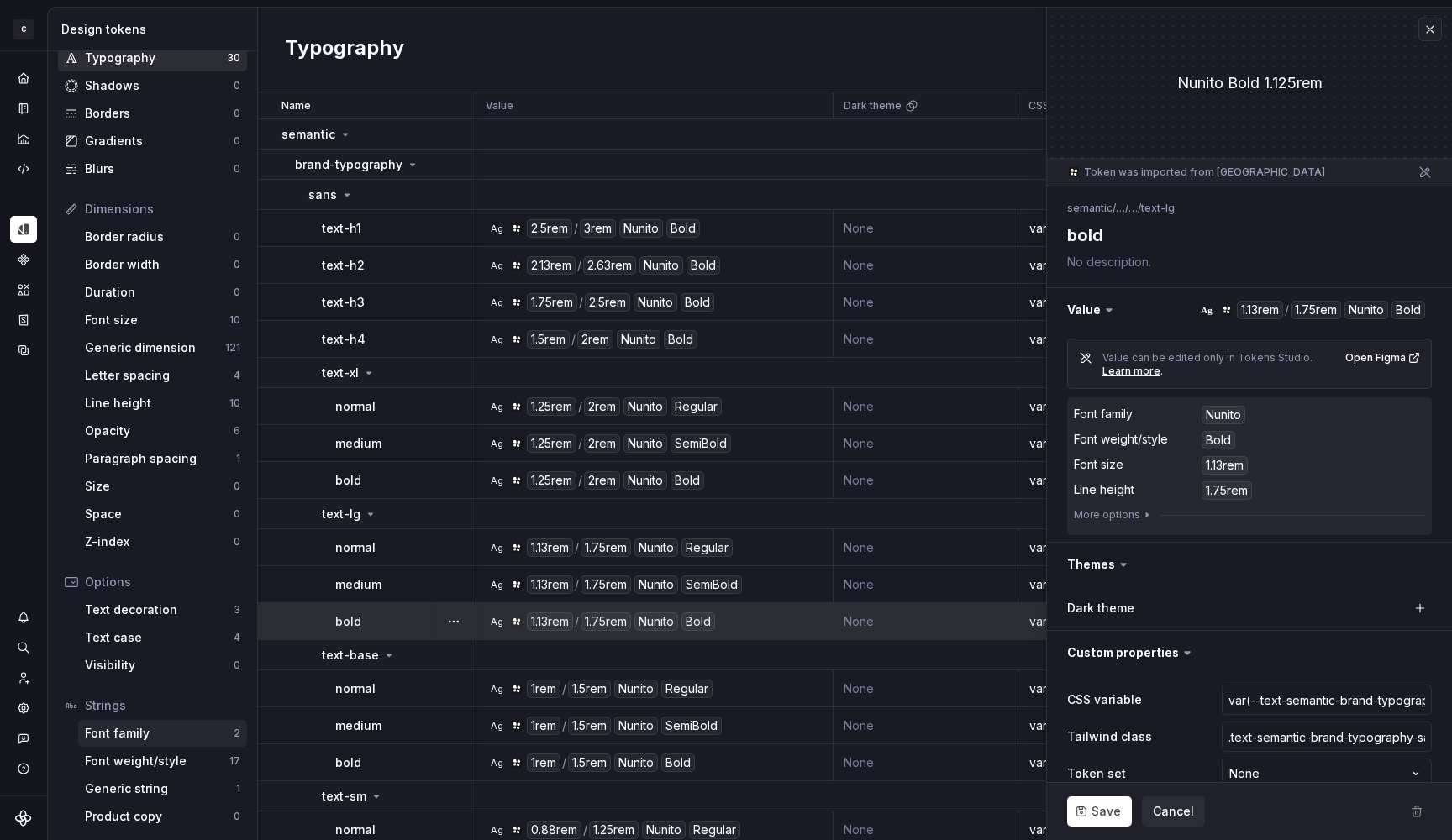
click at [132, 721] on div "Font family 2" at bounding box center [163, 734] width 169 height 27
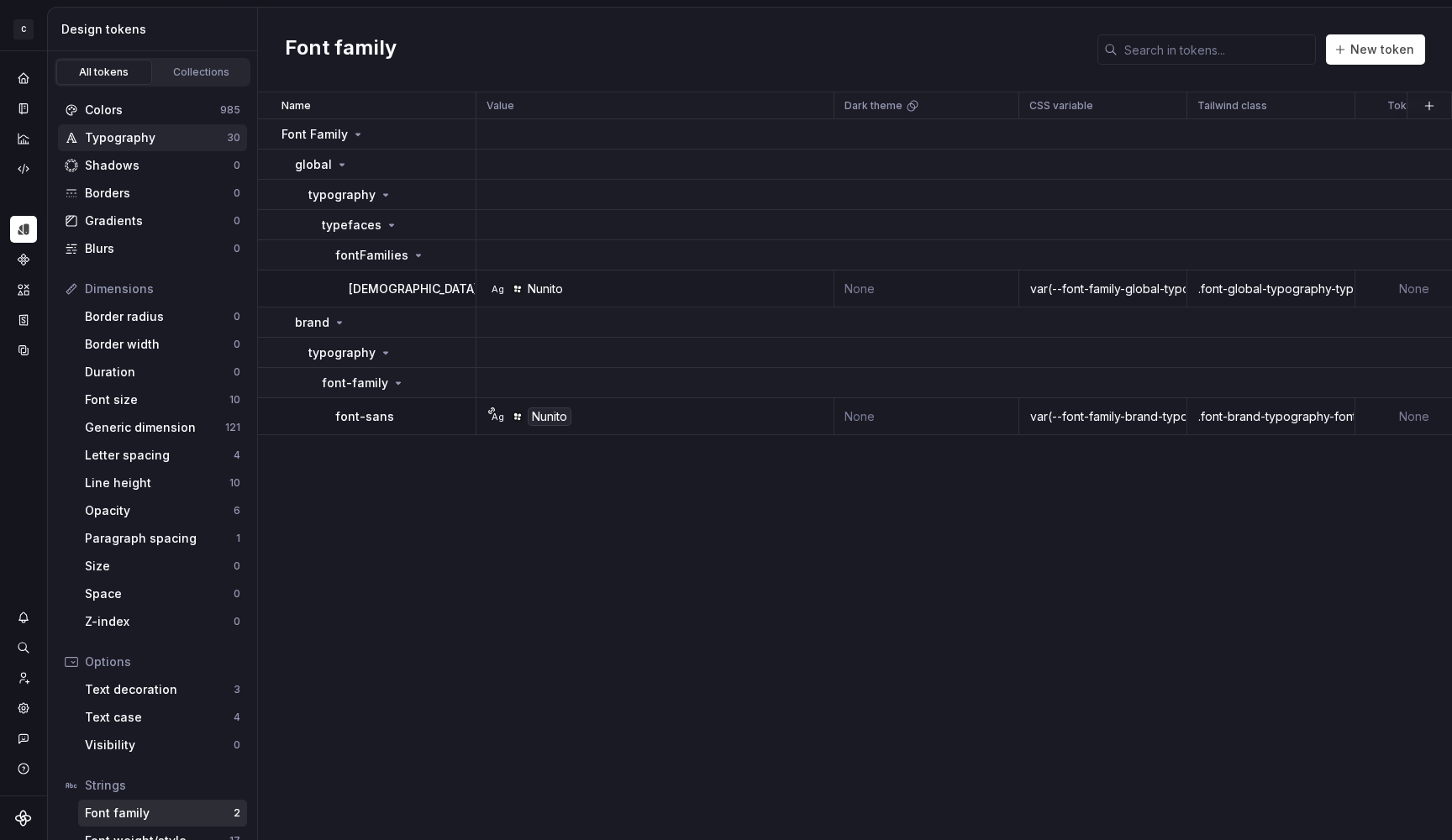
click at [129, 133] on div "Typography" at bounding box center [155, 137] width 142 height 17
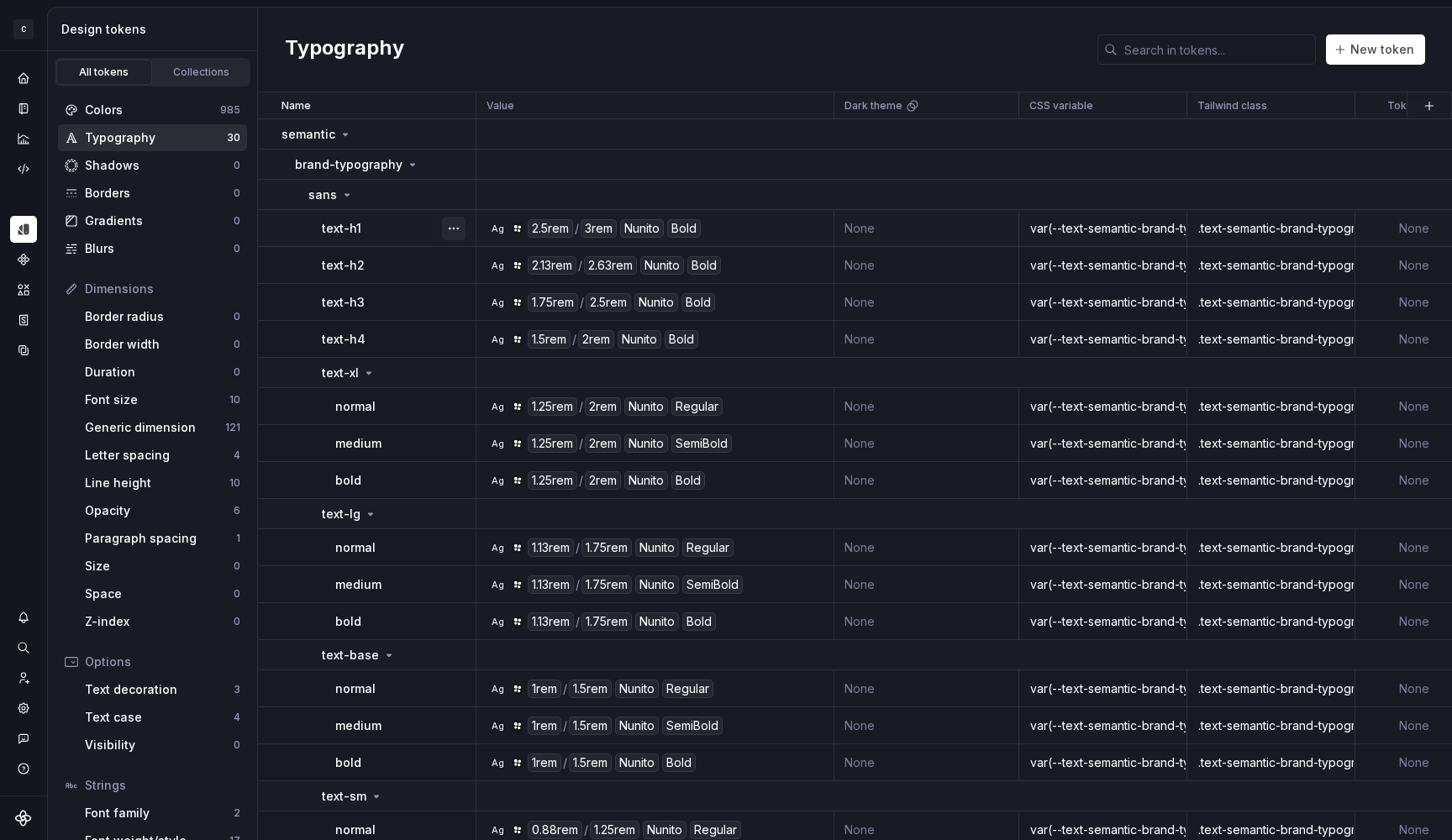
click at [451, 228] on button "button" at bounding box center [454, 229] width 23 height 23
click at [497, 258] on div "Open detail" at bounding box center [528, 261] width 109 height 17
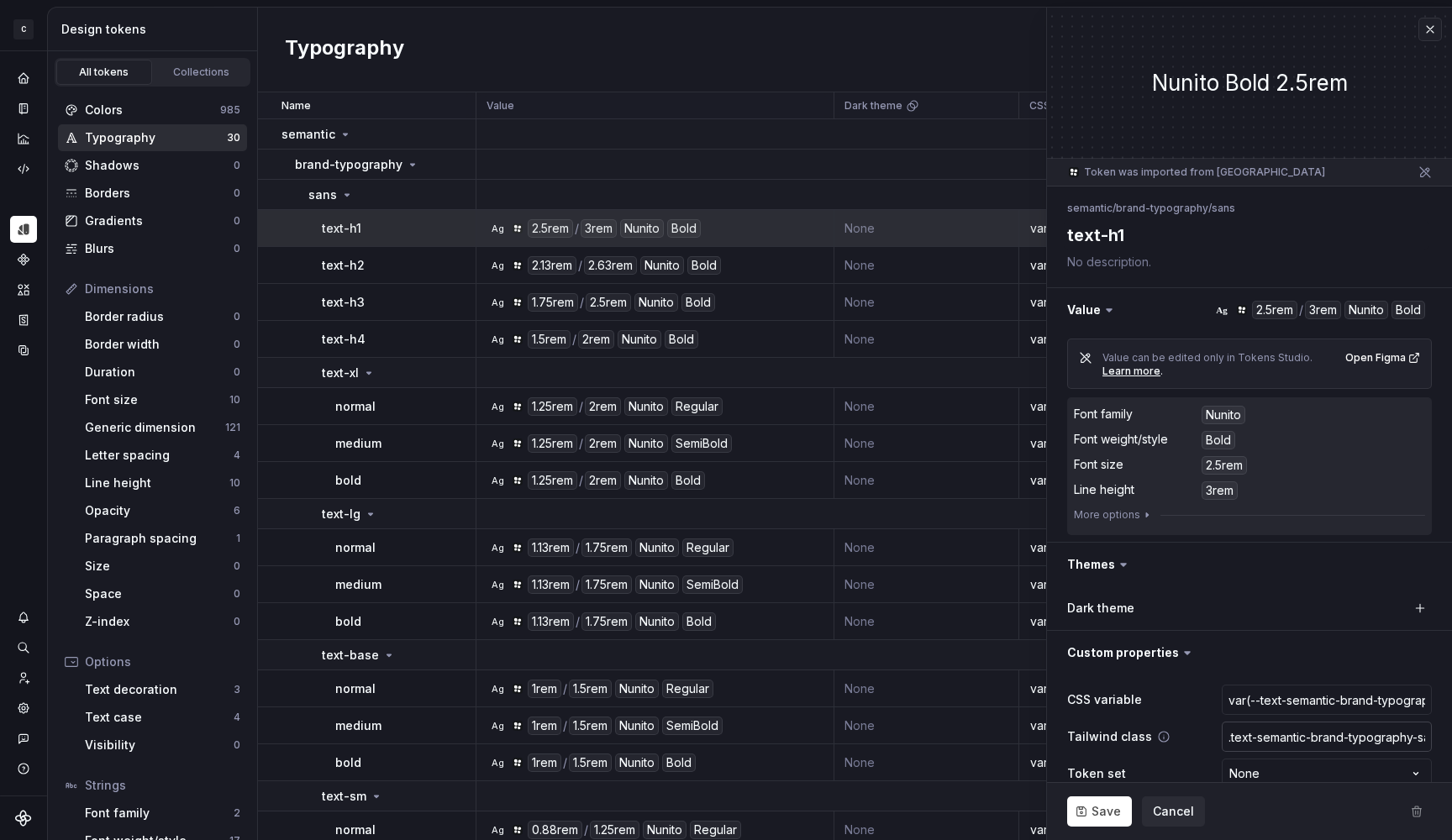
scroll to position [28, 0]
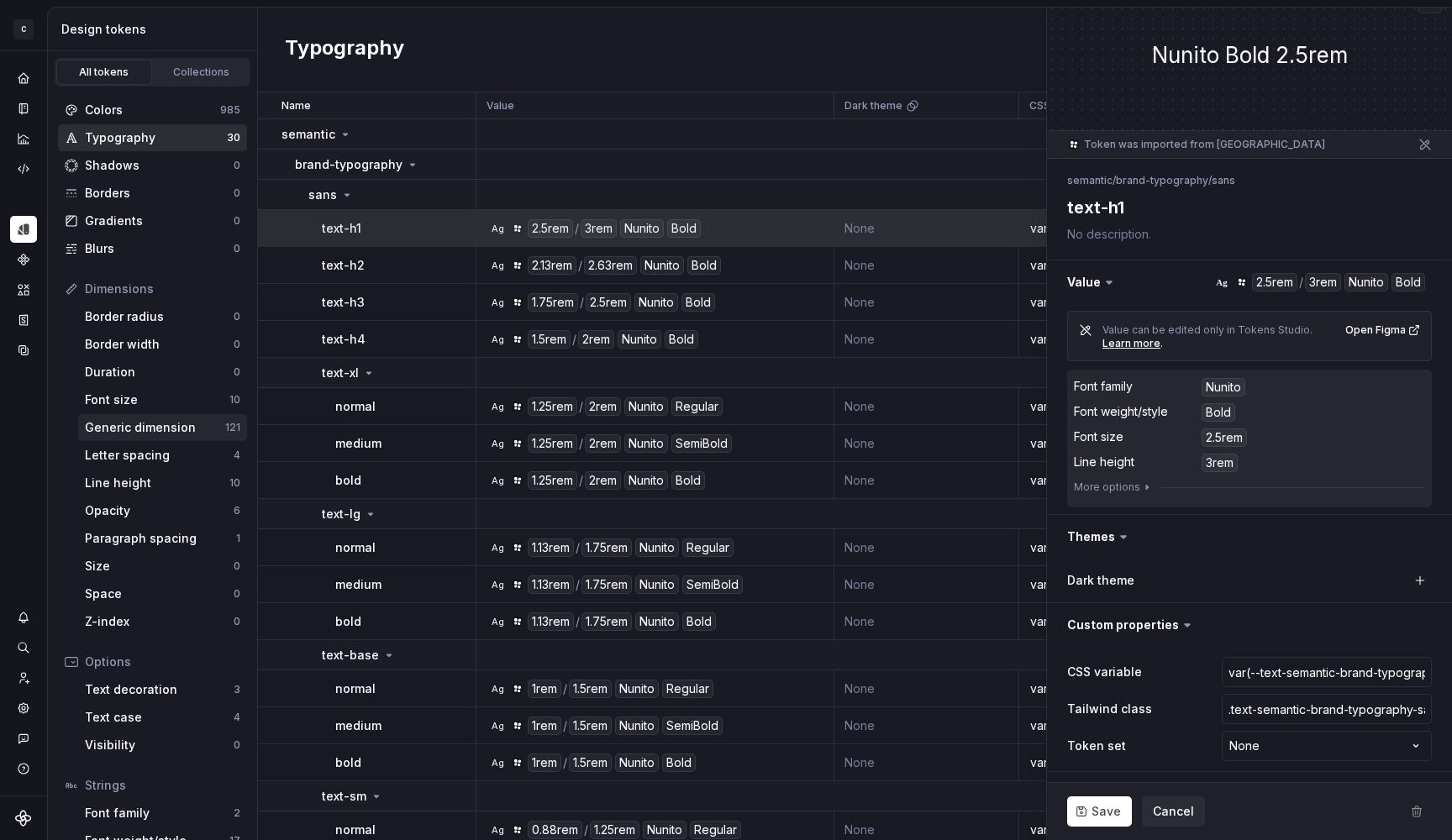
click at [147, 426] on div "Generic dimension" at bounding box center [154, 428] width 140 height 17
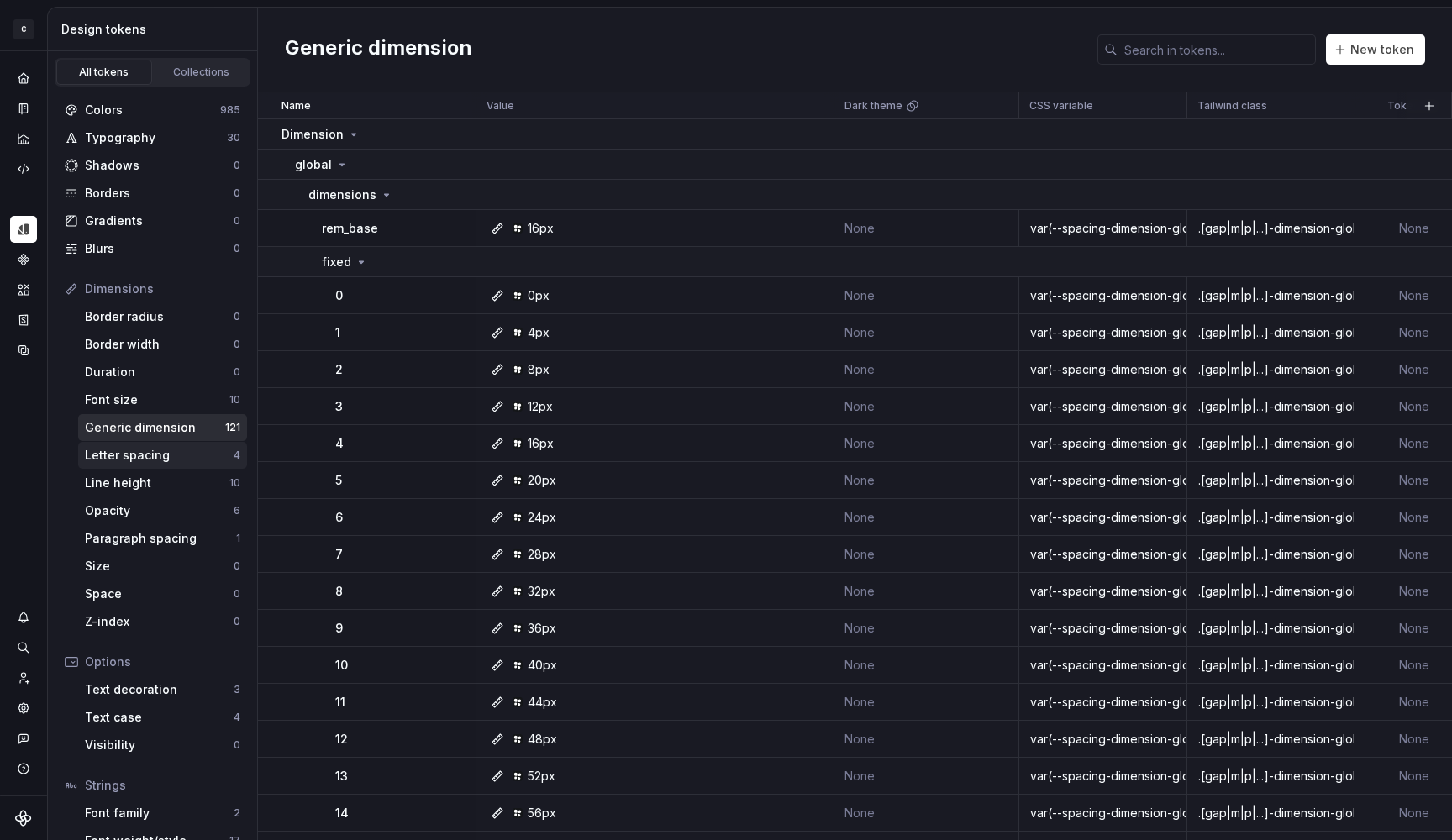
click at [167, 457] on div "Letter spacing" at bounding box center [159, 455] width 149 height 17
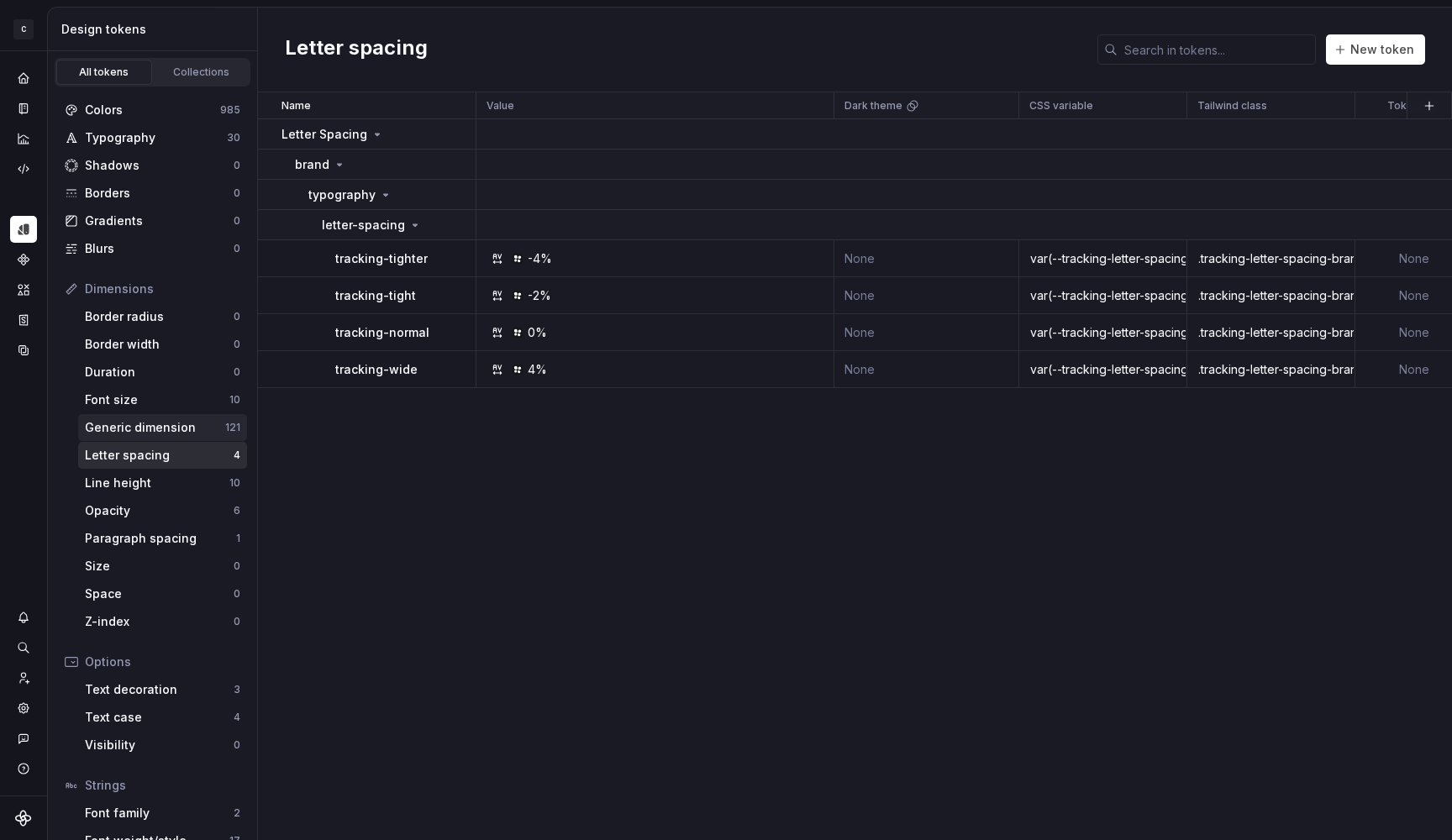
click at [183, 437] on div "Generic dimension 121" at bounding box center [163, 428] width 169 height 27
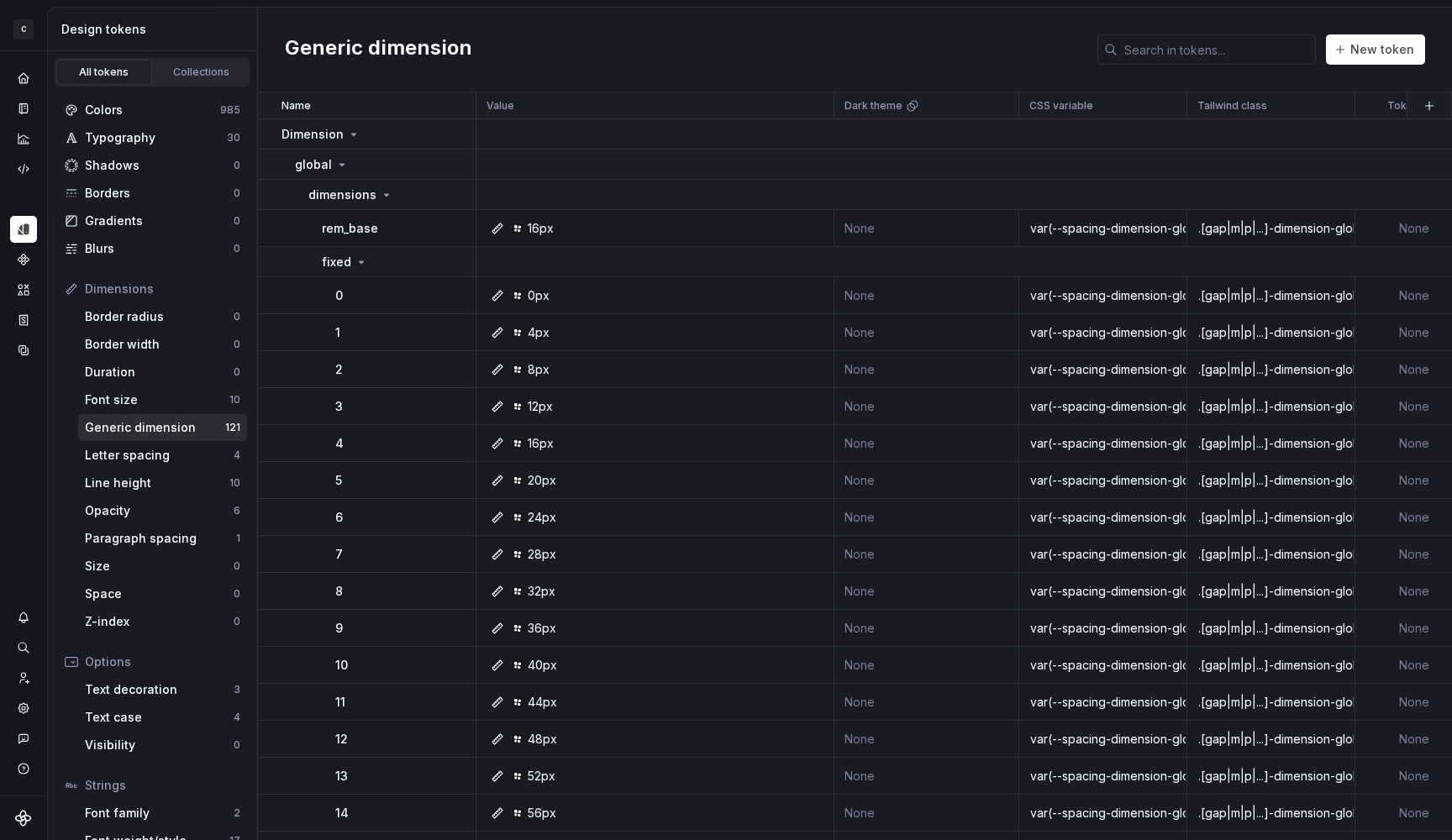
click at [155, 428] on div "Generic dimension" at bounding box center [154, 428] width 140 height 17
click at [150, 487] on div "Line height" at bounding box center [157, 483] width 145 height 17
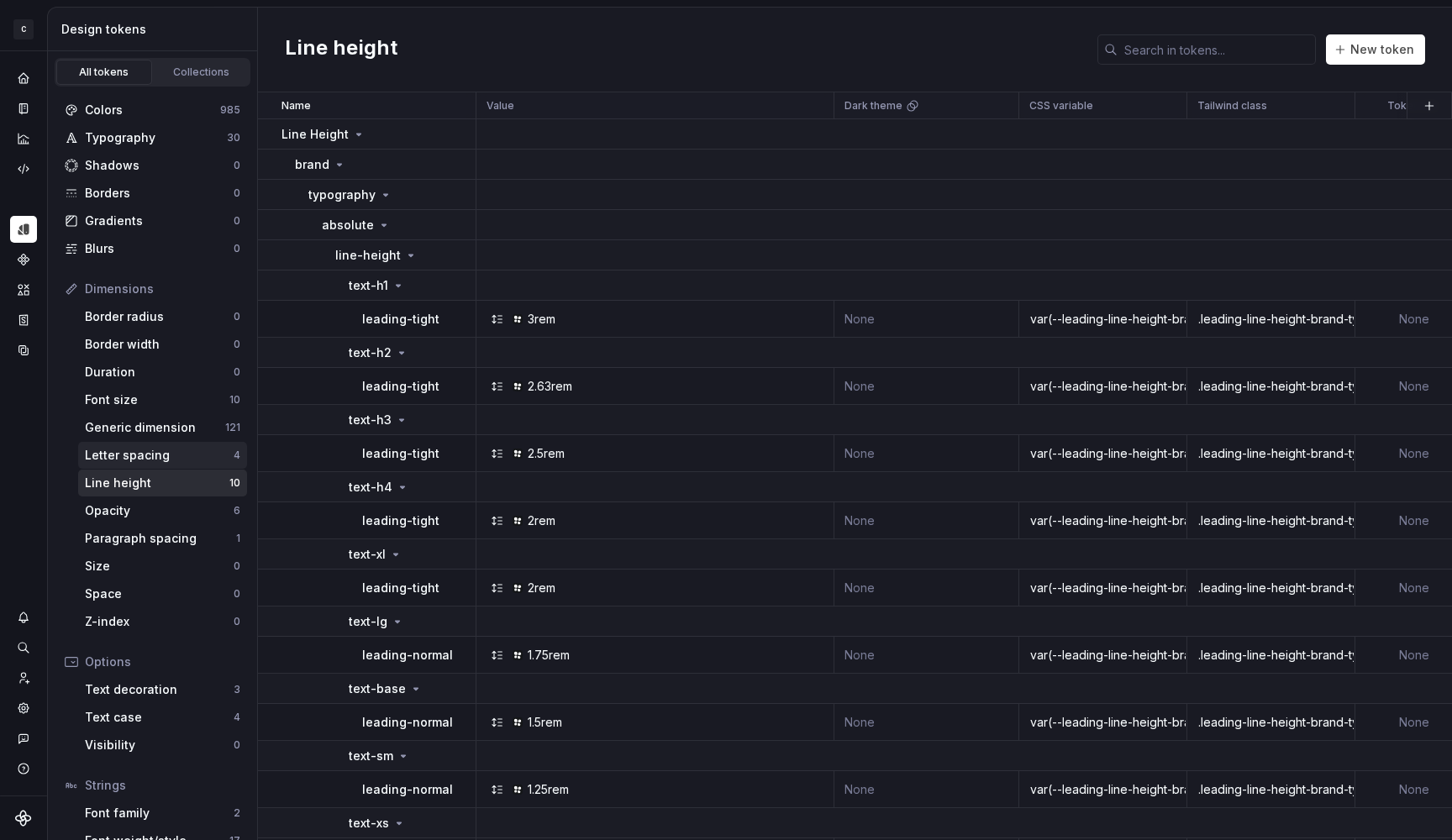
click at [173, 453] on div "Letter spacing" at bounding box center [159, 455] width 149 height 17
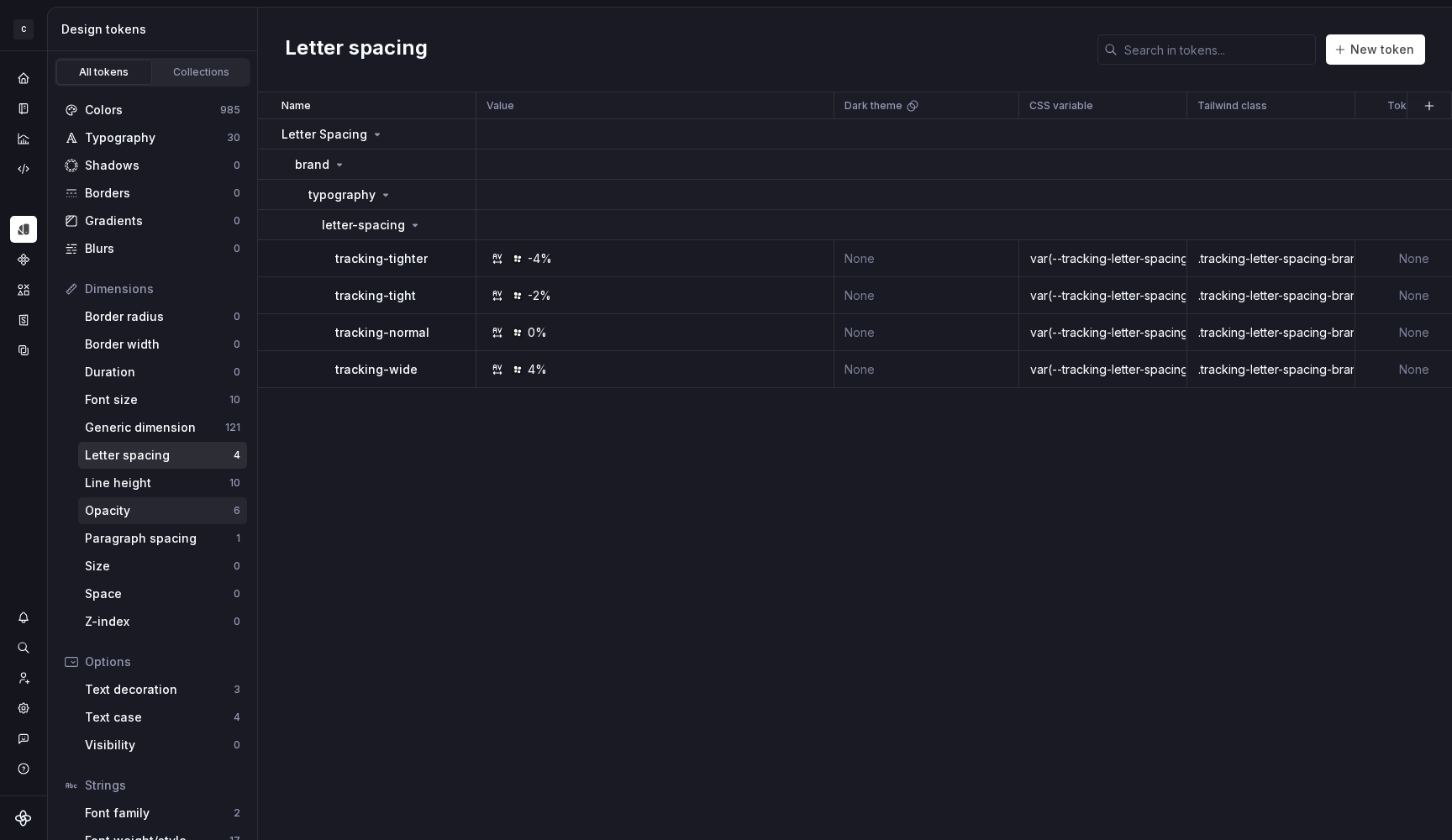
click at [176, 518] on div "Opacity" at bounding box center [159, 511] width 149 height 17
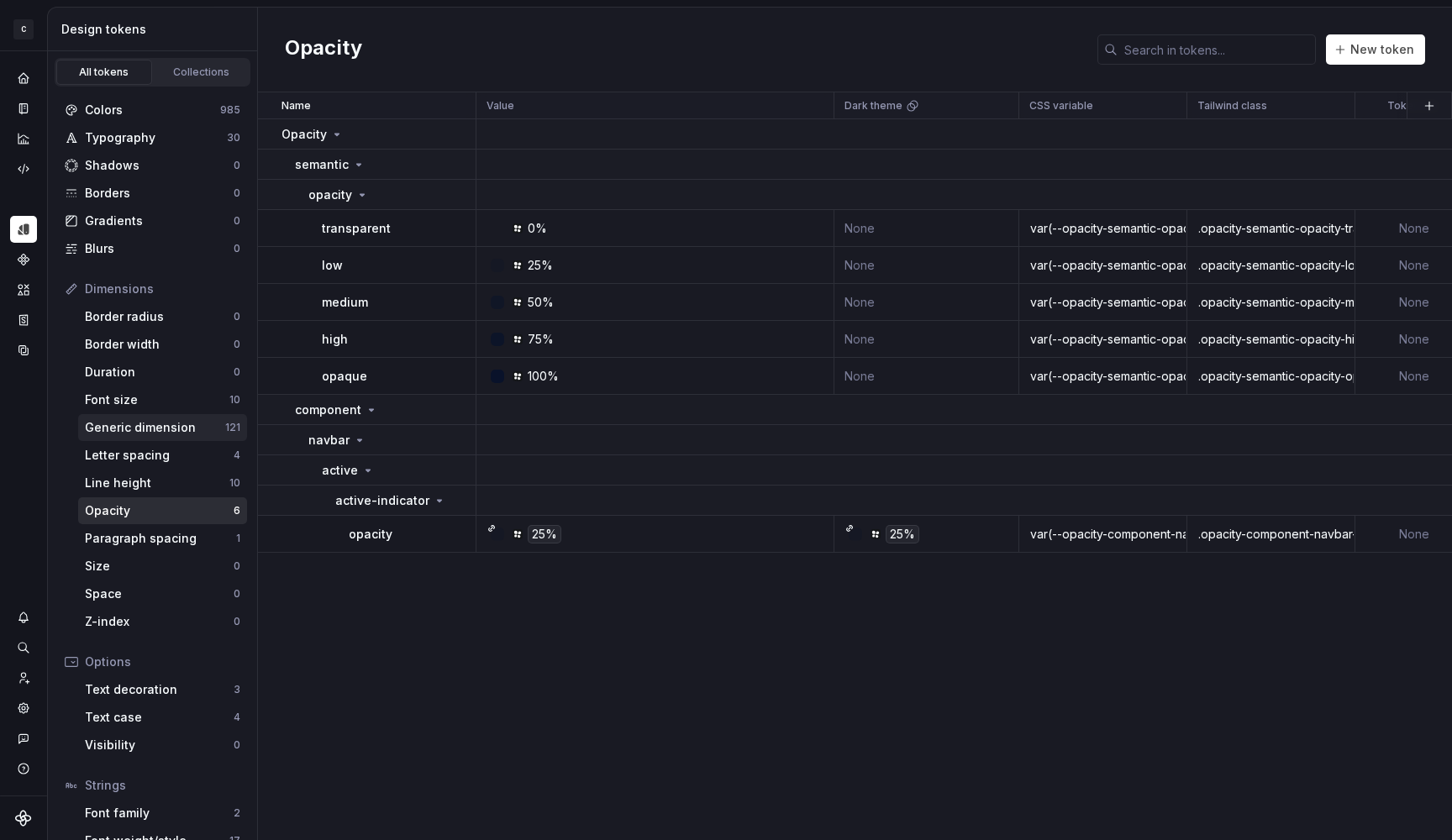
click at [144, 421] on div "Generic dimension" at bounding box center [154, 428] width 140 height 17
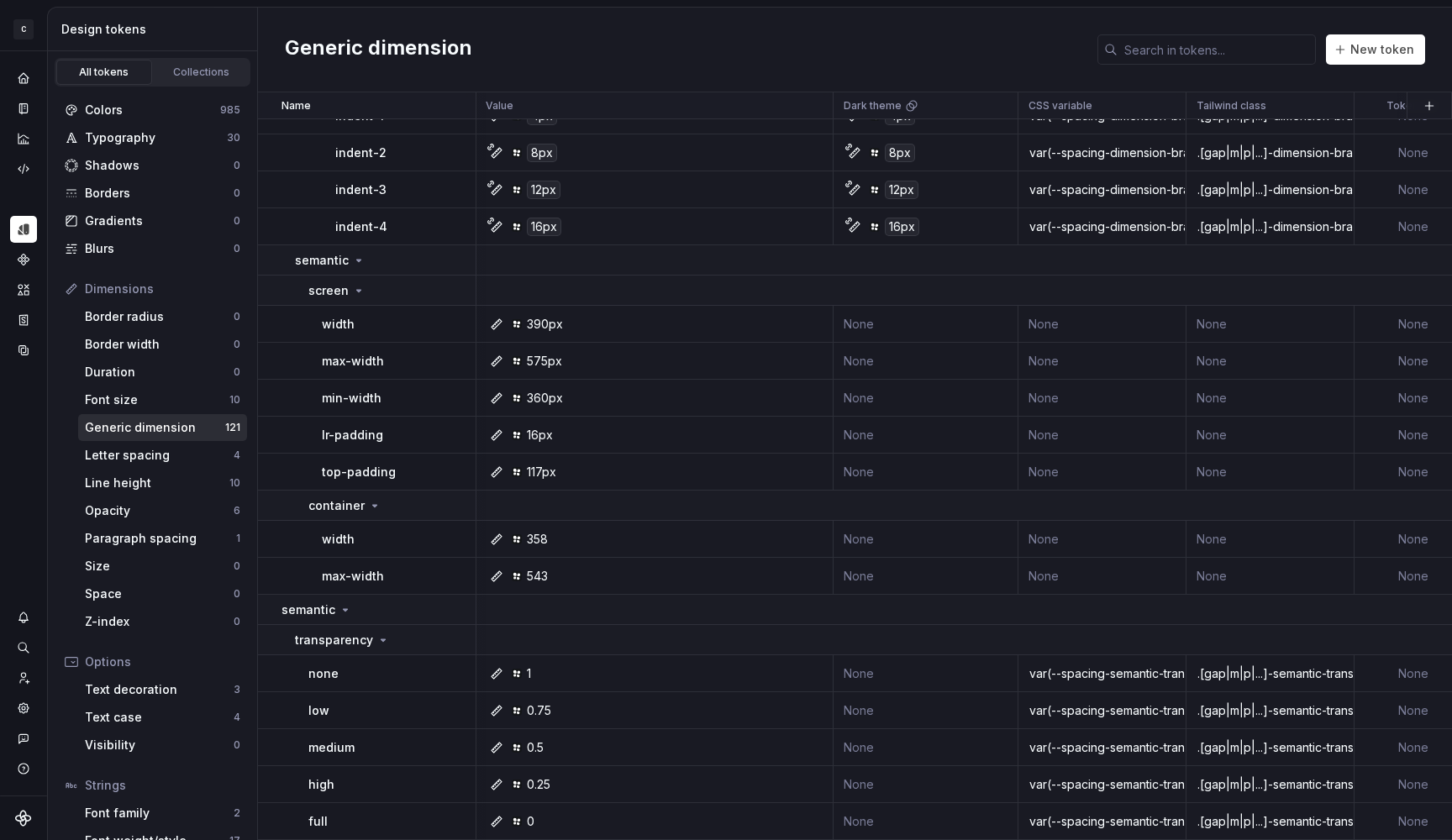
scroll to position [4124, 1]
click at [543, 703] on div "0.75" at bounding box center [538, 711] width 24 height 17
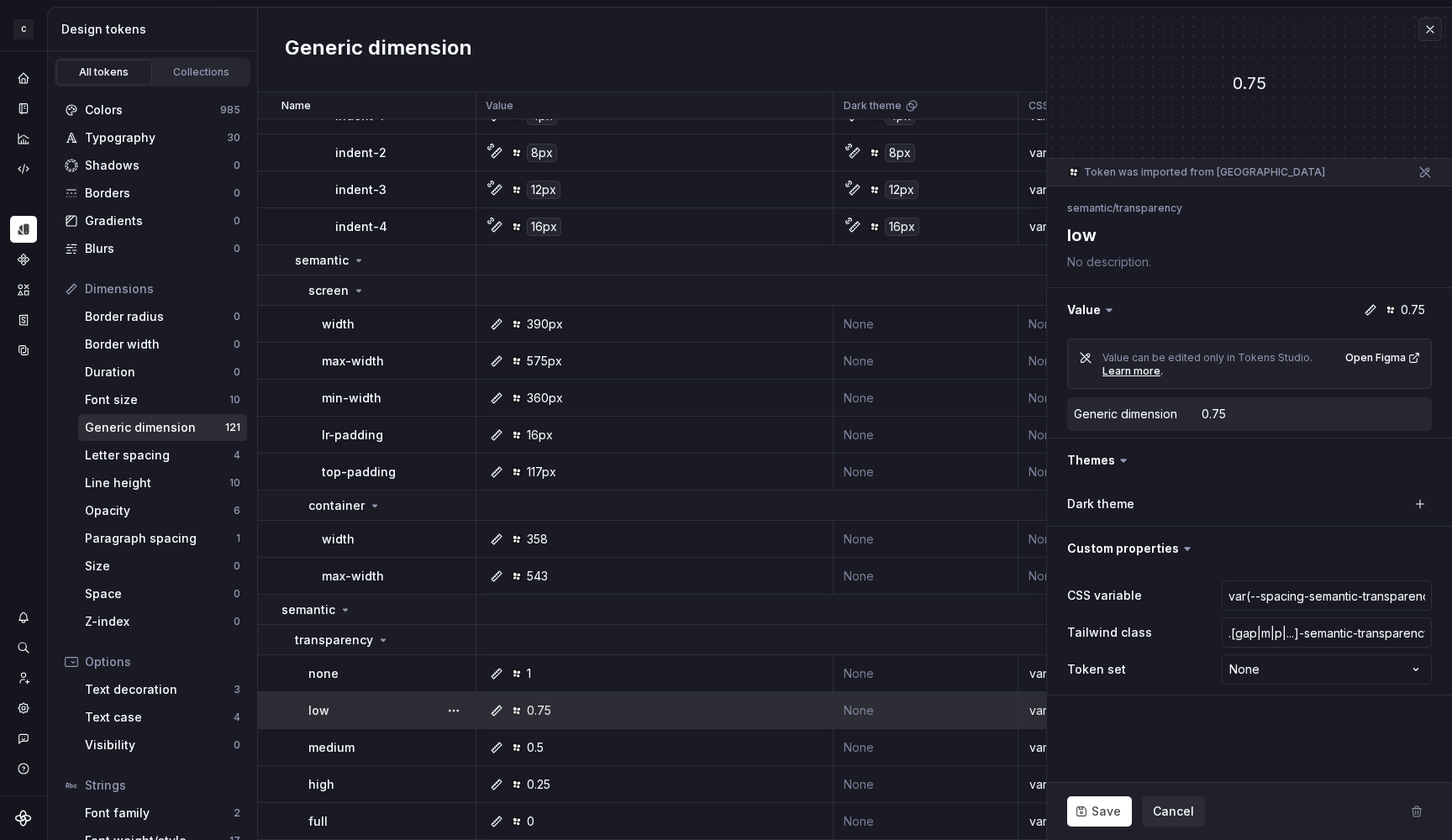
click at [543, 703] on div "0.75" at bounding box center [538, 711] width 24 height 17
click at [458, 564] on button "button" at bounding box center [454, 576] width 23 height 23
click at [508, 597] on div "Open detail" at bounding box center [528, 600] width 109 height 17
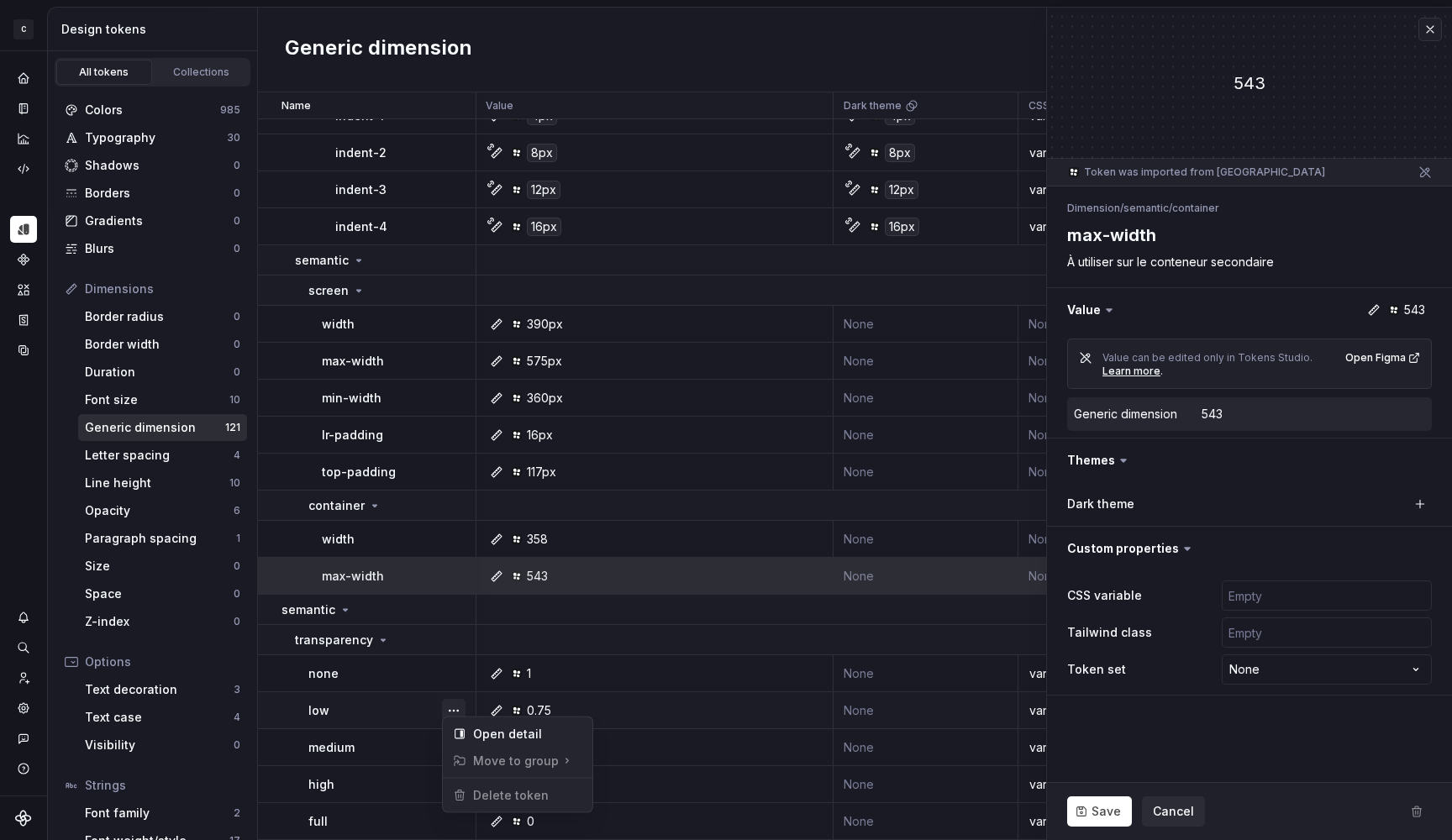
click at [455, 702] on button "button" at bounding box center [454, 711] width 23 height 23
click at [472, 724] on div "Open detail" at bounding box center [518, 735] width 143 height 27
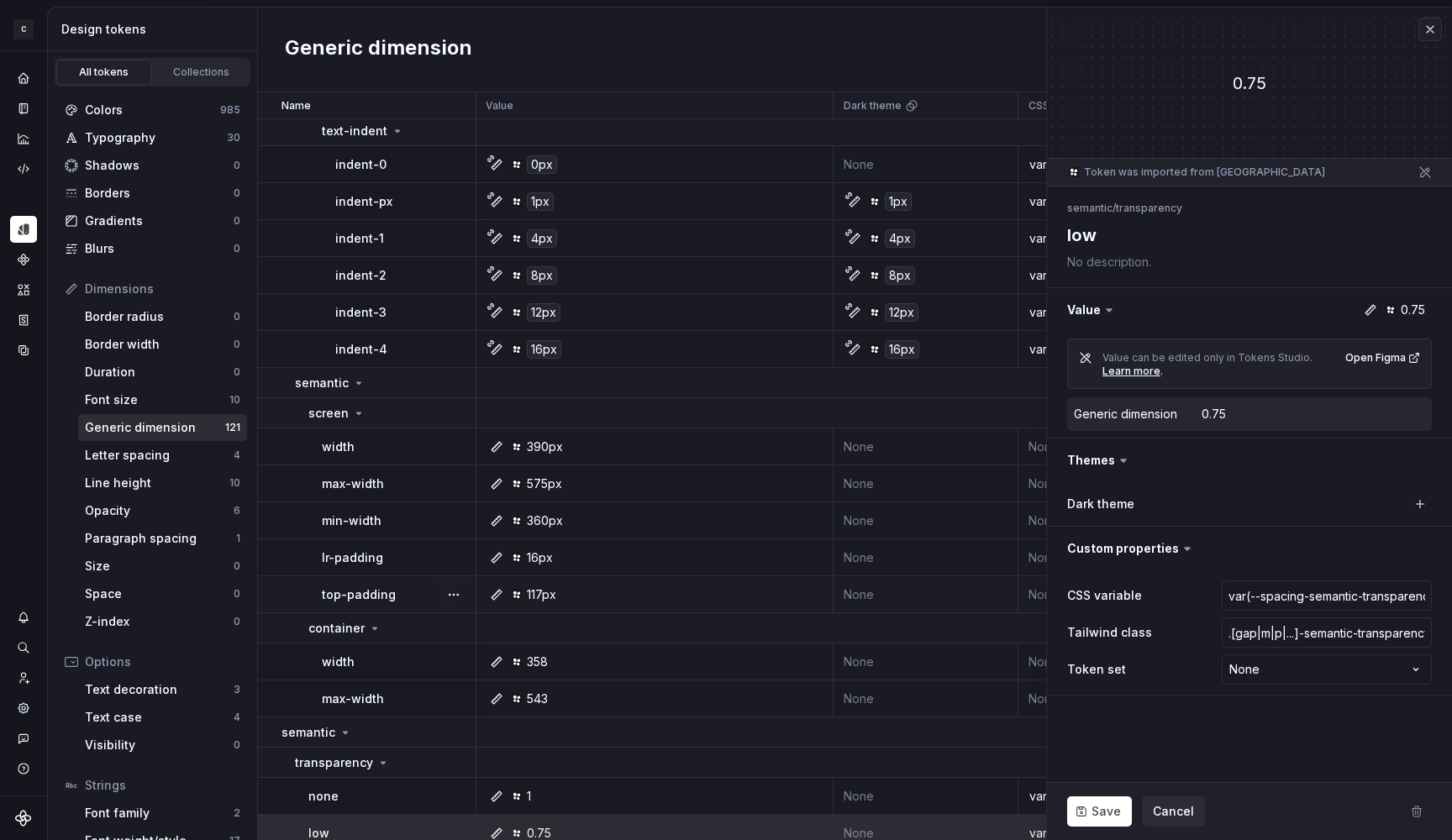
scroll to position [3951, 1]
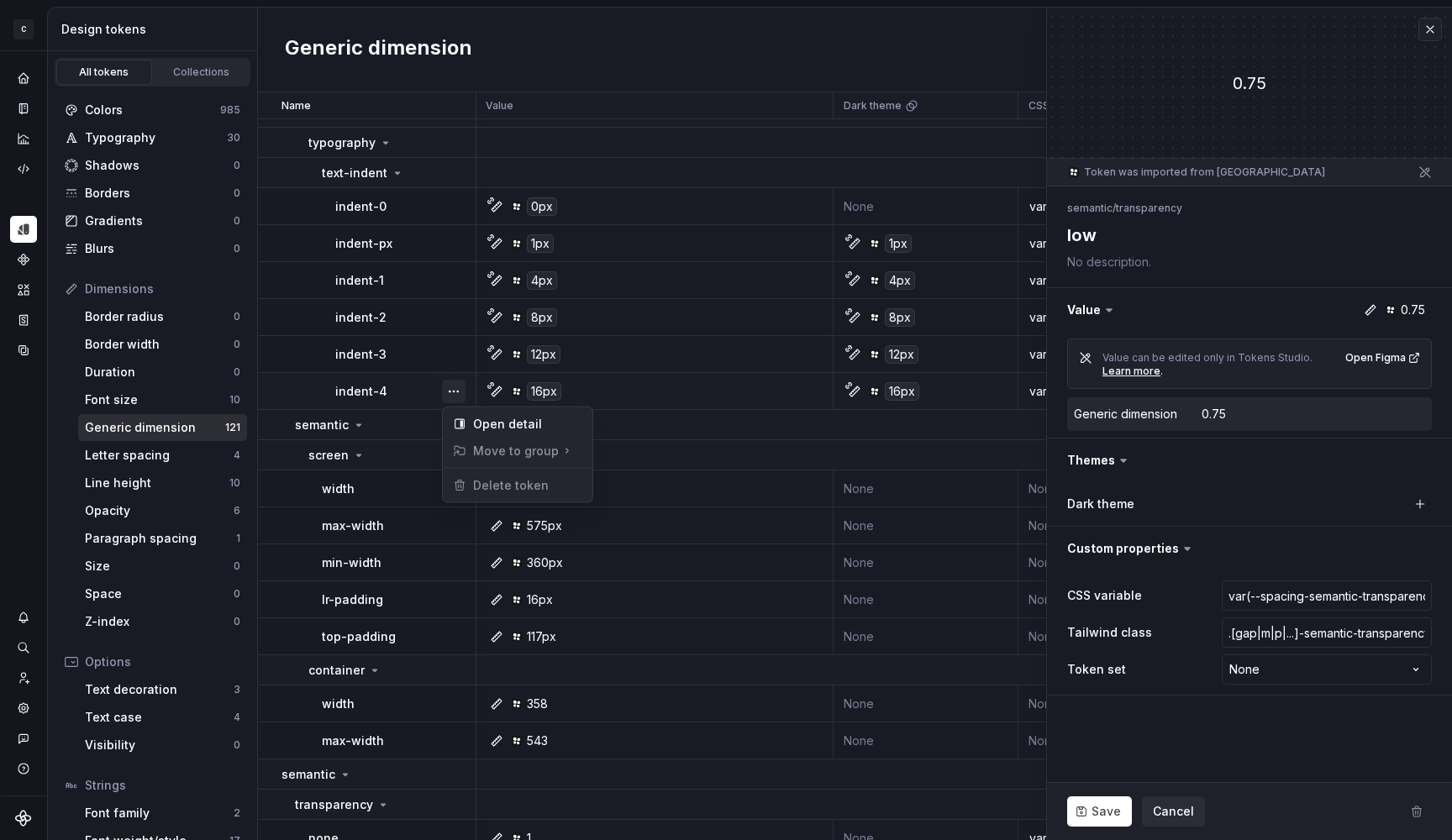
click at [452, 389] on button "button" at bounding box center [454, 391] width 23 height 23
click at [478, 422] on div "Open detail" at bounding box center [528, 424] width 109 height 17
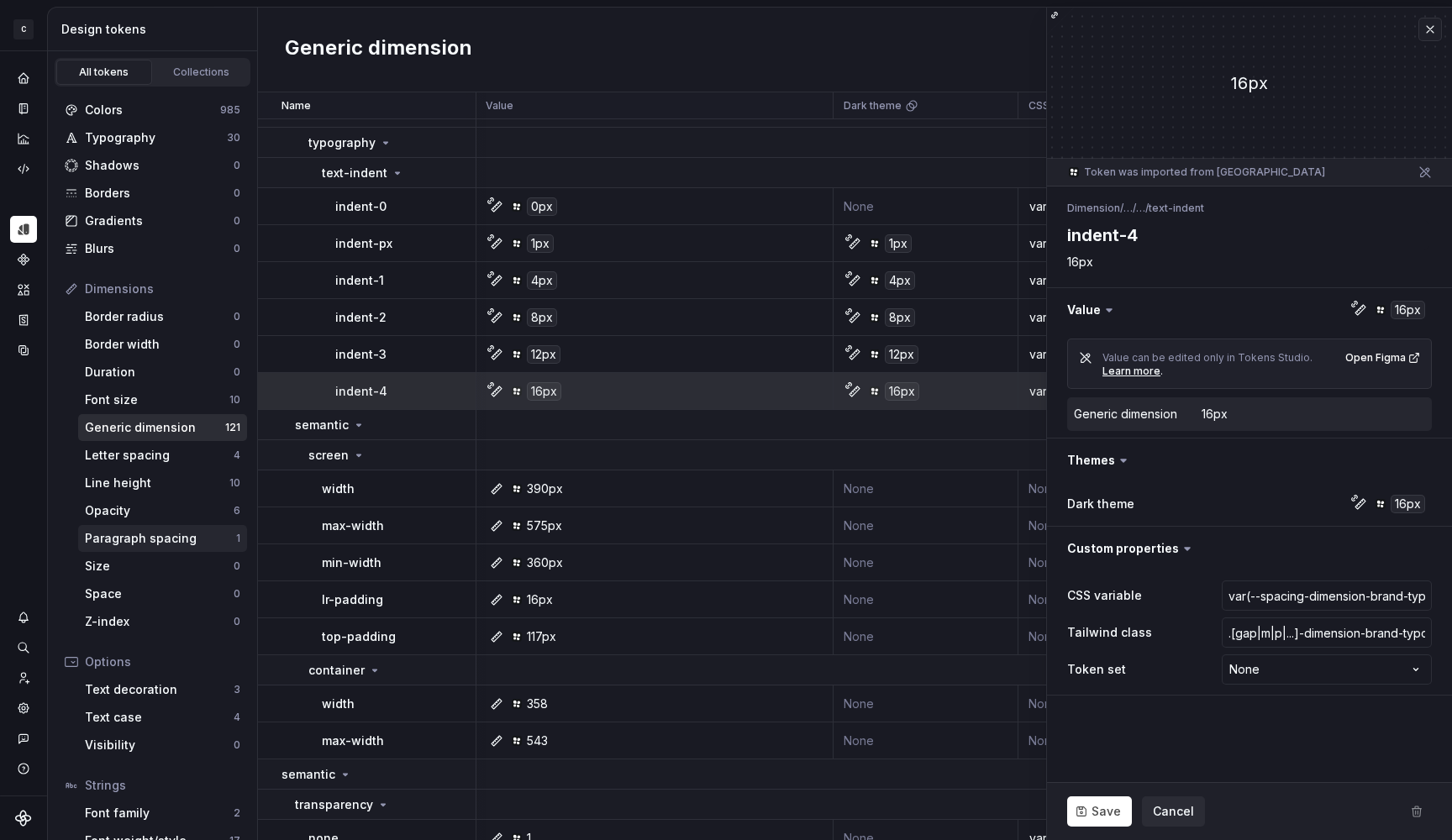
type textarea "*"
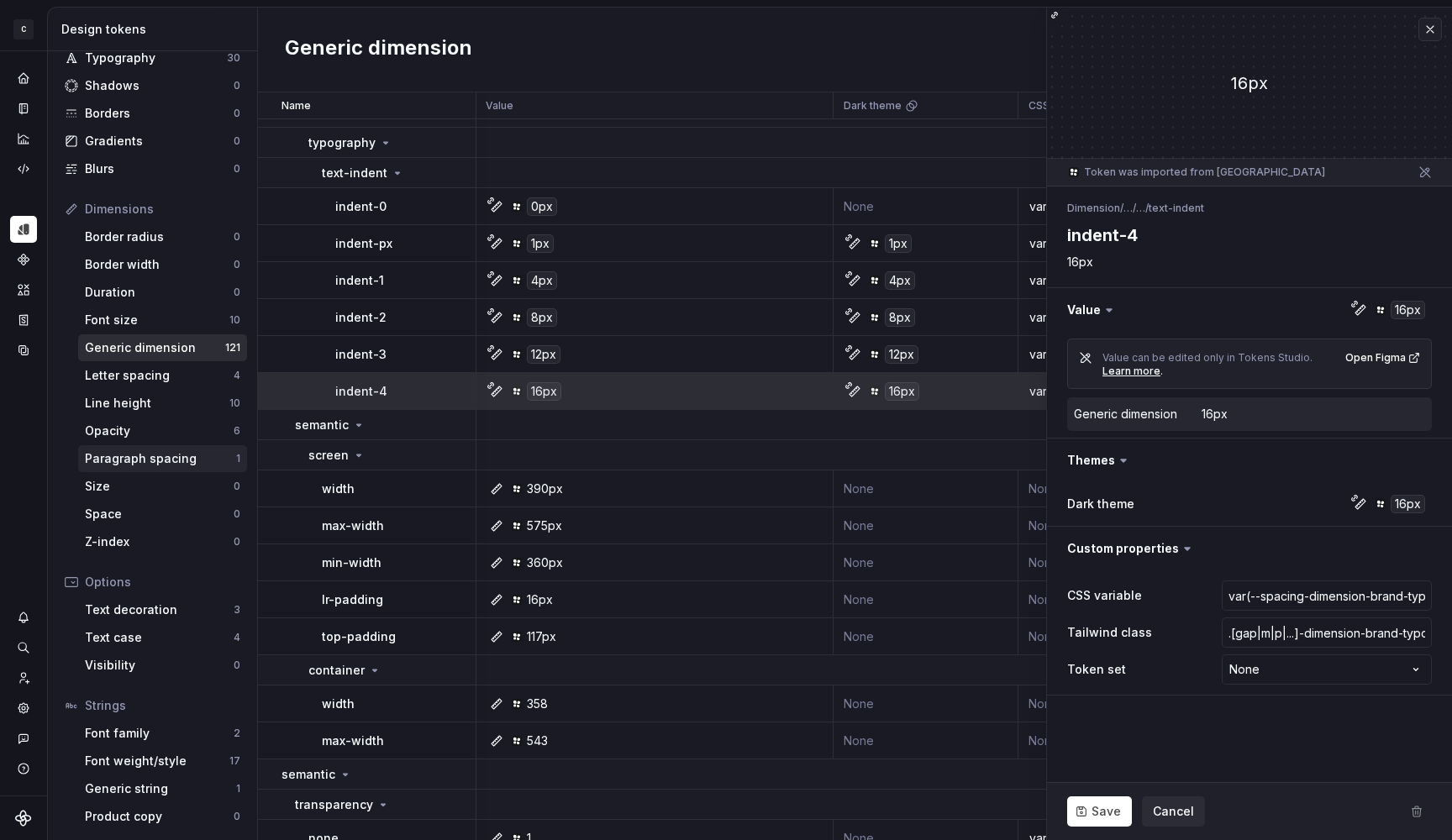
scroll to position [79, 0]
click at [152, 605] on div "Text decoration" at bounding box center [159, 610] width 149 height 17
